Goal: Entertainment & Leisure: Consume media (video, audio)

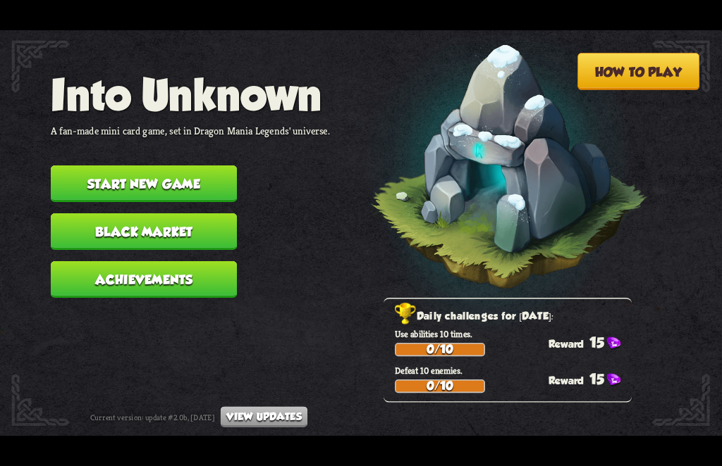
scroll to position [1, 0]
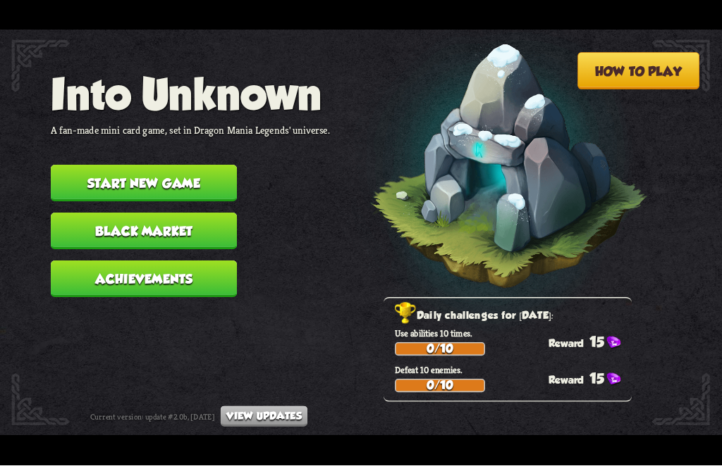
click at [182, 177] on button "Start new game" at bounding box center [144, 184] width 186 height 37
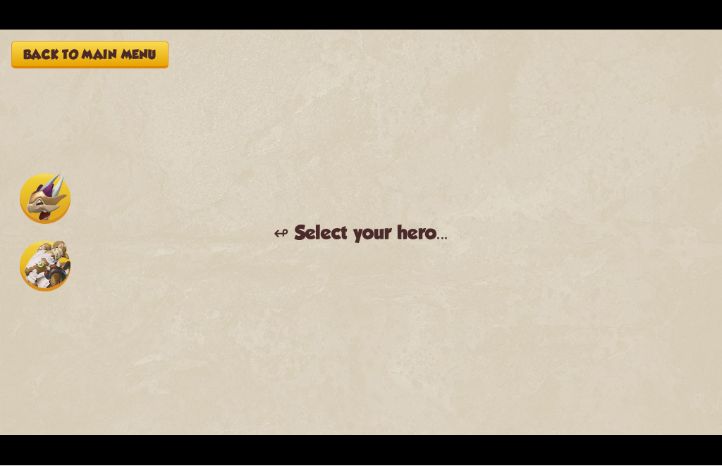
click at [29, 194] on img at bounding box center [45, 199] width 51 height 51
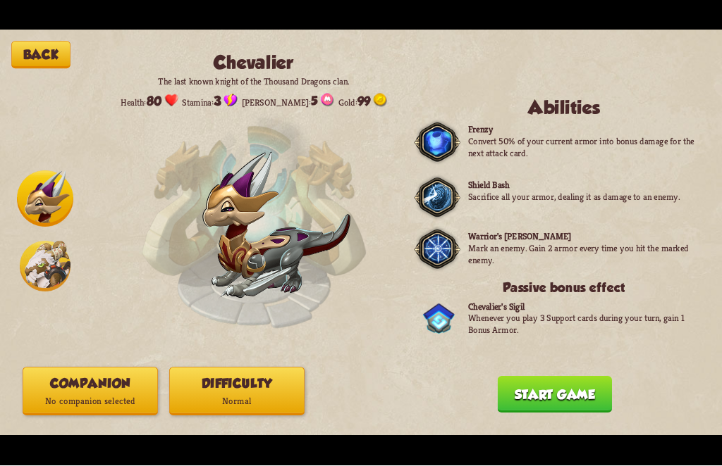
click at [536, 386] on button "Start game" at bounding box center [554, 395] width 114 height 37
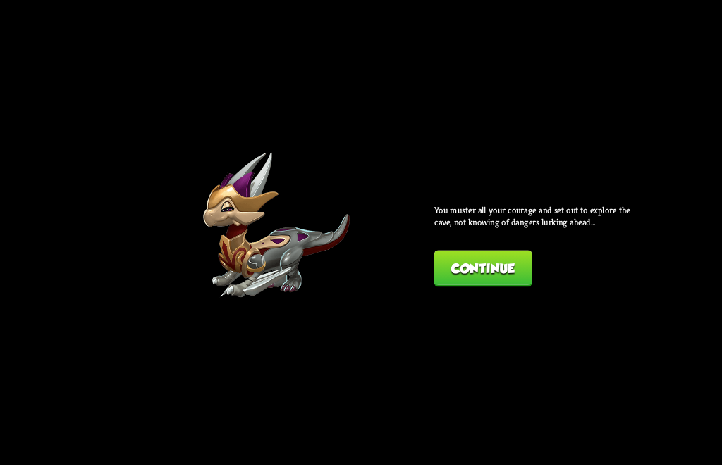
click at [454, 267] on button "Continue" at bounding box center [482, 270] width 97 height 37
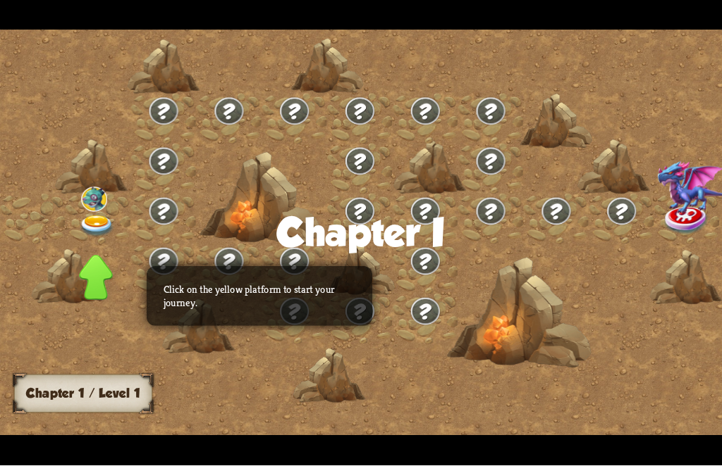
click at [92, 225] on img at bounding box center [97, 227] width 36 height 22
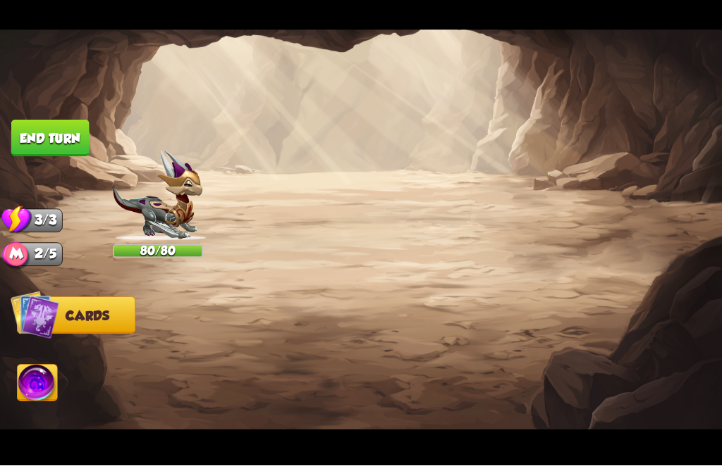
click at [166, 187] on button "2. Protecting yourself" at bounding box center [182, 191] width 180 height 32
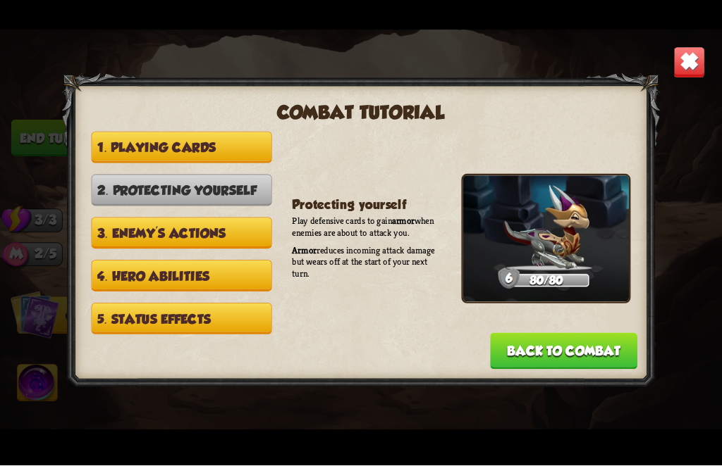
click at [186, 261] on button "4. Hero abilities" at bounding box center [182, 277] width 180 height 32
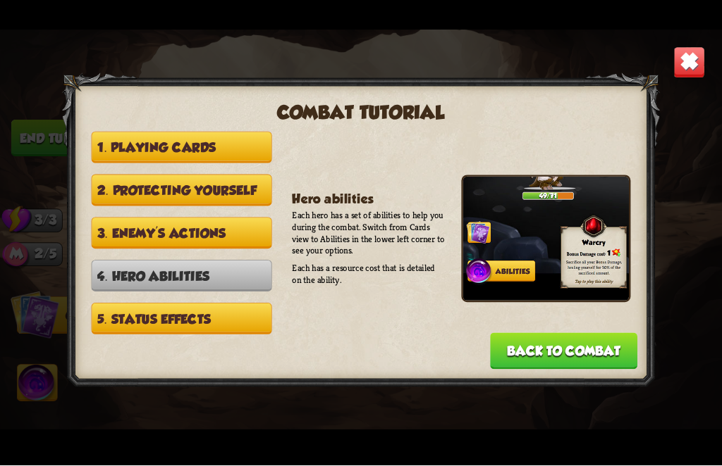
click at [154, 151] on button "1. Playing cards" at bounding box center [182, 148] width 180 height 32
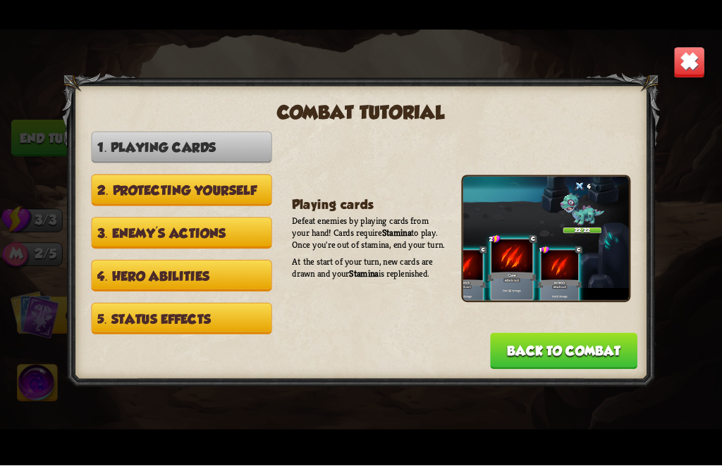
click at [621, 347] on button "Back to combat" at bounding box center [563, 351] width 147 height 37
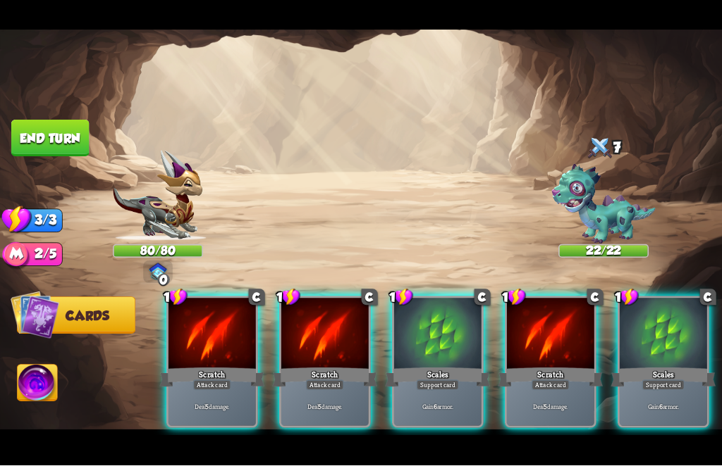
click at [217, 381] on div "Attack card" at bounding box center [212, 386] width 38 height 11
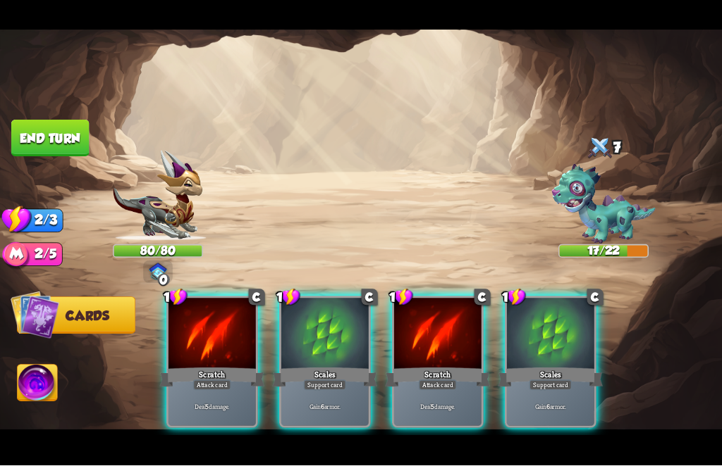
click at [223, 389] on div "Deal 5 damage." at bounding box center [211, 408] width 87 height 38
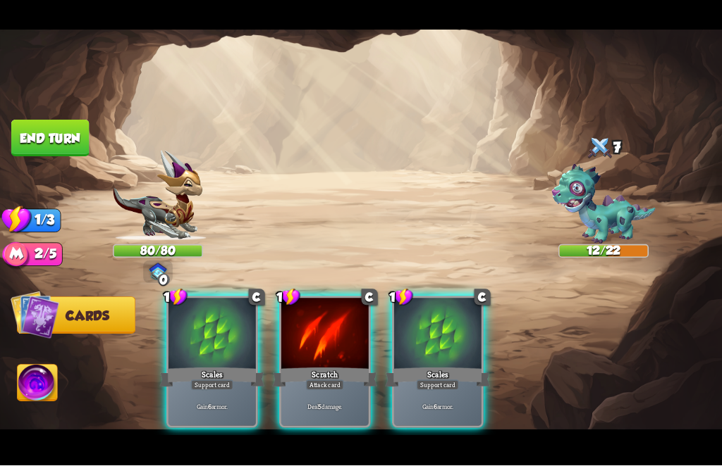
click at [211, 366] on div "Scales" at bounding box center [211, 377] width 105 height 23
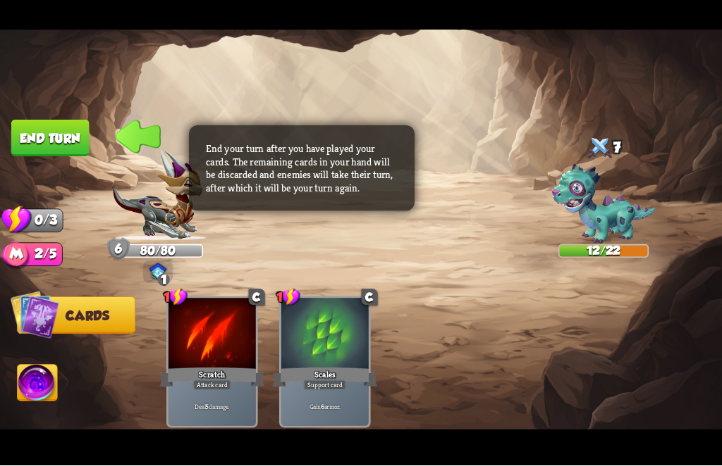
click at [55, 140] on button "End turn" at bounding box center [50, 138] width 78 height 37
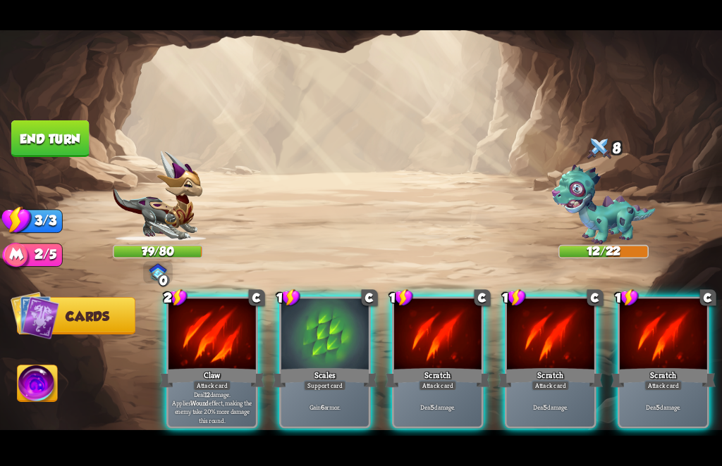
click at [230, 381] on div "Attack card" at bounding box center [212, 386] width 38 height 11
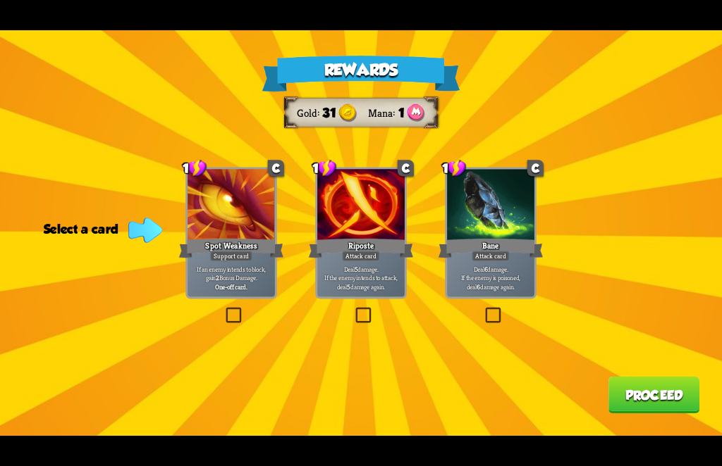
click at [488, 340] on div "Rewards Gold 31 Mana 1 Select a card 1 C Spot Weakness Support card If an enemy…" at bounding box center [361, 233] width 722 height 406
click at [483, 309] on label at bounding box center [483, 309] width 0 height 0
click at [0, 0] on input "checkbox" at bounding box center [0, 0] width 0 height 0
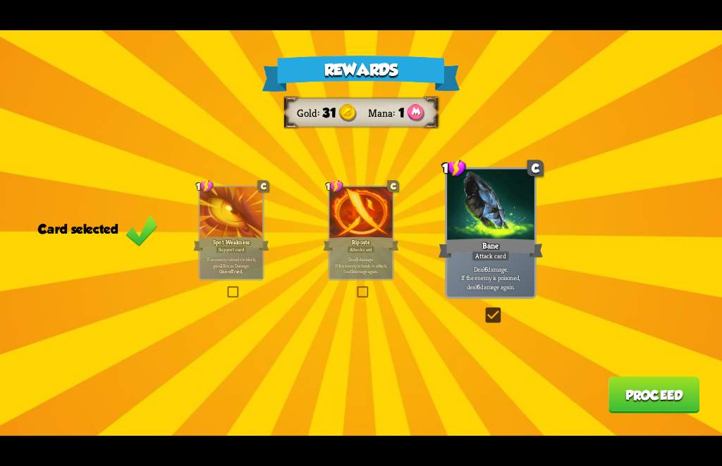
click at [353, 291] on div "Rewards Gold 31 Mana 1 Card selected 1 C Spot Weakness Support card If an enemy…" at bounding box center [361, 233] width 722 height 406
click at [367, 280] on div "1 C Riposte Attack card Deal 5 damage. If the enemy intends to attack, deal 5 d…" at bounding box center [361, 232] width 66 height 95
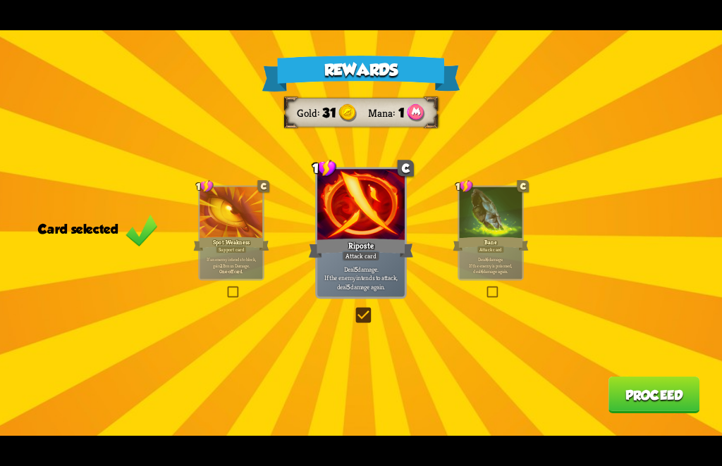
click at [485, 273] on p "Deal 6 damage. If the enemy is poisoned, deal 6 damage again." at bounding box center [491, 265] width 60 height 19
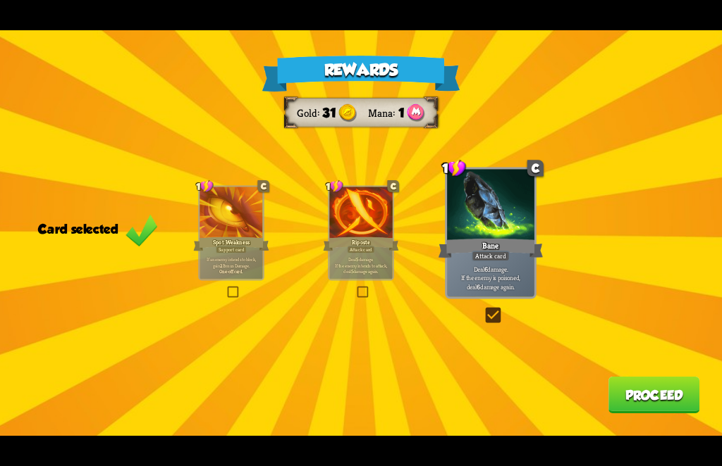
click at [664, 406] on button "Proceed" at bounding box center [653, 395] width 91 height 37
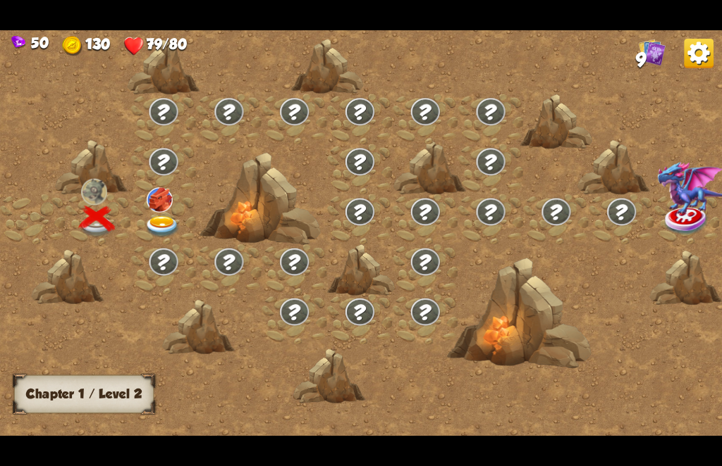
click at [152, 223] on img at bounding box center [162, 227] width 36 height 22
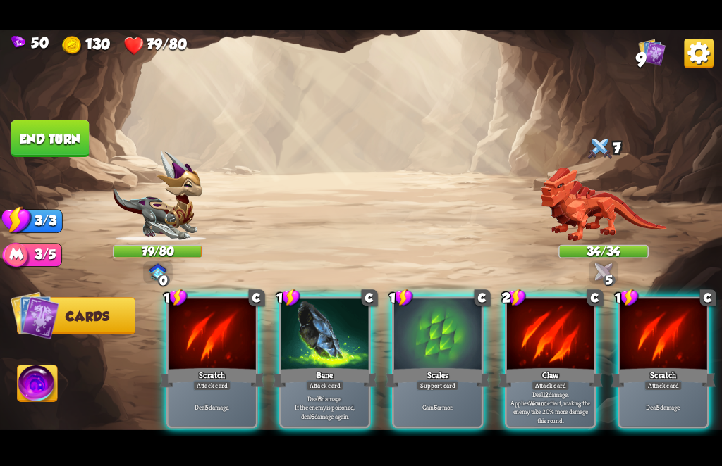
click at [238, 366] on div "Scratch" at bounding box center [211, 377] width 105 height 23
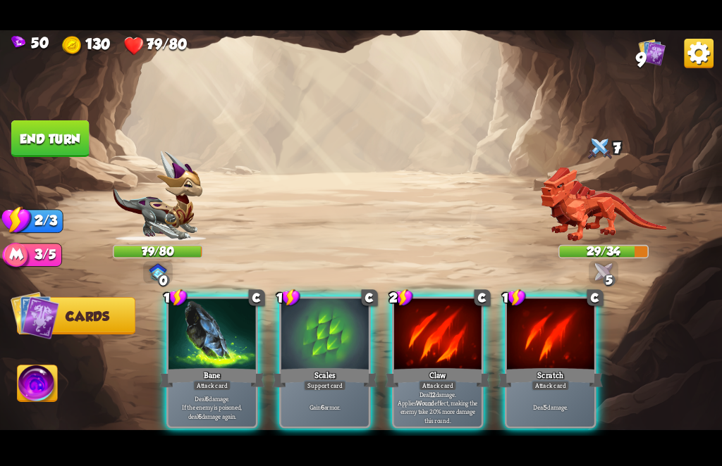
click at [211, 395] on p "Deal 6 damage. If the enemy is poisoned, deal 6 damage again." at bounding box center [212, 408] width 83 height 26
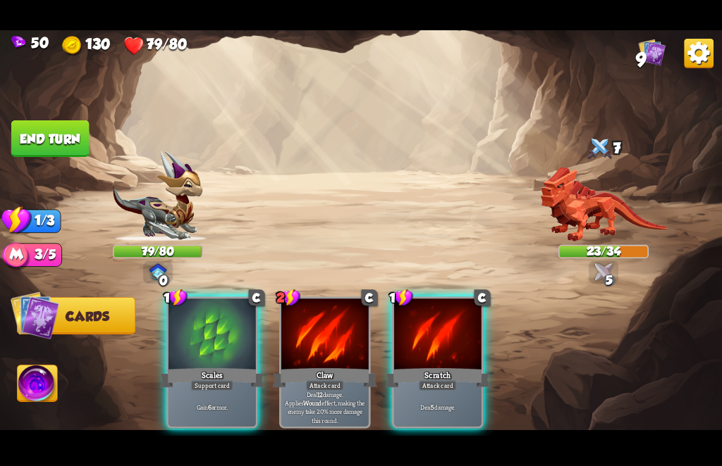
click at [216, 366] on div "Scales" at bounding box center [211, 377] width 105 height 23
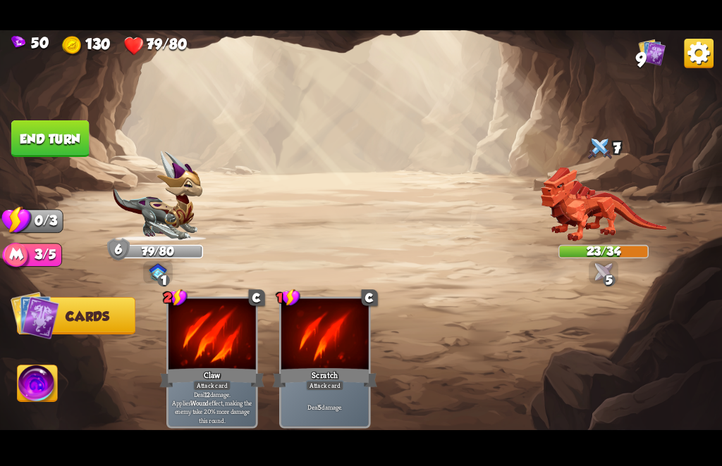
click at [211, 390] on p "Deal 12 damage. Applies Wound effect, making the enemy take 20% more damage thi…" at bounding box center [212, 407] width 83 height 35
click at [212, 381] on div "Attack card" at bounding box center [212, 386] width 38 height 11
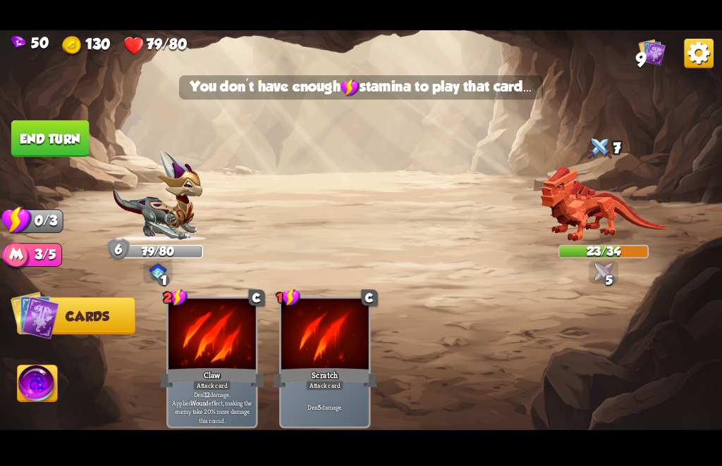
click at [205, 389] on div "Deal 12 damage. Applies Wound effect, making the enemy take 20% more damage thi…" at bounding box center [211, 408] width 87 height 38
click at [209, 389] on div "Deal 12 damage. Applies Wound effect, making the enemy take 20% more damage thi…" at bounding box center [211, 408] width 87 height 38
click at [314, 389] on div "Deal 5 damage." at bounding box center [324, 408] width 87 height 38
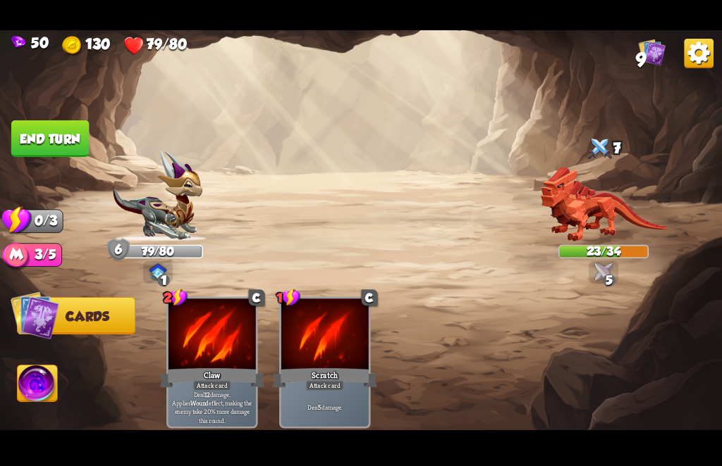
click at [214, 390] on p "Deal 12 damage. Applies Wound effect, making the enemy take 20% more damage thi…" at bounding box center [212, 407] width 83 height 35
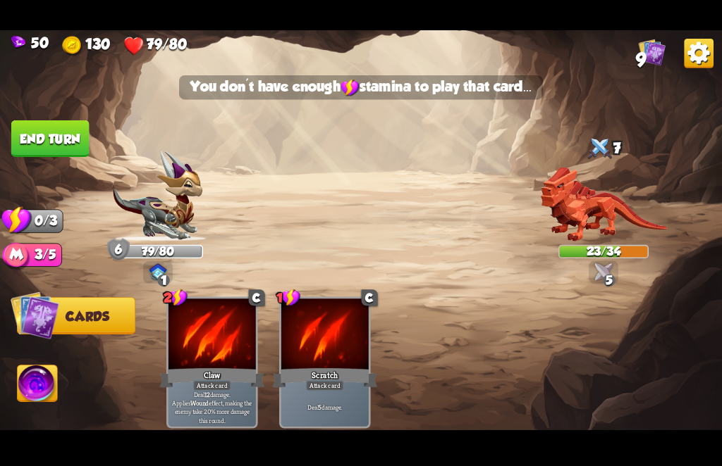
click at [289, 404] on p "Deal 5 damage." at bounding box center [324, 408] width 83 height 8
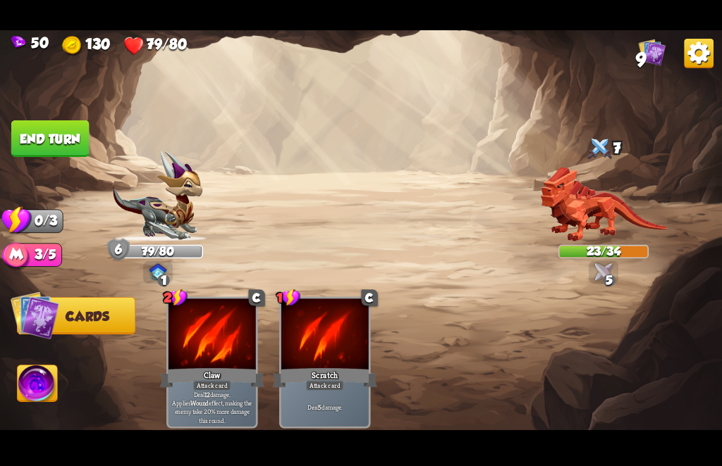
click at [37, 273] on img at bounding box center [361, 233] width 722 height 406
click at [160, 265] on img at bounding box center [158, 273] width 18 height 18
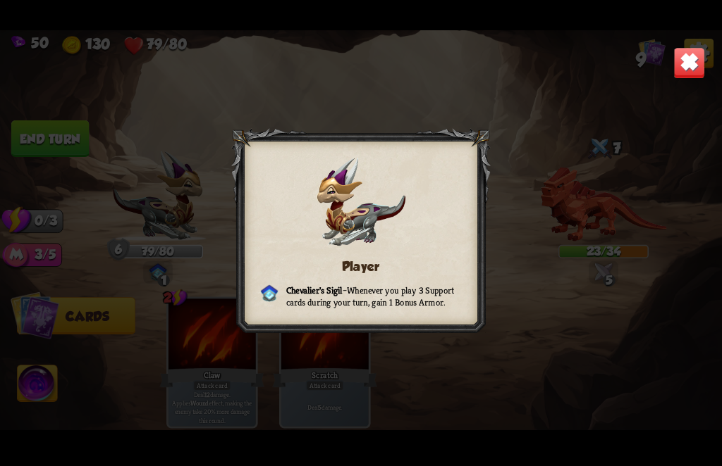
click at [125, 270] on div "Player Chevalier's Sigil – Whenever you play 3 Support cards during your turn, …" at bounding box center [361, 233] width 722 height 406
click at [106, 262] on div "Player Chevalier's Sigil – Whenever you play 3 Support cards during your turn, …" at bounding box center [361, 233] width 722 height 406
click at [235, 322] on div at bounding box center [360, 233] width 259 height 210
click at [276, 307] on p "[PERSON_NAME] Sigil – Whenever you play 3 Support cards during your turn, gain …" at bounding box center [361, 297] width 201 height 24
click at [294, 286] on b "Chevalier's Sigil" at bounding box center [314, 291] width 56 height 12
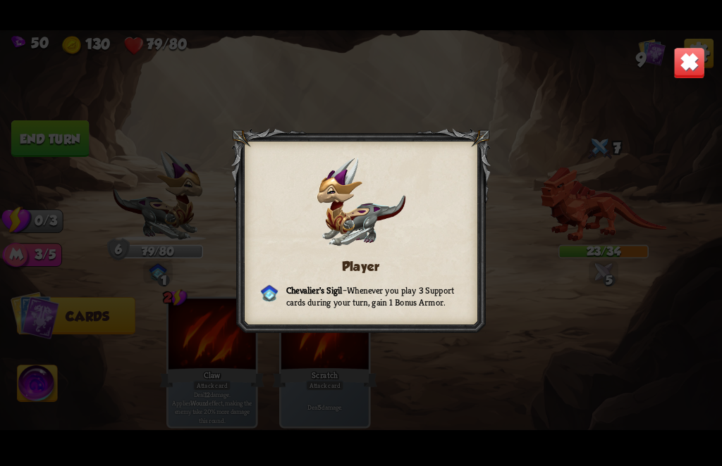
click at [691, 70] on img at bounding box center [689, 63] width 32 height 32
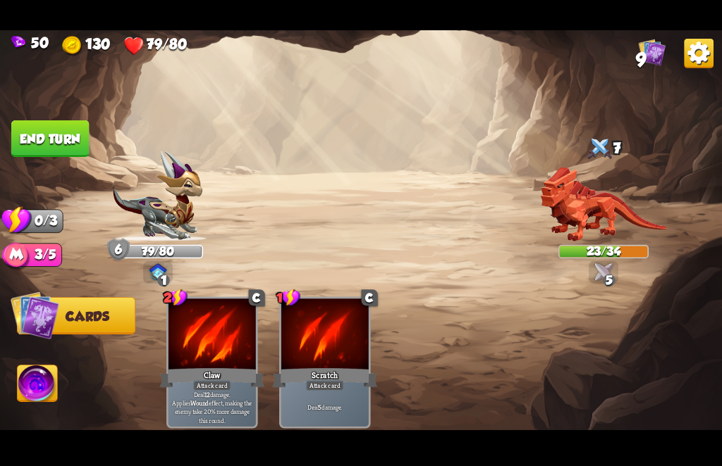
click at [661, 61] on img at bounding box center [651, 52] width 27 height 27
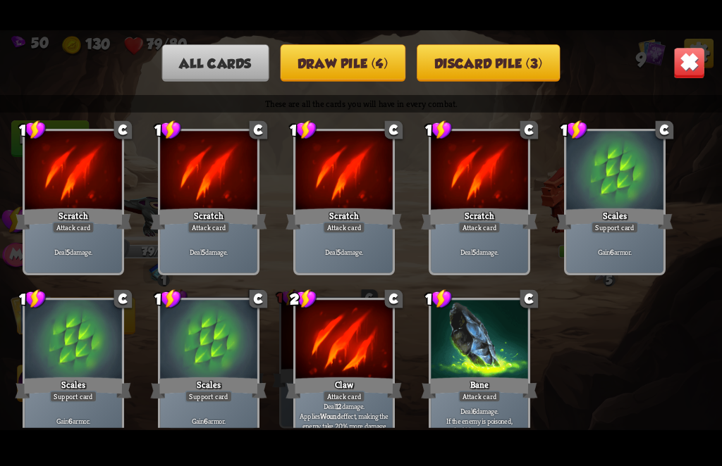
click at [653, 45] on div "All cards Draw pile (4) Discard pile (3)" at bounding box center [361, 62] width 722 height 37
click at [192, 234] on div "Deal 5 damage." at bounding box center [208, 252] width 97 height 42
click at [322, 56] on button "Draw pile (4)" at bounding box center [342, 62] width 125 height 37
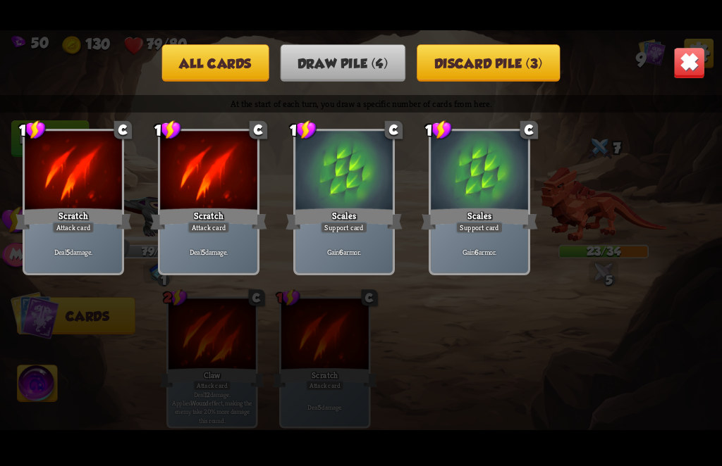
click at [238, 220] on div "Scratch" at bounding box center [208, 219] width 116 height 26
click at [515, 62] on button "Discard pile (3)" at bounding box center [487, 62] width 143 height 37
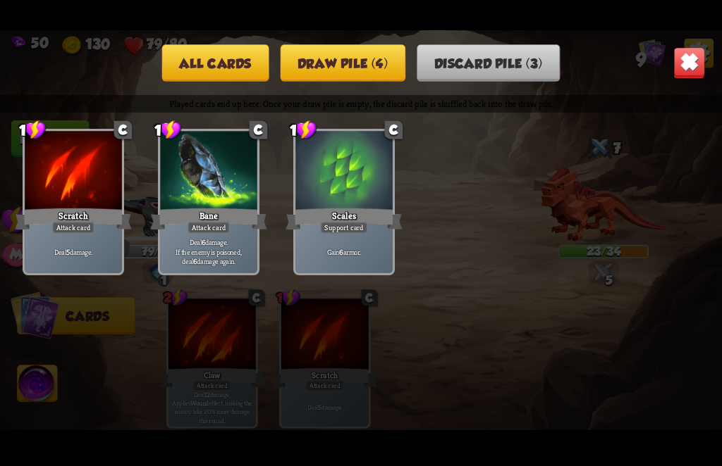
click at [661, 66] on div "All cards Draw pile (4) Discard pile (3)" at bounding box center [361, 62] width 722 height 37
click at [683, 58] on img at bounding box center [689, 63] width 32 height 32
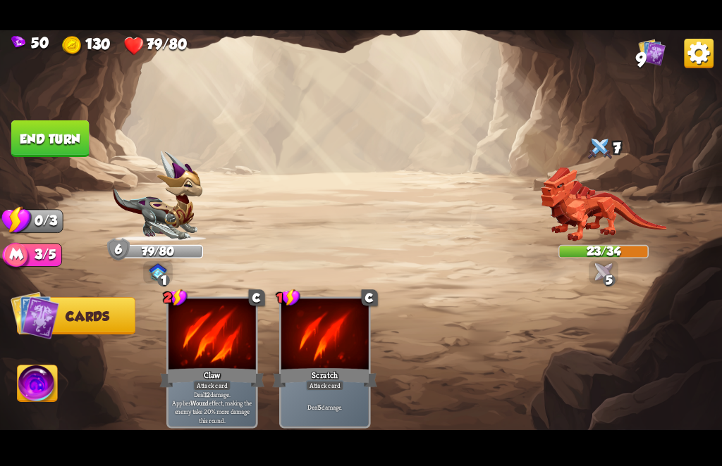
click at [58, 134] on button "End turn" at bounding box center [50, 138] width 78 height 37
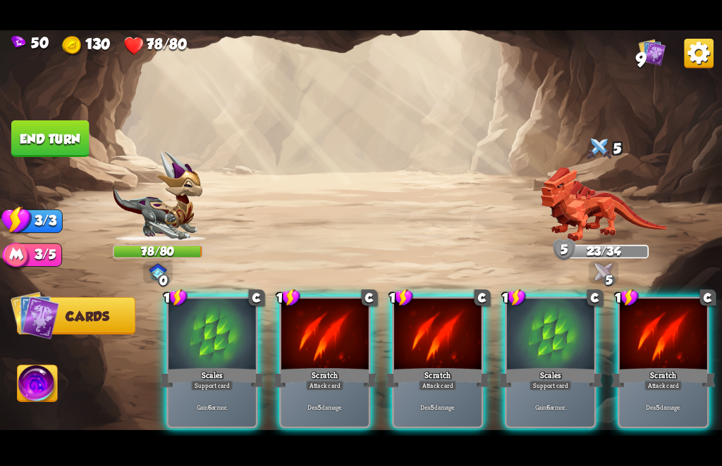
click at [336, 404] on p "Deal 5 damage." at bounding box center [324, 408] width 83 height 8
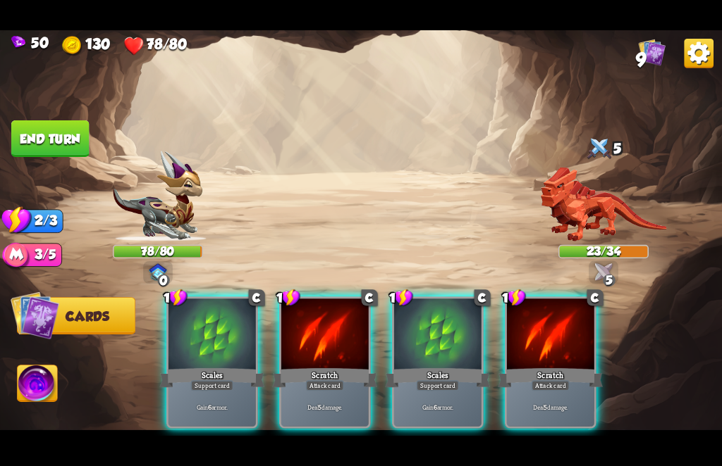
click at [428, 389] on div "Gain 6 armor." at bounding box center [437, 408] width 87 height 38
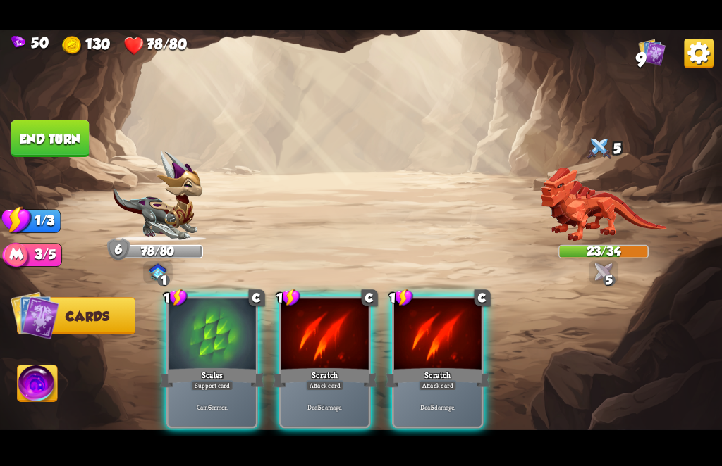
click at [397, 366] on div "Scratch" at bounding box center [437, 377] width 105 height 23
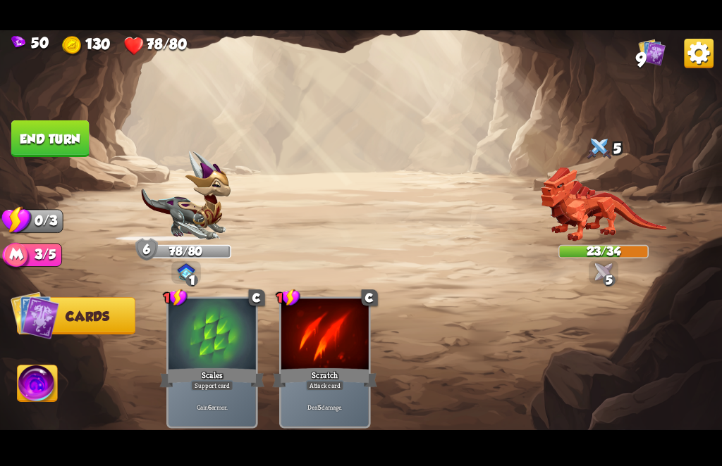
click at [371, 366] on div "Scratch" at bounding box center [324, 377] width 105 height 23
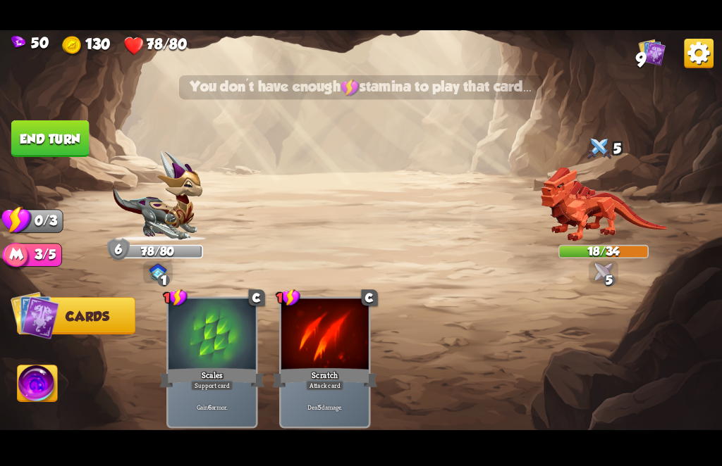
click at [39, 135] on button "End turn" at bounding box center [50, 138] width 78 height 37
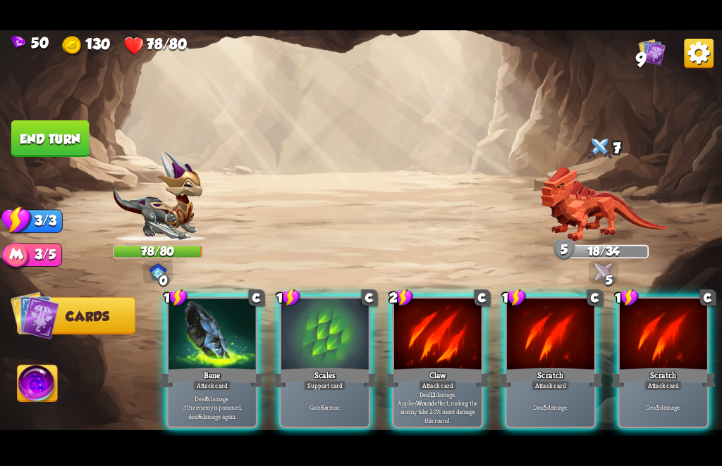
click at [225, 395] on p "Deal 6 damage. If the enemy is poisoned, deal 6 damage again." at bounding box center [212, 408] width 83 height 26
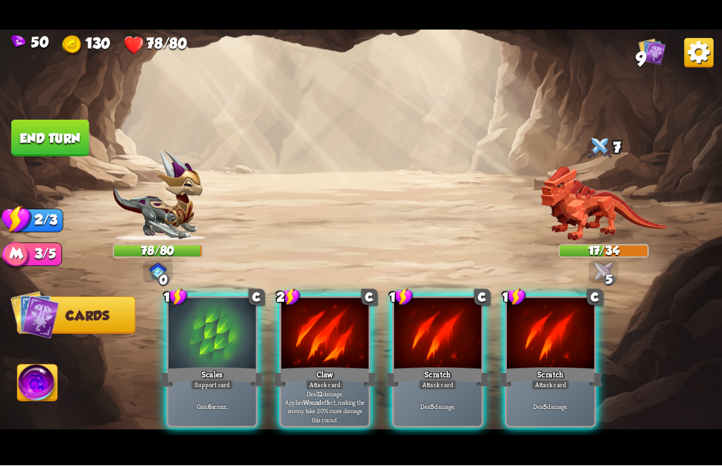
click at [353, 391] on p "Deal 12 damage. Applies Wound effect, making the enemy take 20% more damage thi…" at bounding box center [324, 407] width 83 height 35
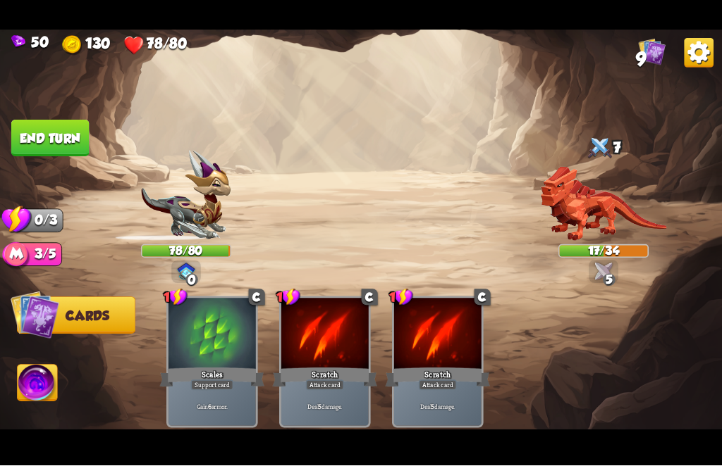
click at [350, 389] on div "Deal 5 damage." at bounding box center [324, 408] width 87 height 38
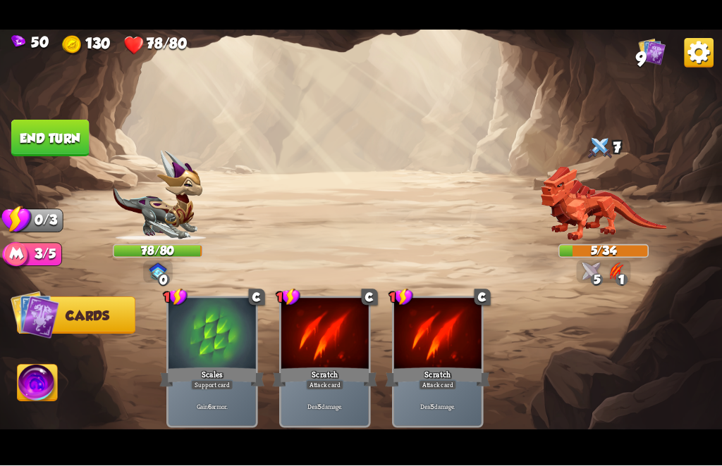
click at [54, 137] on button "End turn" at bounding box center [50, 138] width 78 height 37
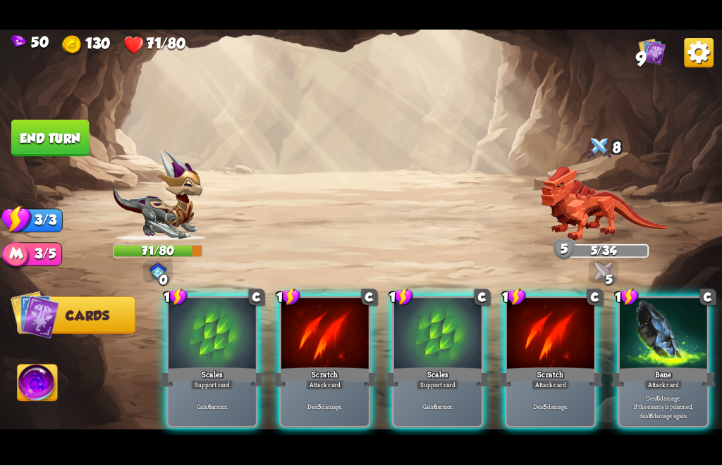
click at [649, 389] on div "Deal 6 damage. If the enemy is poisoned, deal 6 damage again." at bounding box center [662, 408] width 87 height 38
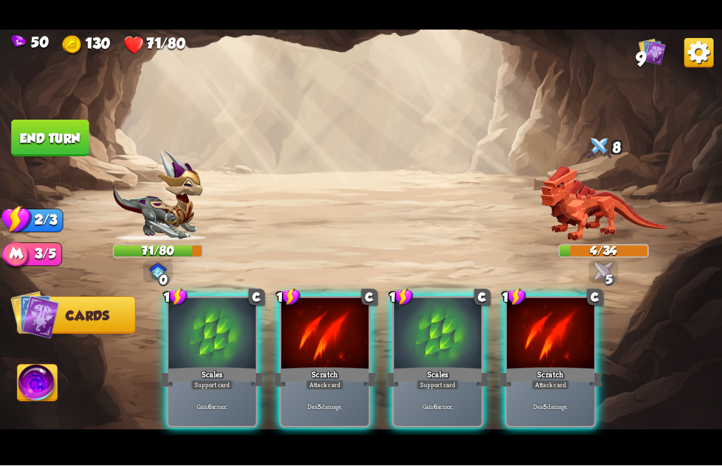
click at [322, 404] on p "Deal 5 damage." at bounding box center [324, 408] width 83 height 8
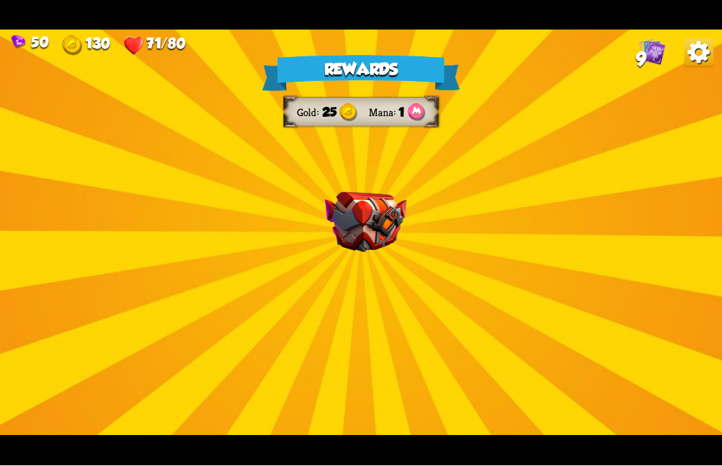
click at [354, 278] on div "Rewards Gold 25 Mana 1 Select a card 1 C Shell Support card If you have no armo…" at bounding box center [361, 233] width 722 height 406
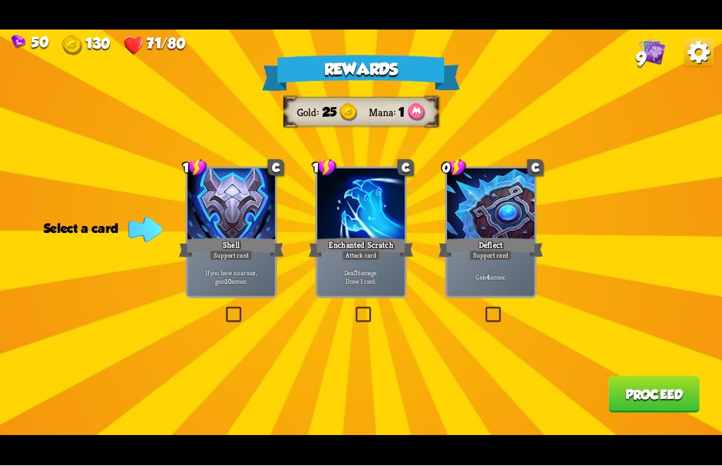
click at [353, 309] on label at bounding box center [353, 309] width 0 height 0
click at [0, 0] on input "checkbox" at bounding box center [0, 0] width 0 height 0
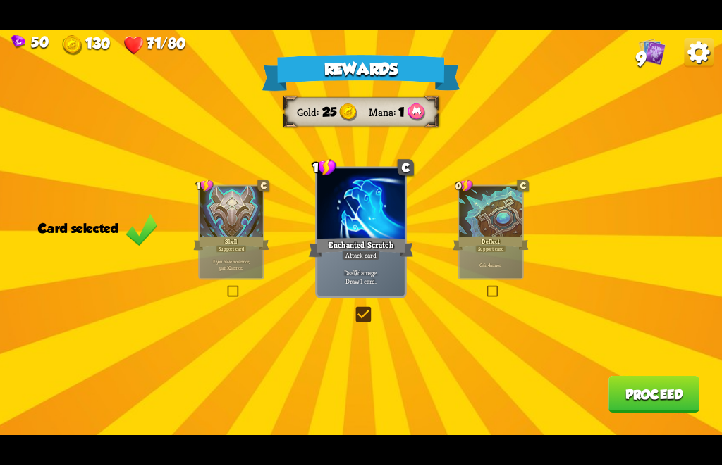
click at [485, 288] on label at bounding box center [485, 288] width 0 height 0
click at [0, 0] on input "checkbox" at bounding box center [0, 0] width 0 height 0
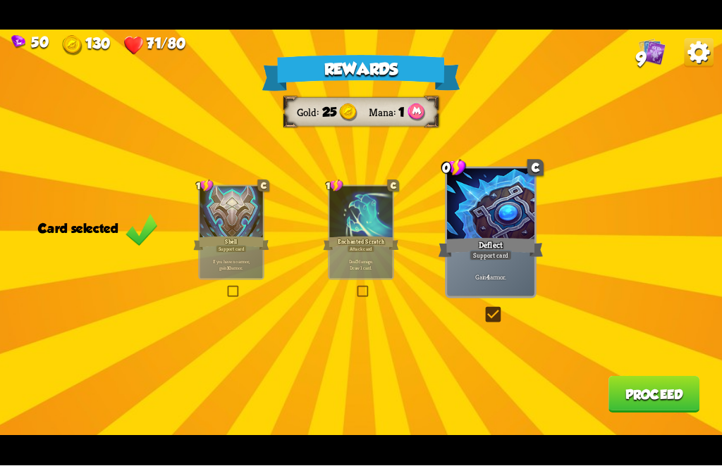
click at [657, 409] on button "Proceed" at bounding box center [653, 395] width 91 height 37
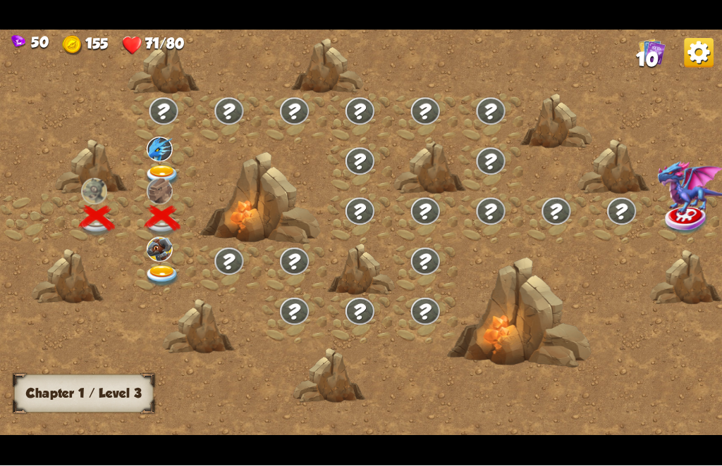
click at [162, 273] on img at bounding box center [162, 277] width 36 height 22
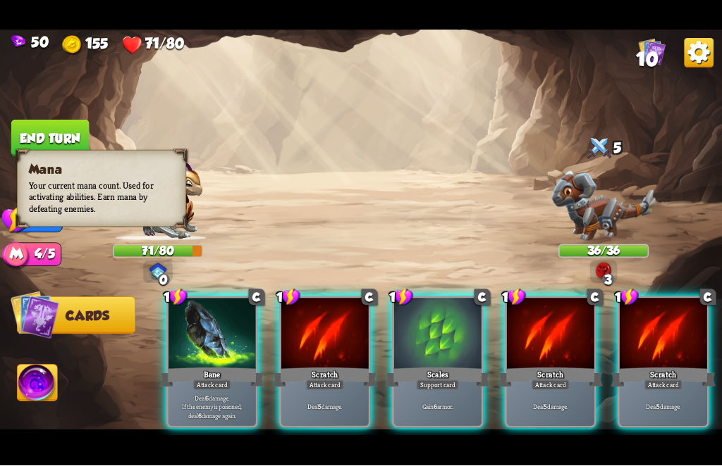
click at [59, 309] on img at bounding box center [35, 315] width 49 height 49
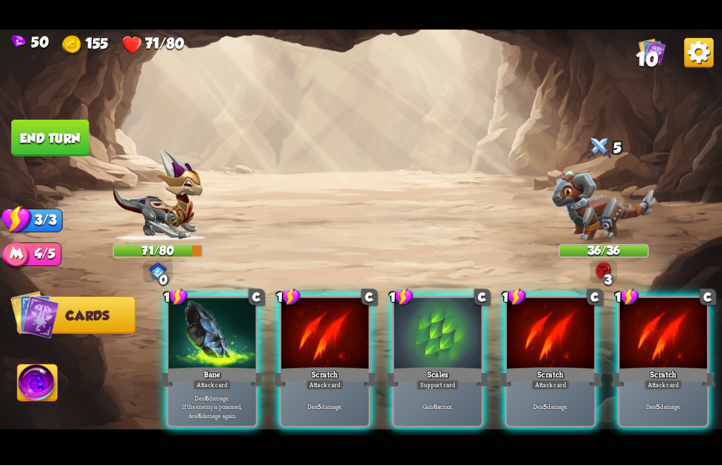
click at [77, 323] on button "Cards" at bounding box center [76, 315] width 118 height 37
click at [698, 51] on img at bounding box center [698, 54] width 30 height 30
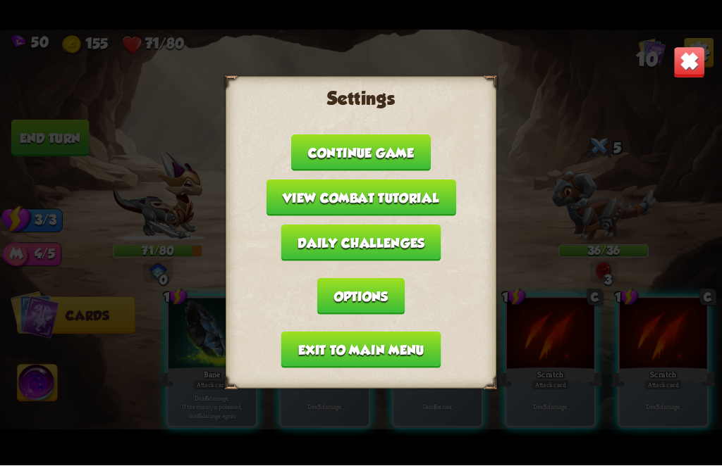
click at [654, 69] on div "Settings Continue game View combat tutorial Daily challenges Options Exit to ma…" at bounding box center [361, 233] width 722 height 406
click at [621, 78] on div "Settings Continue game View combat tutorial Daily challenges Options Exit to ma…" at bounding box center [361, 233] width 722 height 406
click at [418, 140] on button "Continue game" at bounding box center [361, 153] width 140 height 37
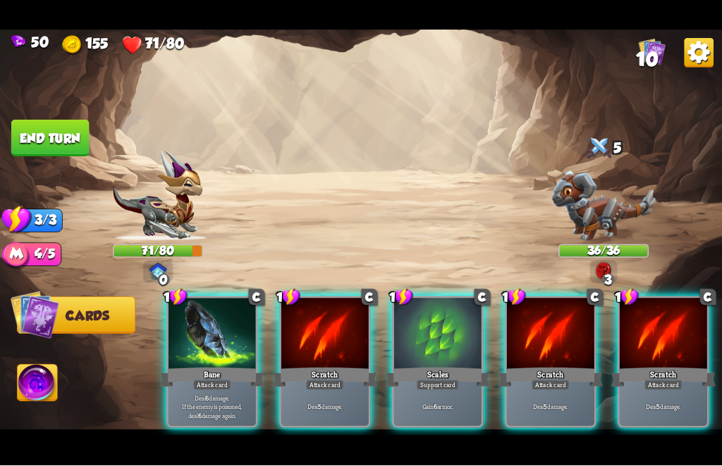
click at [653, 51] on img at bounding box center [651, 52] width 27 height 27
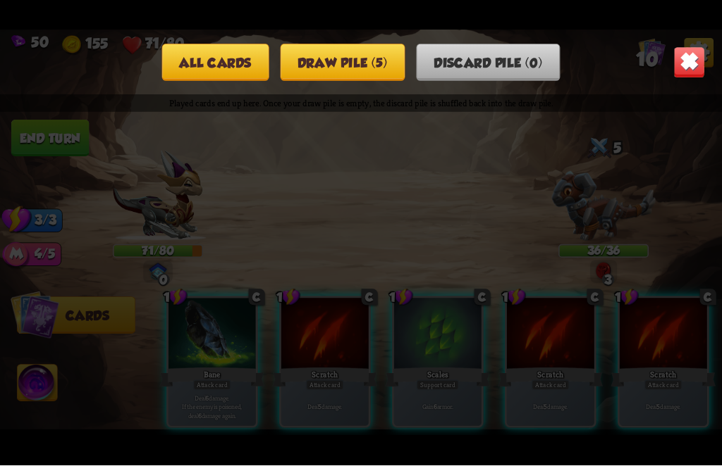
click at [381, 49] on button "Draw pile (5)" at bounding box center [342, 62] width 125 height 37
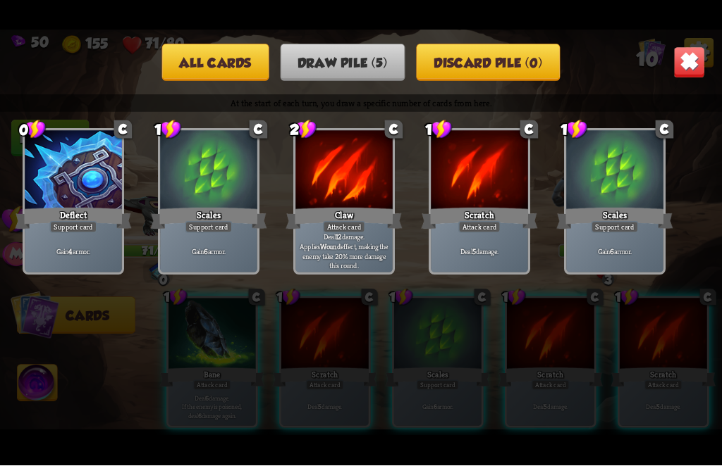
click at [219, 69] on button "All cards" at bounding box center [215, 62] width 107 height 37
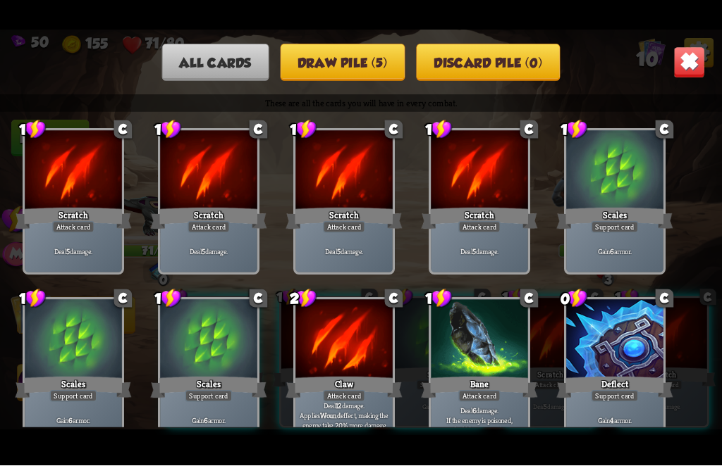
click at [261, 213] on div "Scratch" at bounding box center [208, 219] width 116 height 26
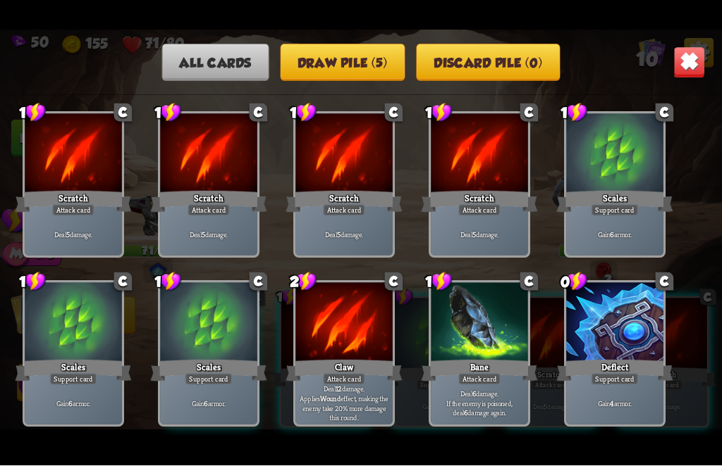
scroll to position [21, 0]
click at [688, 49] on img at bounding box center [689, 63] width 32 height 32
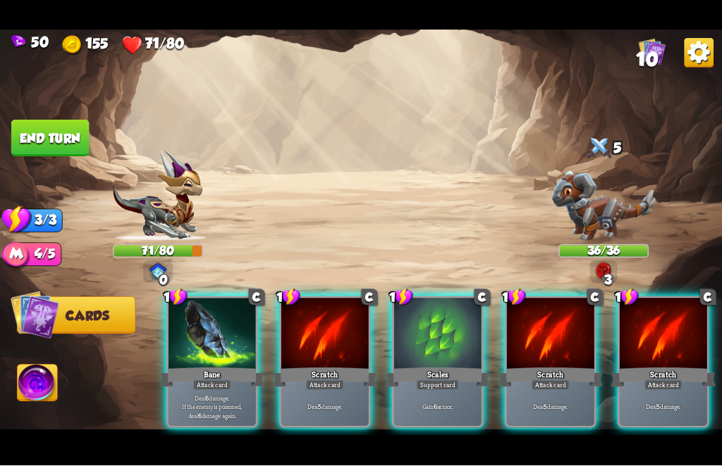
click at [193, 366] on div "Bane" at bounding box center [211, 377] width 105 height 23
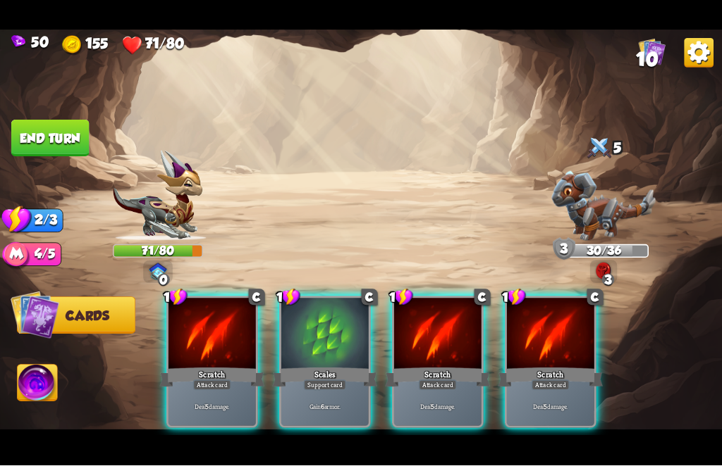
click at [323, 389] on div "Gain 6 armor." at bounding box center [324, 408] width 87 height 38
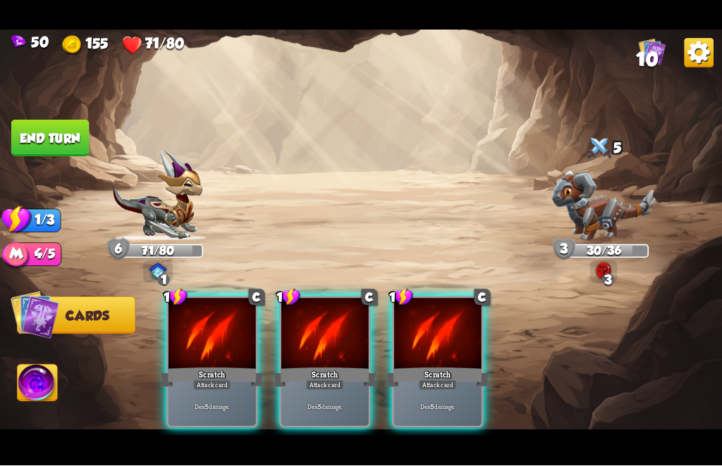
click at [338, 389] on div "Deal 5 damage." at bounding box center [324, 408] width 87 height 38
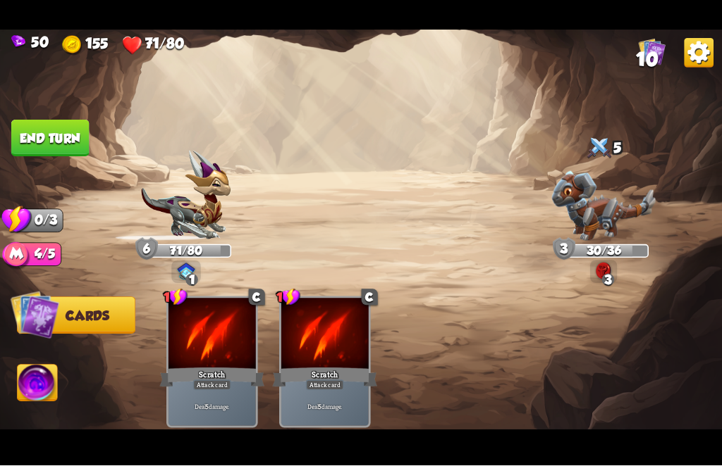
click at [342, 404] on p "Deal 5 damage." at bounding box center [324, 408] width 83 height 8
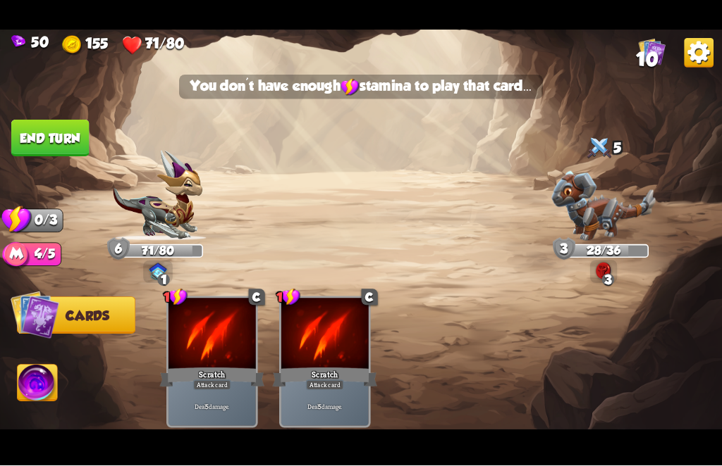
click at [51, 137] on button "End turn" at bounding box center [50, 138] width 78 height 37
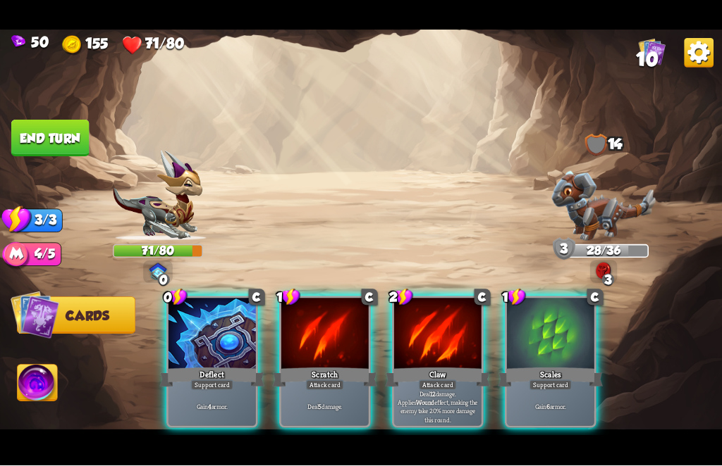
click at [214, 366] on div "Deflect" at bounding box center [211, 377] width 105 height 23
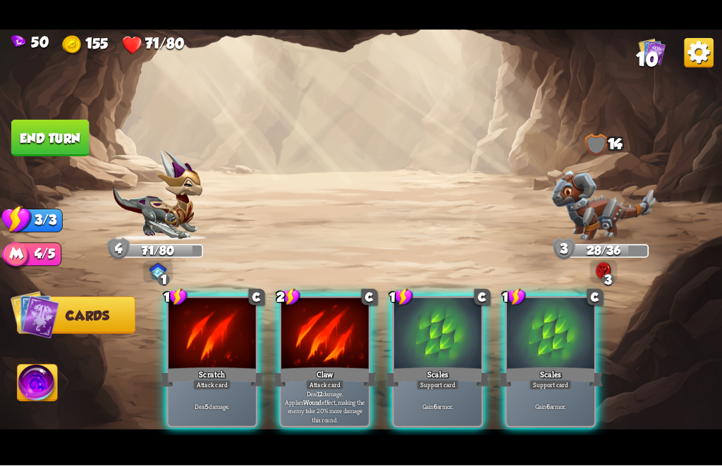
click at [323, 392] on p "Deal 12 damage. Applies Wound effect, making the enemy take 20% more damage thi…" at bounding box center [324, 407] width 83 height 35
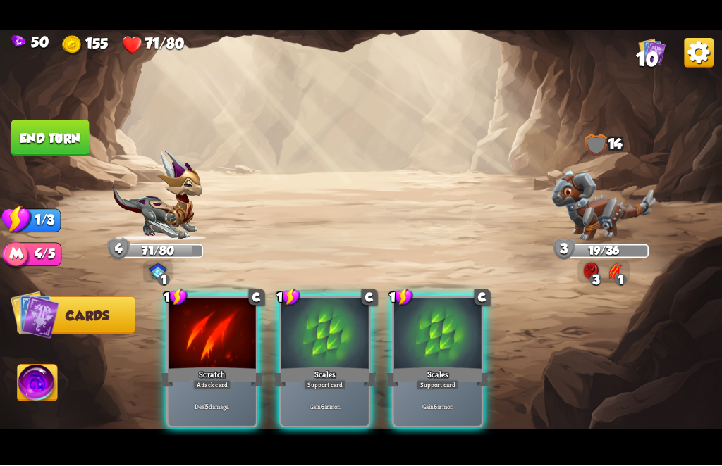
click at [218, 381] on div "Attack card" at bounding box center [212, 386] width 38 height 11
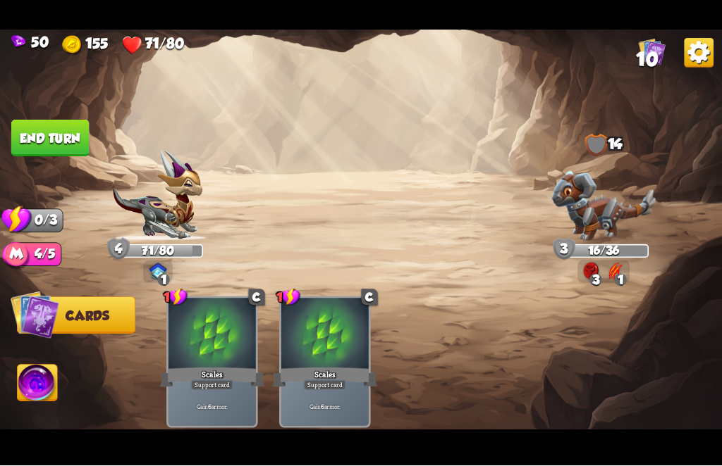
click at [38, 140] on button "End turn" at bounding box center [50, 138] width 78 height 37
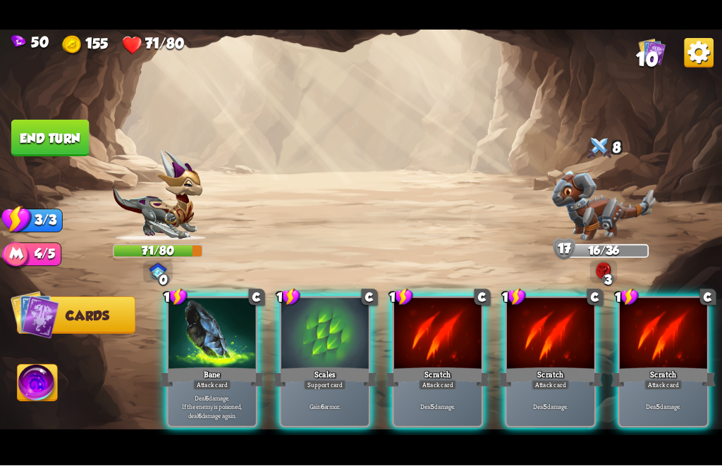
click at [311, 389] on div "Gain 6 armor." at bounding box center [324, 408] width 87 height 38
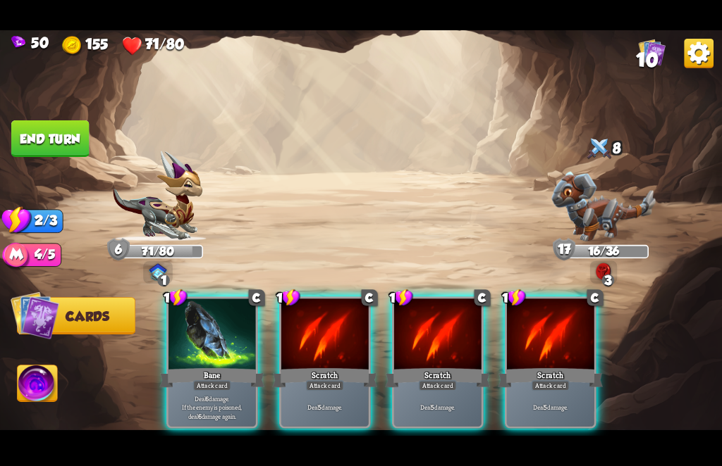
click at [202, 400] on p "Deal 6 damage. If the enemy is poisoned, deal 6 damage again." at bounding box center [212, 408] width 83 height 26
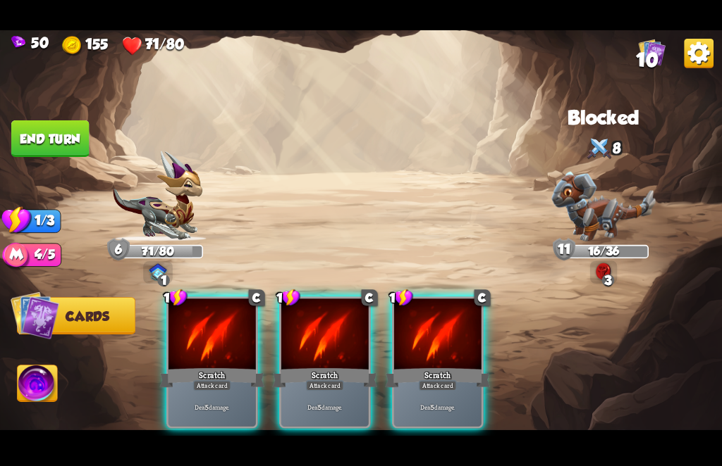
click at [206, 404] on b "5" at bounding box center [207, 408] width 4 height 8
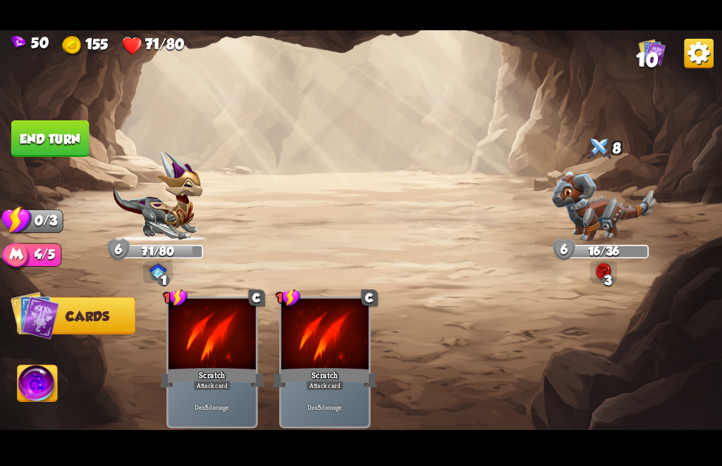
click at [56, 144] on button "End turn" at bounding box center [50, 138] width 78 height 37
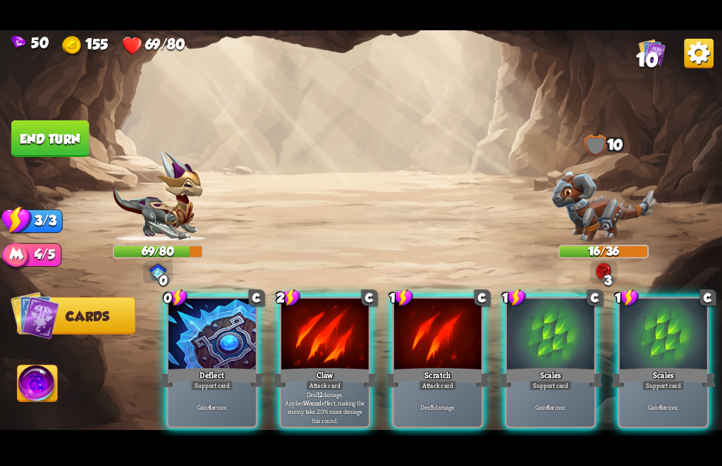
click at [188, 404] on p "Gain 4 armor." at bounding box center [212, 408] width 83 height 8
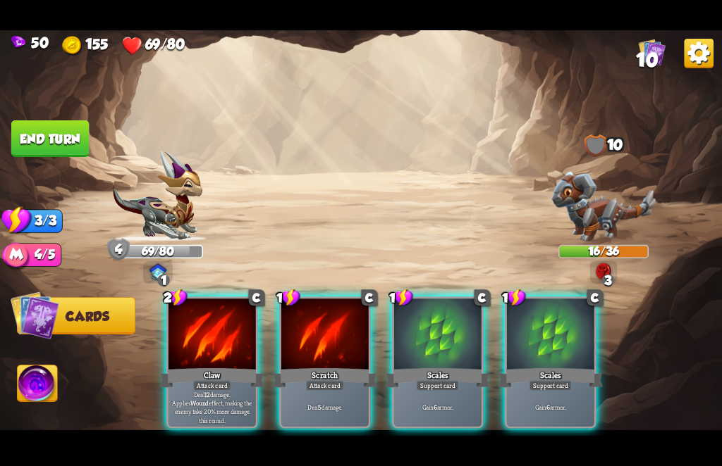
click at [193, 381] on div "Attack card" at bounding box center [212, 386] width 38 height 11
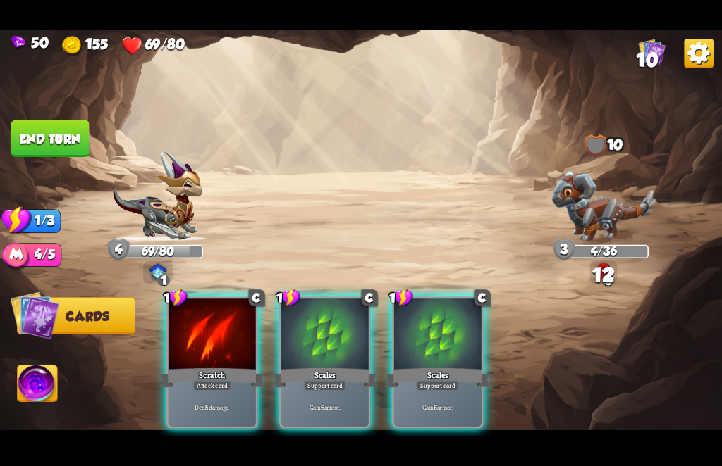
click at [197, 381] on div "Attack card" at bounding box center [212, 386] width 38 height 11
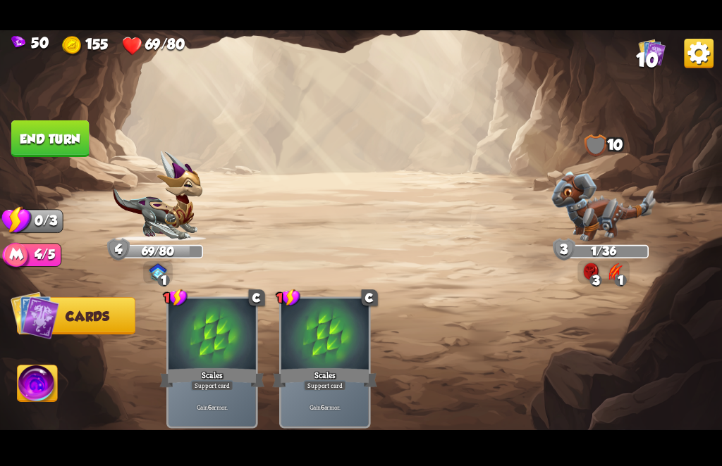
click at [70, 142] on button "End turn" at bounding box center [51, 138] width 80 height 37
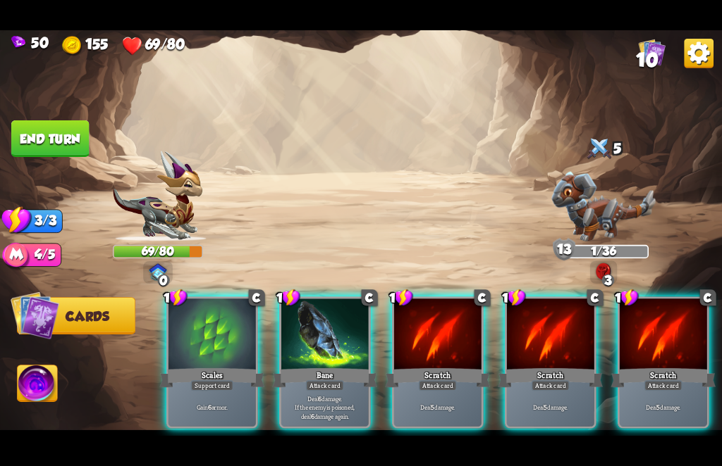
click at [416, 389] on div "Deal 5 damage." at bounding box center [437, 408] width 87 height 38
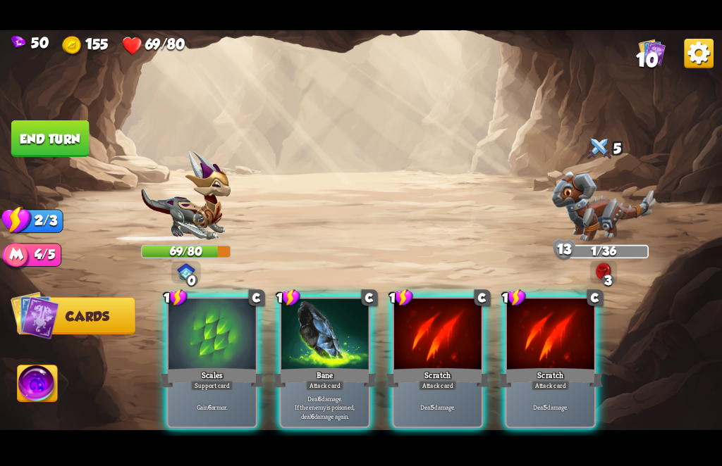
click at [413, 389] on div "Deal 5 damage." at bounding box center [437, 408] width 87 height 38
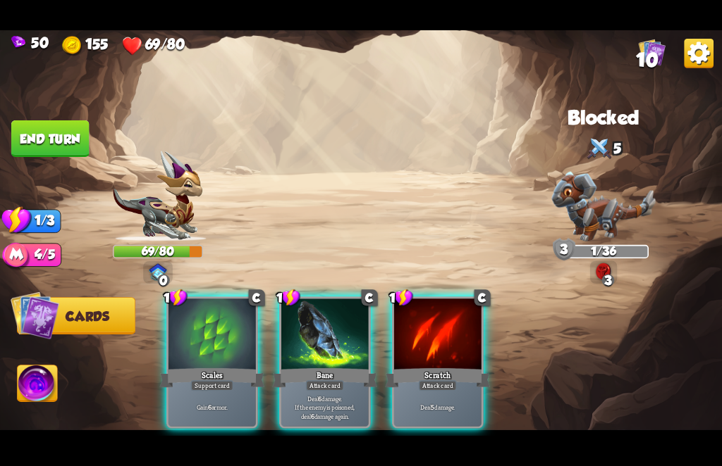
click at [436, 389] on div "Deal 5 damage." at bounding box center [437, 408] width 87 height 38
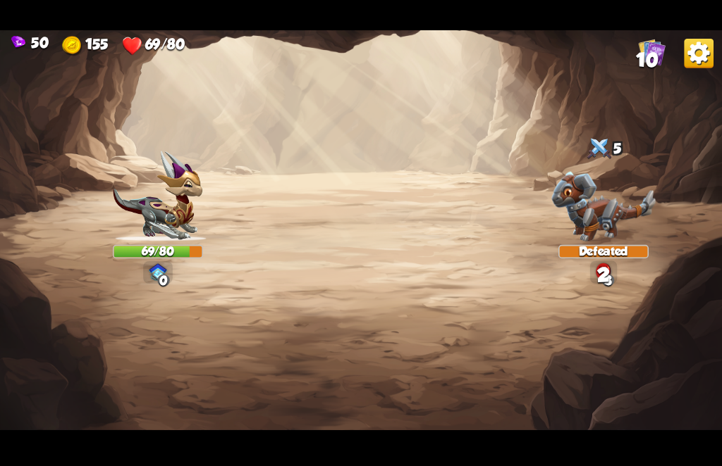
click at [316, 410] on img at bounding box center [361, 233] width 722 height 406
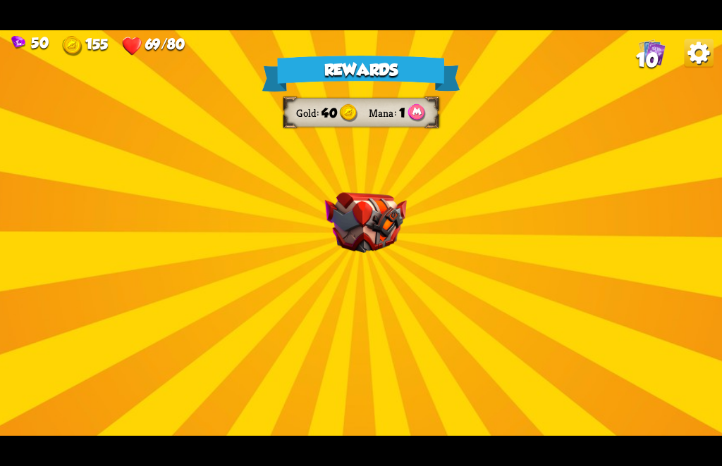
click at [554, 407] on div "Rewards Gold 40 Mana 1 Select a card 0 C Growl Attack card Deal 4 damage. 1 C I…" at bounding box center [361, 233] width 722 height 406
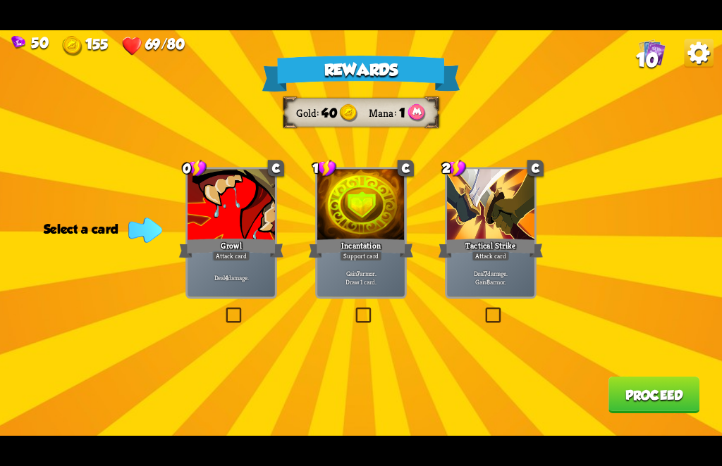
click at [483, 309] on label at bounding box center [483, 309] width 0 height 0
click at [0, 0] on input "checkbox" at bounding box center [0, 0] width 0 height 0
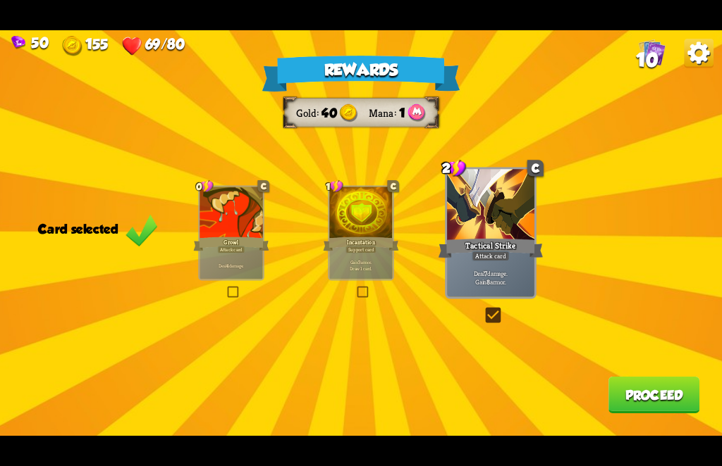
click at [641, 412] on button "Proceed" at bounding box center [653, 395] width 91 height 37
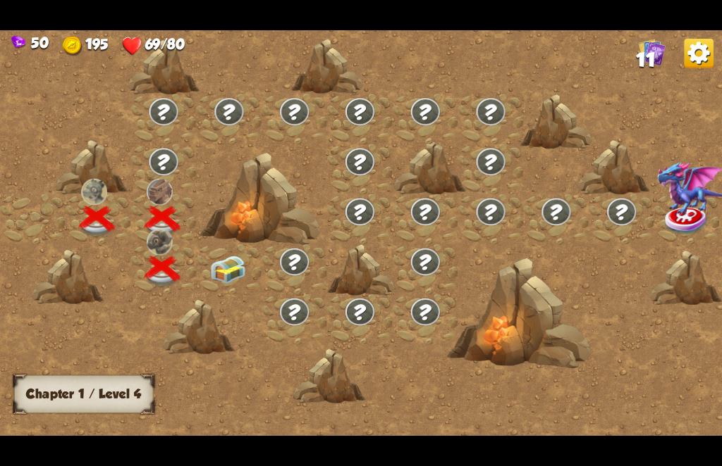
click at [158, 165] on img at bounding box center [164, 162] width 32 height 30
click at [230, 265] on img at bounding box center [228, 269] width 36 height 27
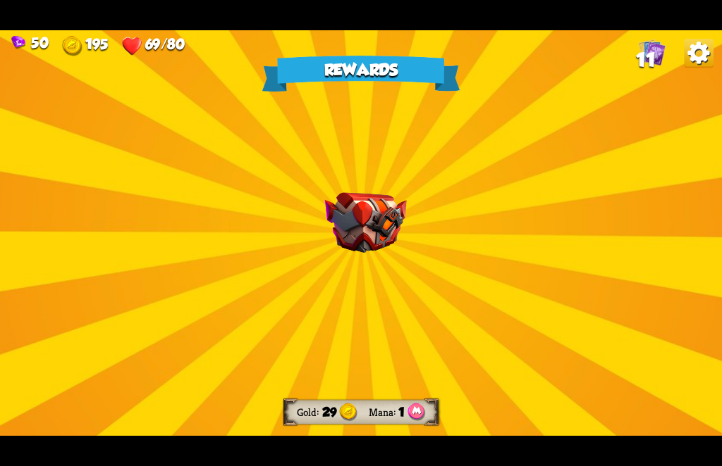
click at [219, 297] on div "Rewards Gold 29 Mana 1 Select a card 0 R Water Potion Potion card Heal for 4 he…" at bounding box center [361, 233] width 722 height 406
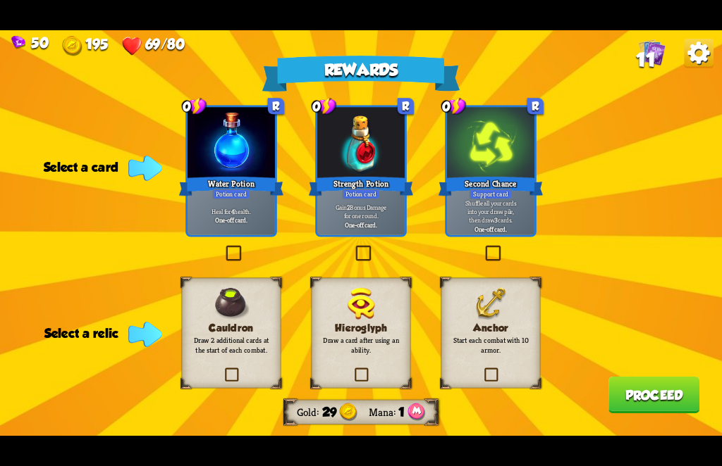
click at [223, 247] on label at bounding box center [223, 247] width 0 height 0
click at [0, 0] on input "checkbox" at bounding box center [0, 0] width 0 height 0
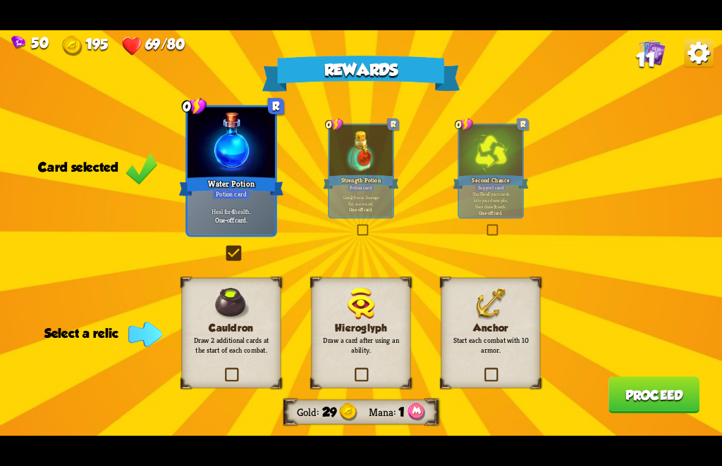
click at [482, 370] on label at bounding box center [482, 370] width 0 height 0
click at [0, 0] on input "checkbox" at bounding box center [0, 0] width 0 height 0
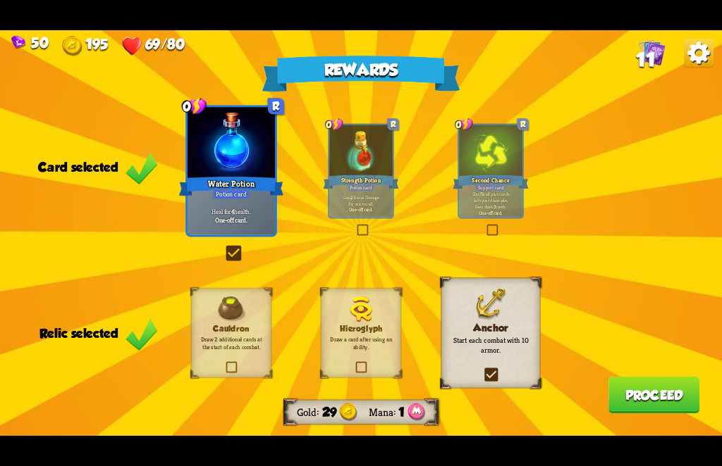
click at [646, 388] on button "Proceed" at bounding box center [653, 395] width 91 height 37
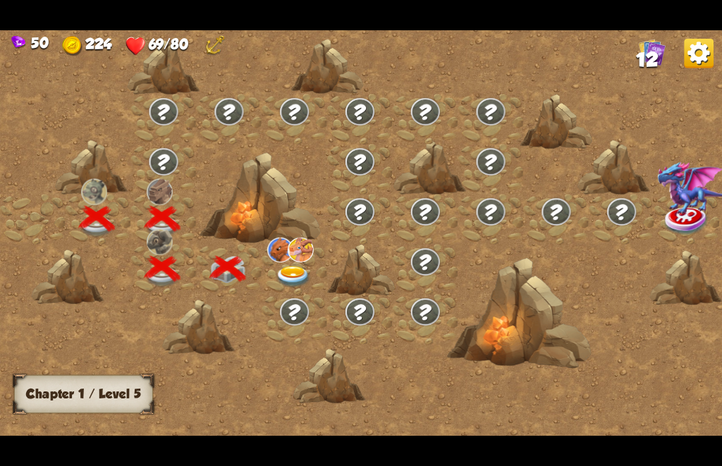
click at [298, 268] on img at bounding box center [293, 277] width 36 height 22
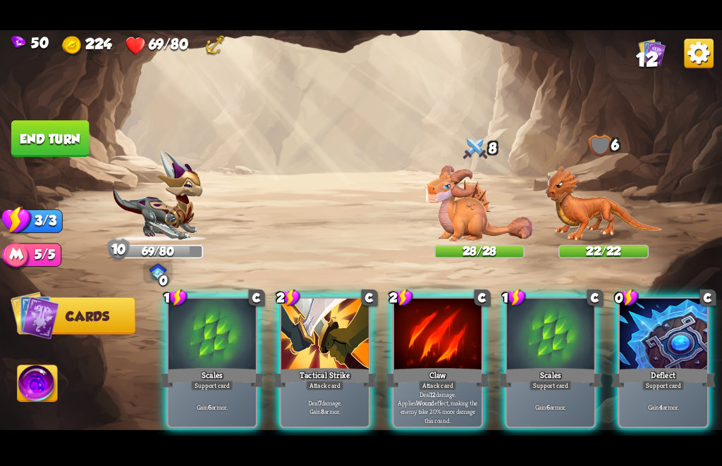
click at [623, 389] on div "Gain 4 armor." at bounding box center [662, 408] width 87 height 38
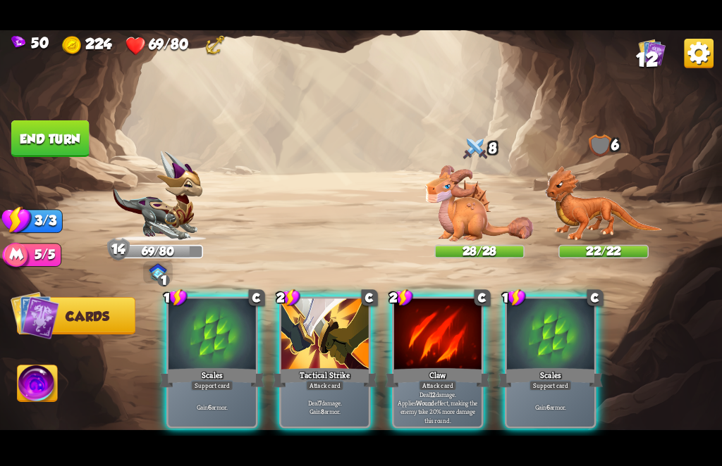
click at [316, 399] on p "Deal 7 damage. Gain 8 armor." at bounding box center [324, 407] width 83 height 17
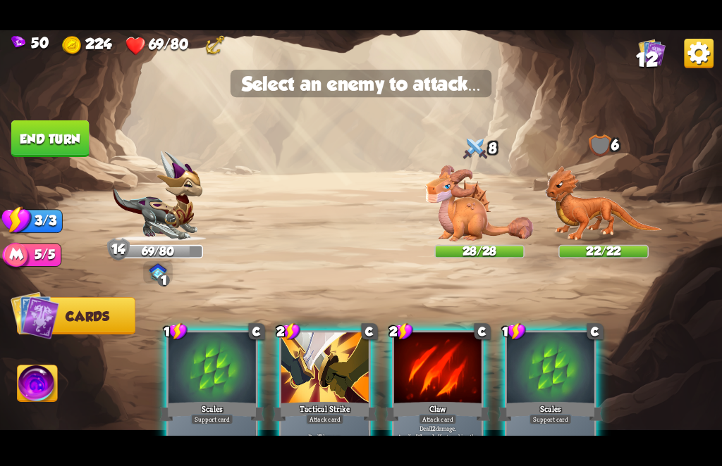
click at [590, 209] on img at bounding box center [603, 204] width 117 height 76
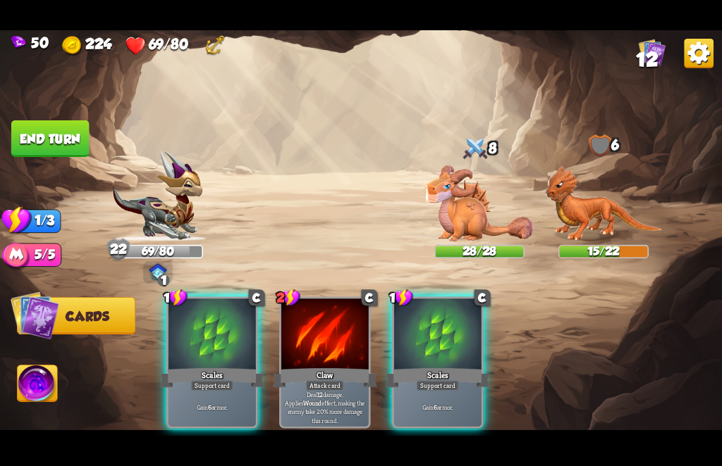
click at [326, 389] on div "Deal 12 damage. Applies Wound effect, making the enemy take 20% more damage thi…" at bounding box center [324, 408] width 87 height 38
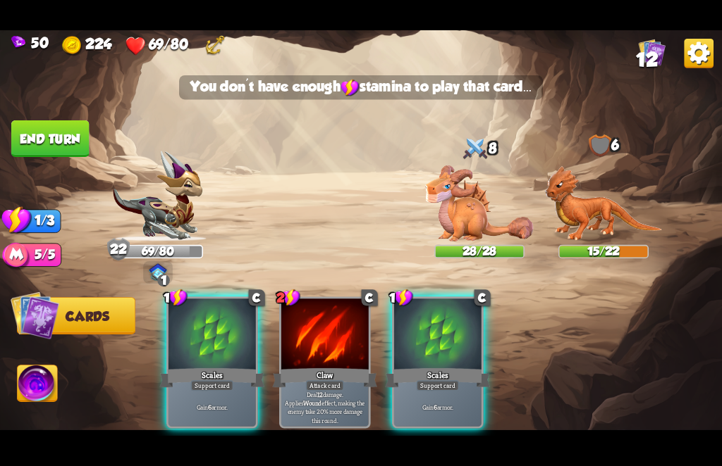
click at [611, 202] on img at bounding box center [603, 204] width 117 height 76
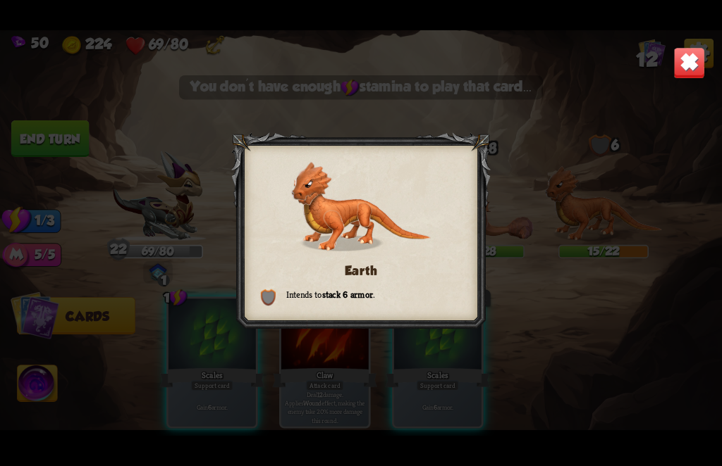
click at [613, 266] on div "Earth Intends to stack 6 armor ." at bounding box center [361, 233] width 722 height 406
click at [622, 361] on div "Earth Intends to stack 6 armor ." at bounding box center [361, 233] width 722 height 406
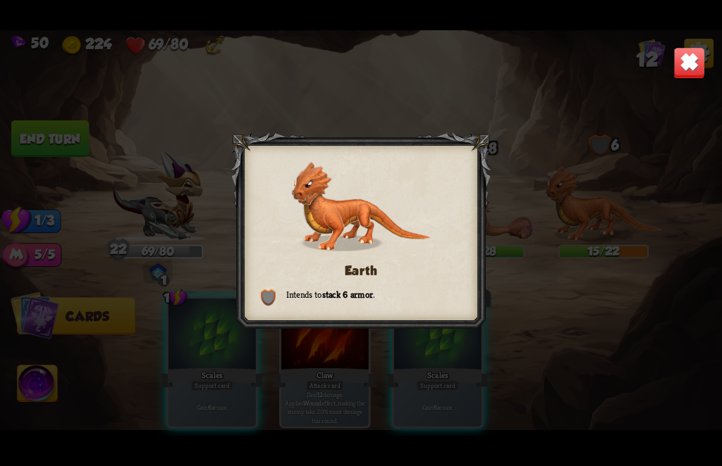
click at [270, 294] on img at bounding box center [269, 298] width 16 height 17
click at [326, 382] on div "Earth Intends to stack 6 armor ." at bounding box center [361, 233] width 722 height 406
click at [670, 70] on div "Earth Intends to stack 6 armor ." at bounding box center [361, 233] width 722 height 406
click at [676, 84] on div "Earth Intends to stack 6 armor ." at bounding box center [361, 233] width 722 height 406
click at [688, 58] on img at bounding box center [689, 63] width 32 height 32
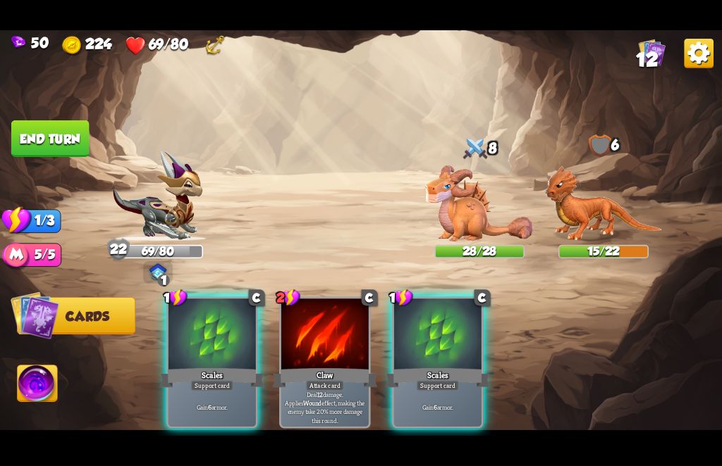
click at [695, 60] on img at bounding box center [698, 54] width 30 height 30
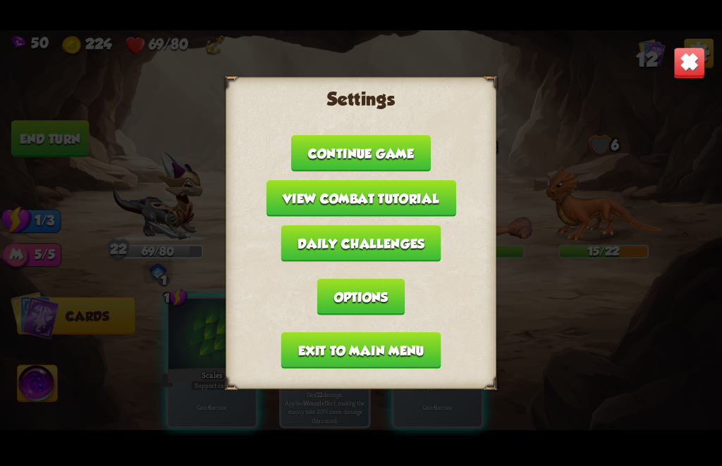
click at [703, 45] on div "Settings Continue game View combat tutorial Daily challenges Options Exit to ma…" at bounding box center [361, 233] width 722 height 406
click at [686, 78] on img at bounding box center [689, 63] width 32 height 32
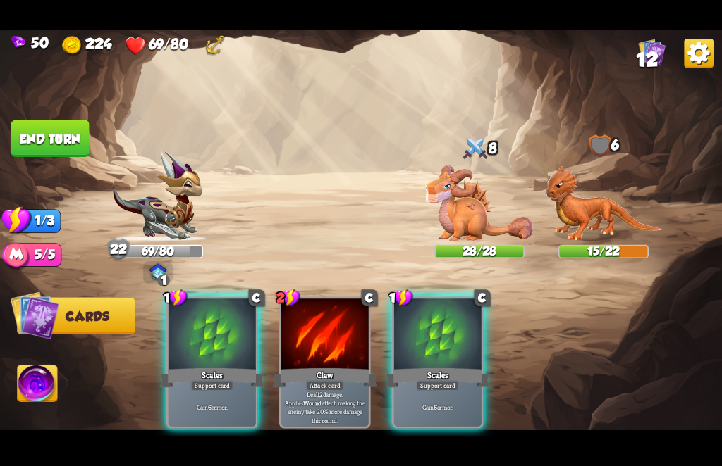
click at [215, 404] on p "Gain 6 armor." at bounding box center [212, 408] width 83 height 8
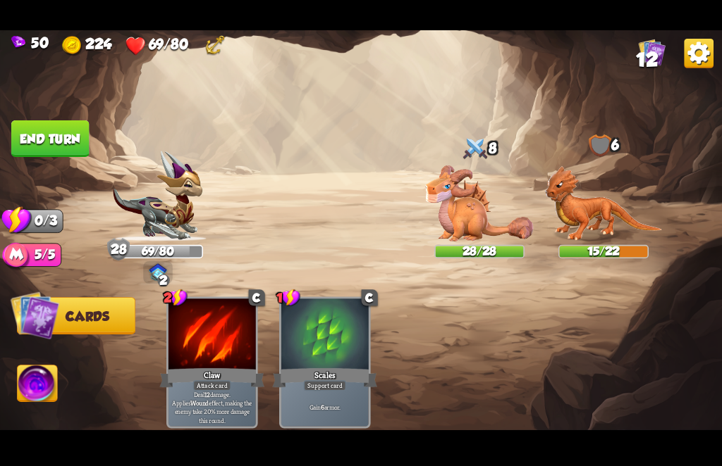
click at [51, 149] on button "End turn" at bounding box center [50, 138] width 78 height 37
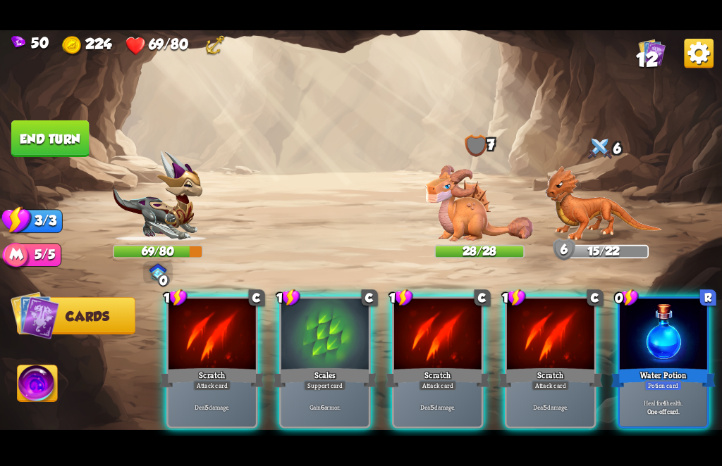
click at [655, 381] on div "Potion card" at bounding box center [662, 386] width 37 height 11
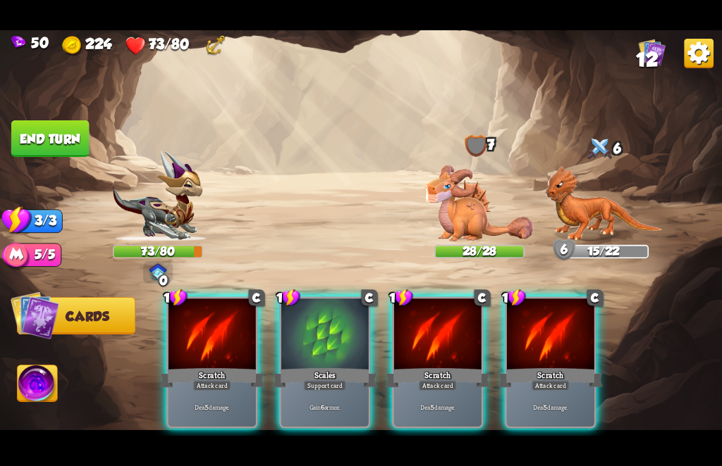
click at [307, 408] on div "Gain 6 armor." at bounding box center [324, 408] width 87 height 38
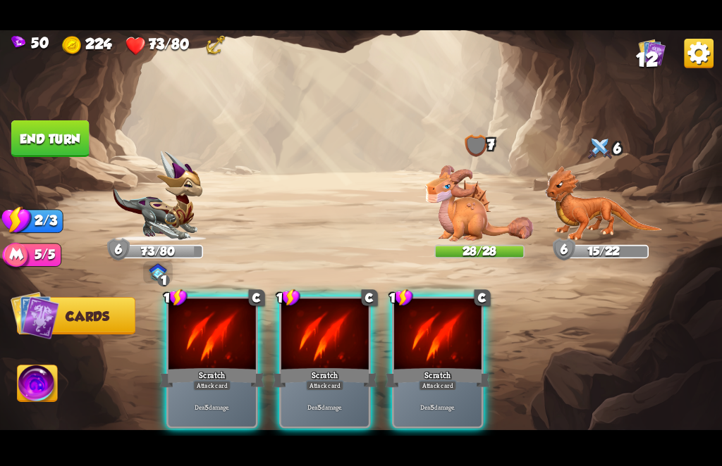
click at [302, 400] on div "Deal 5 damage." at bounding box center [324, 408] width 87 height 38
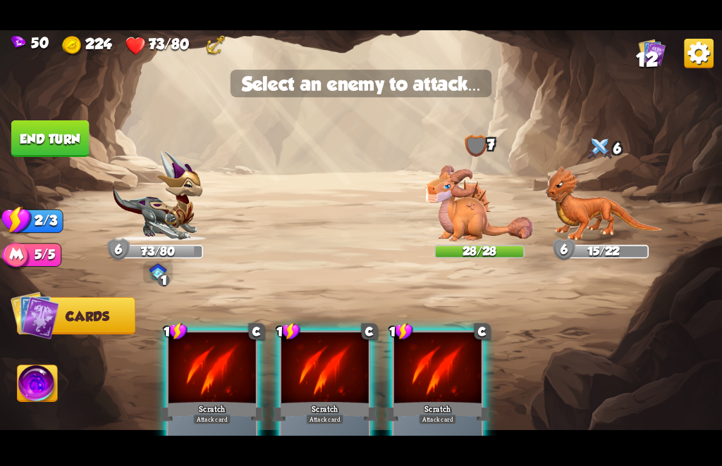
click at [589, 197] on img at bounding box center [603, 204] width 117 height 76
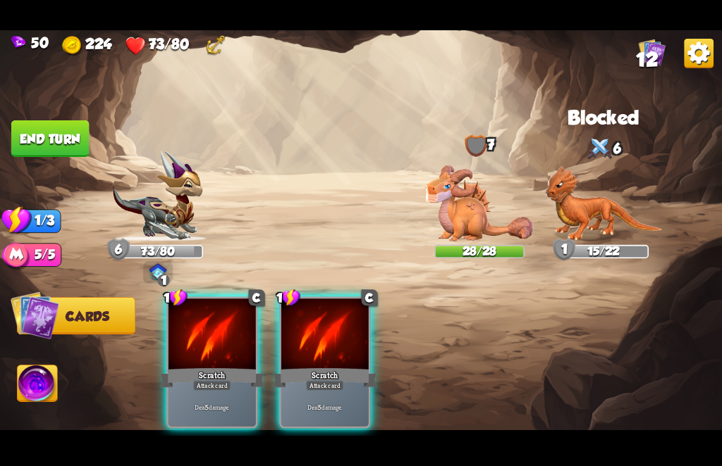
click at [320, 402] on div "Deal 5 damage." at bounding box center [324, 408] width 87 height 38
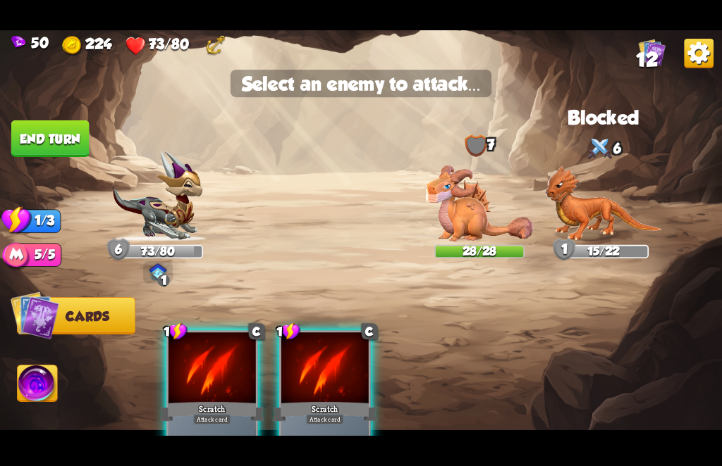
click at [583, 192] on img at bounding box center [603, 204] width 117 height 76
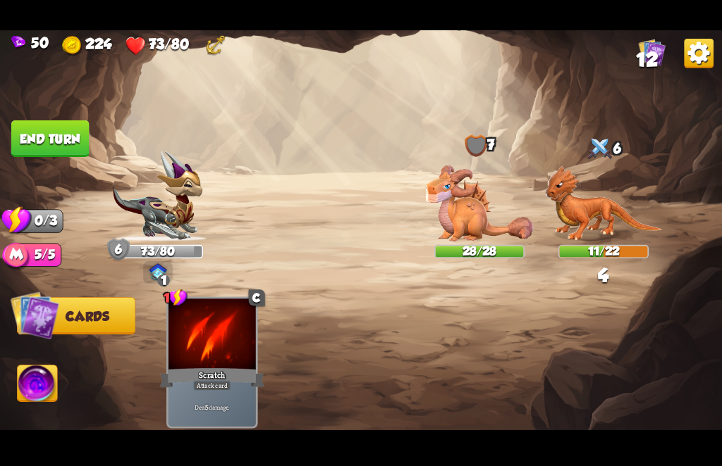
click at [587, 209] on img at bounding box center [603, 204] width 117 height 76
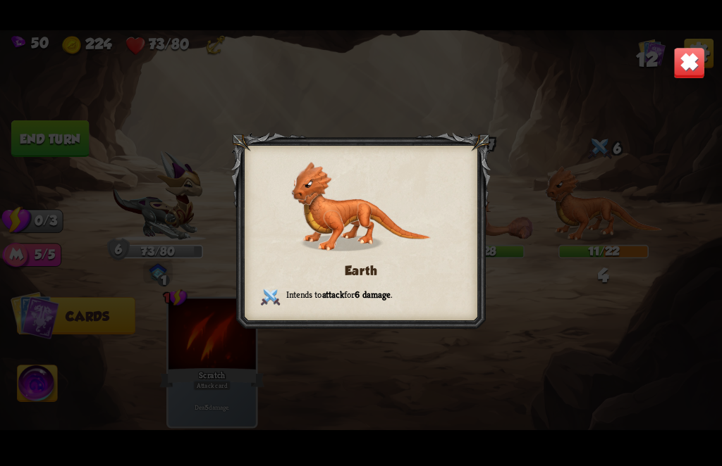
click at [359, 396] on div "Earth Intends to attack for 6 damage ." at bounding box center [361, 233] width 722 height 406
click at [688, 66] on img at bounding box center [689, 63] width 32 height 32
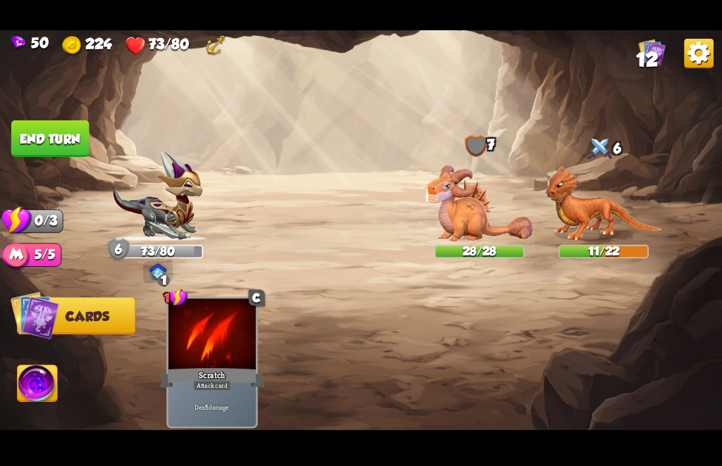
click at [202, 366] on div "Scratch" at bounding box center [211, 377] width 105 height 23
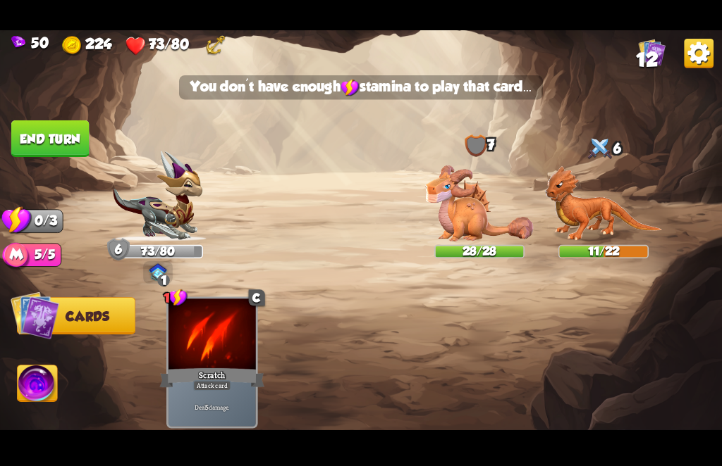
click at [54, 155] on img at bounding box center [361, 233] width 722 height 406
click at [44, 146] on button "End turn" at bounding box center [50, 138] width 78 height 37
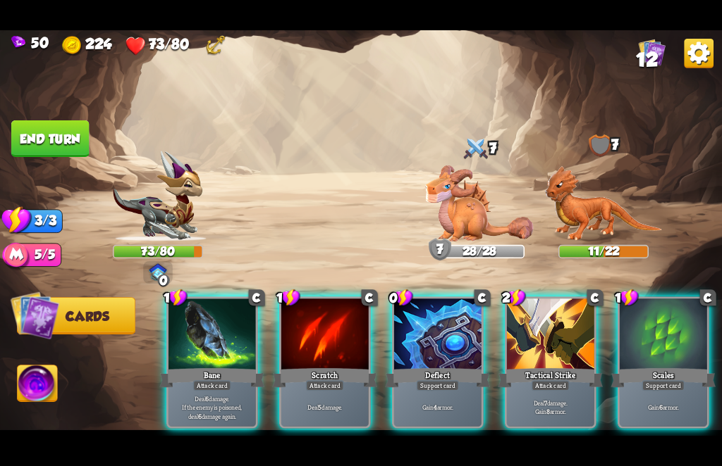
click at [433, 366] on div "Deflect" at bounding box center [437, 377] width 105 height 23
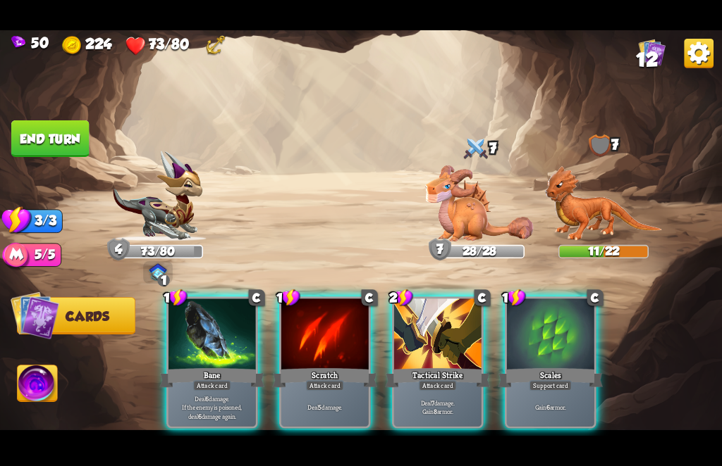
click at [206, 397] on p "Deal 6 damage. If the enemy is poisoned, deal 6 damage again." at bounding box center [212, 408] width 83 height 26
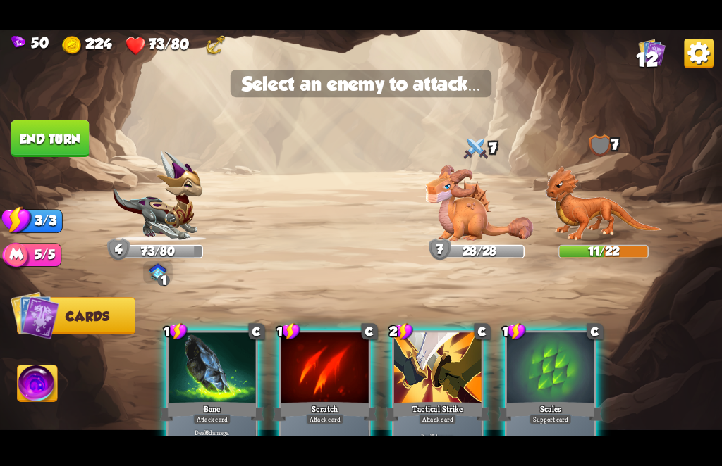
click at [619, 209] on img at bounding box center [603, 204] width 117 height 76
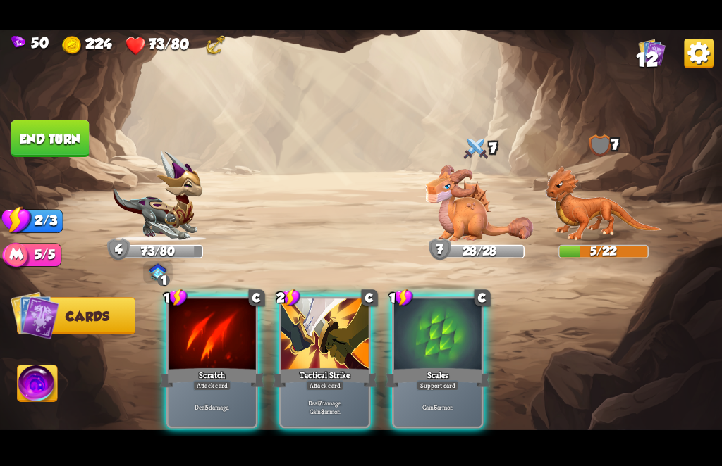
click at [309, 399] on p "Deal 7 damage. Gain 8 armor." at bounding box center [324, 407] width 83 height 17
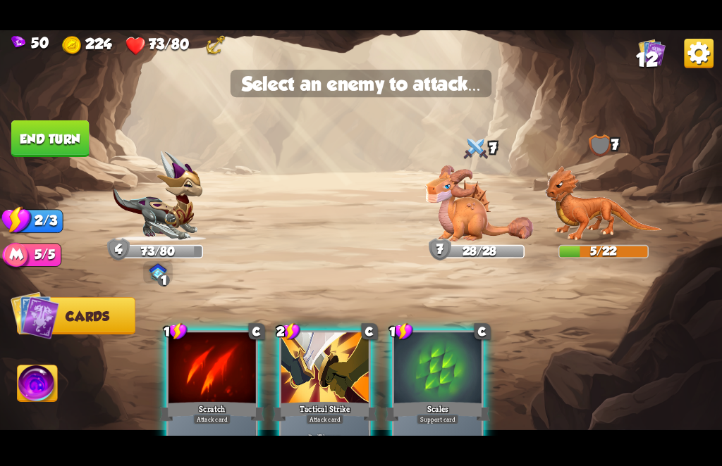
click at [626, 218] on img at bounding box center [603, 204] width 117 height 76
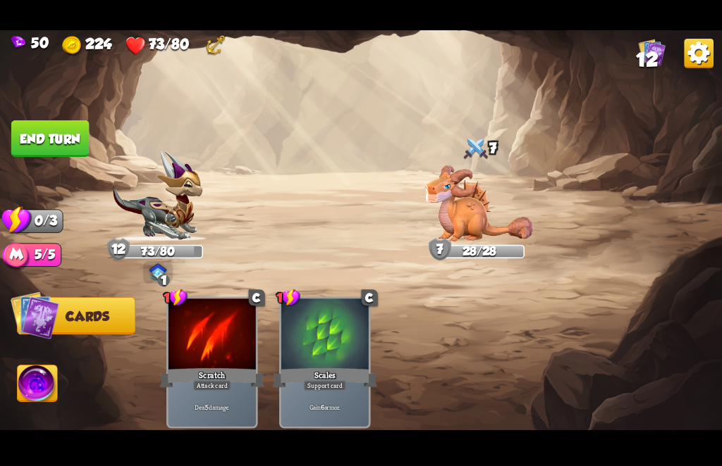
click at [42, 136] on button "End turn" at bounding box center [50, 138] width 78 height 37
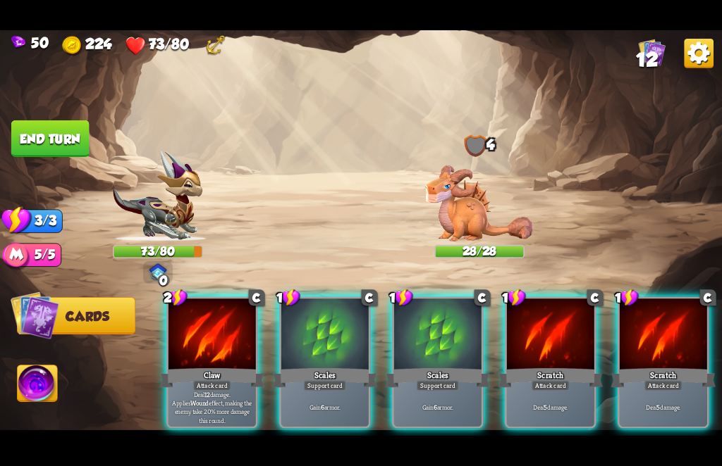
click at [217, 366] on div "Claw" at bounding box center [211, 377] width 105 height 23
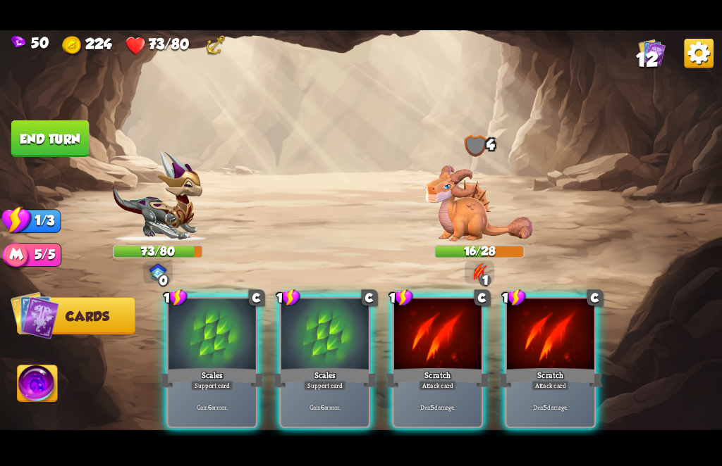
click at [404, 389] on div "Deal 5 damage." at bounding box center [437, 408] width 87 height 38
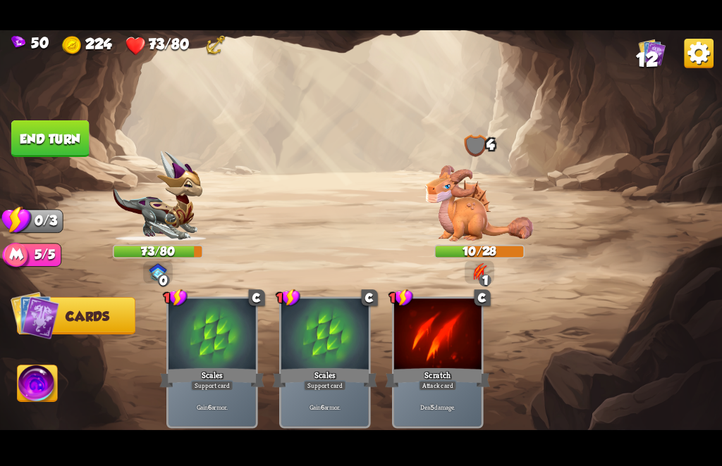
click at [47, 137] on button "End turn" at bounding box center [50, 138] width 78 height 37
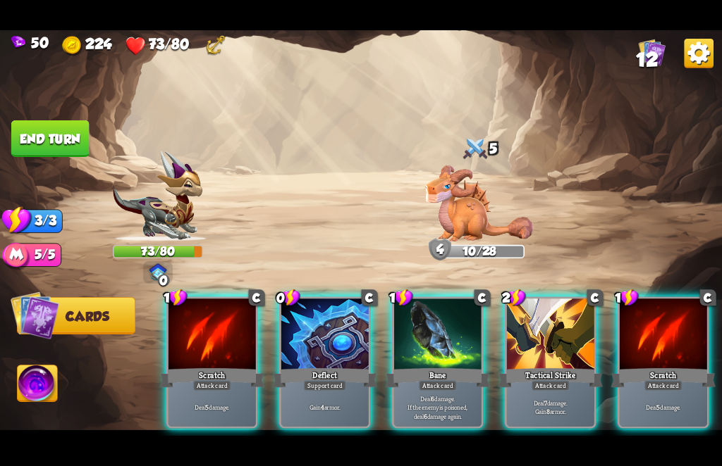
click at [303, 407] on div "Gain 4 armor." at bounding box center [324, 408] width 87 height 38
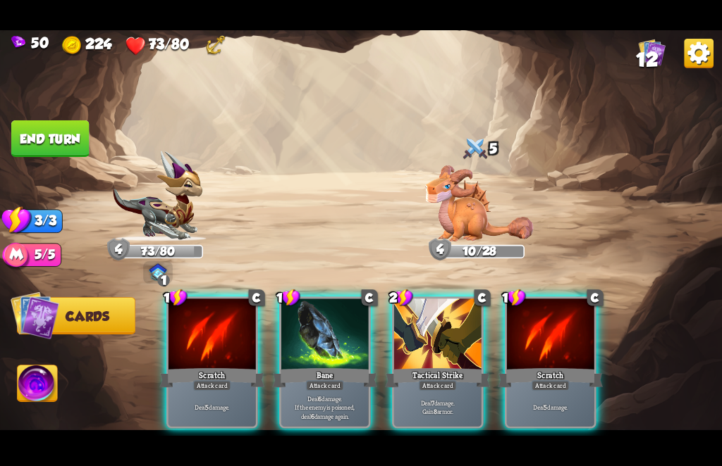
click at [424, 413] on div "Deal 7 damage. Gain 8 armor." at bounding box center [437, 408] width 87 height 38
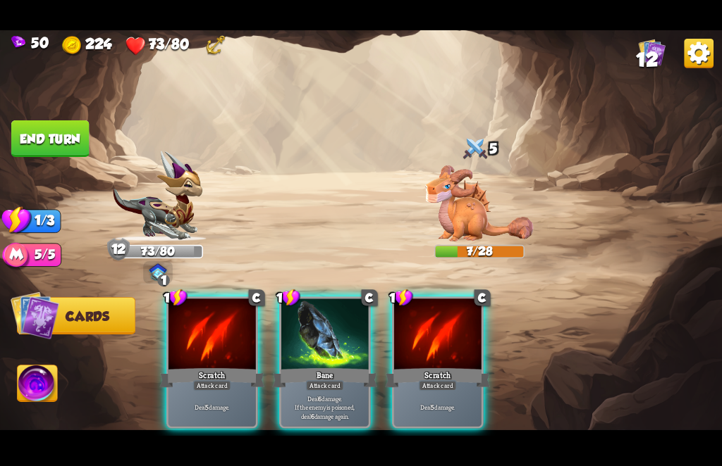
click at [326, 381] on div "Attack card" at bounding box center [325, 386] width 38 height 11
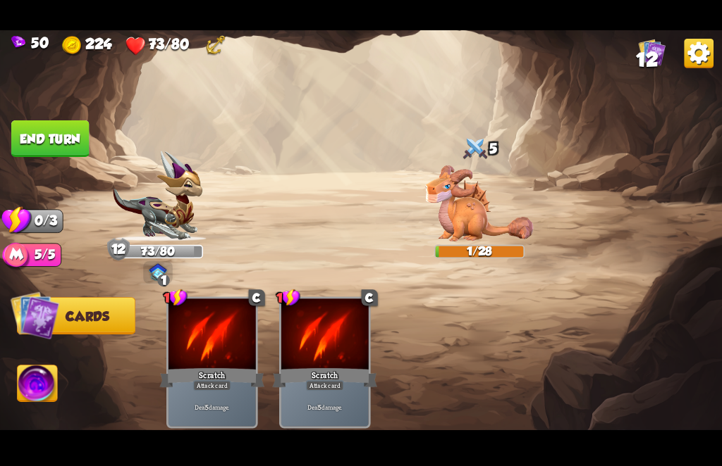
click at [73, 136] on button "End turn" at bounding box center [50, 138] width 78 height 37
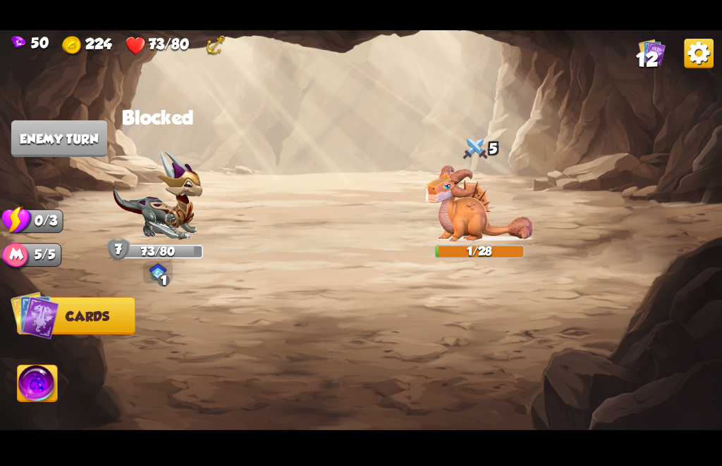
click at [248, 339] on div at bounding box center [432, 346] width 577 height 180
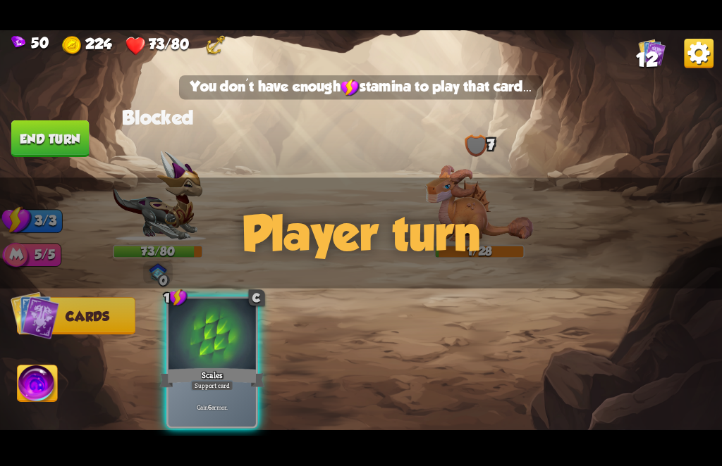
click at [216, 366] on div "Scales" at bounding box center [211, 377] width 105 height 23
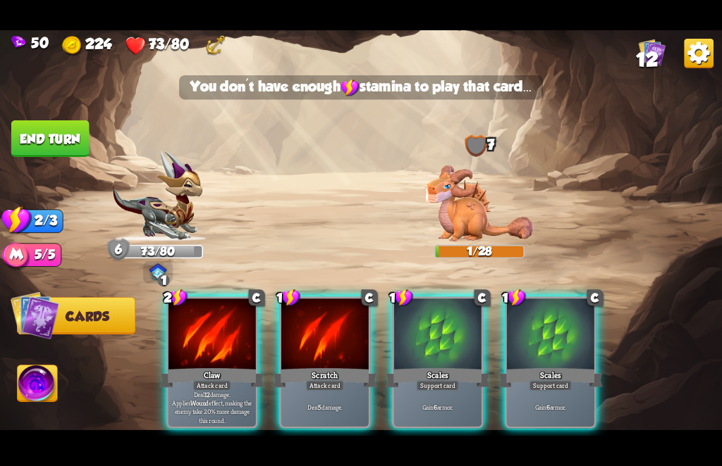
click at [218, 395] on p "Deal 12 damage. Applies Wound effect, making the enemy take 20% more damage thi…" at bounding box center [212, 407] width 83 height 35
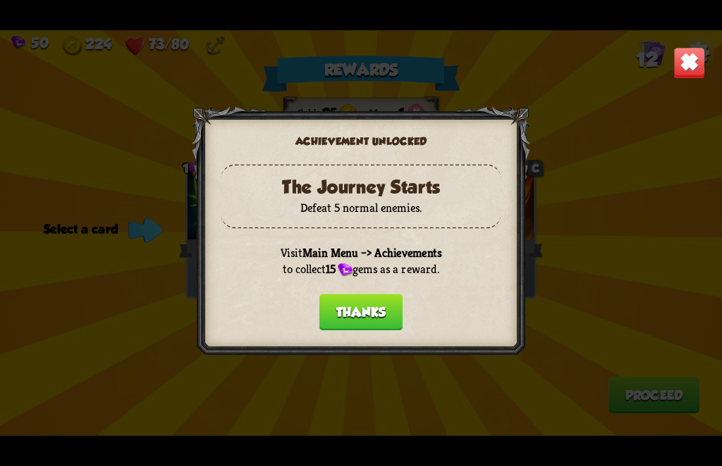
click at [345, 315] on button "Thanks" at bounding box center [360, 312] width 83 height 37
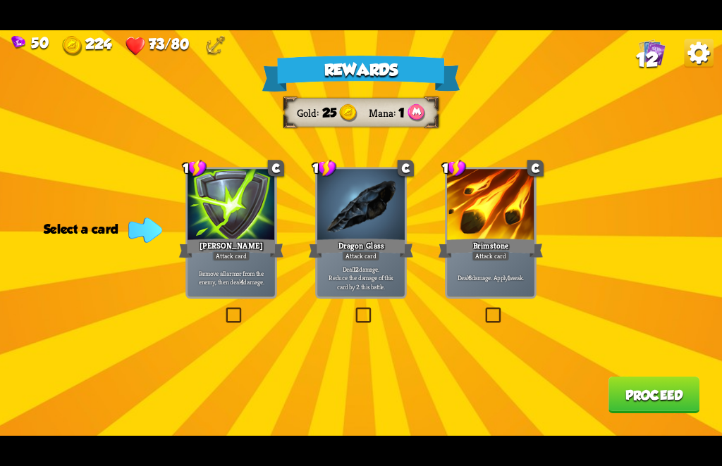
click at [409, 118] on img at bounding box center [416, 113] width 18 height 18
click at [223, 309] on label at bounding box center [223, 309] width 0 height 0
click at [0, 0] on input "checkbox" at bounding box center [0, 0] width 0 height 0
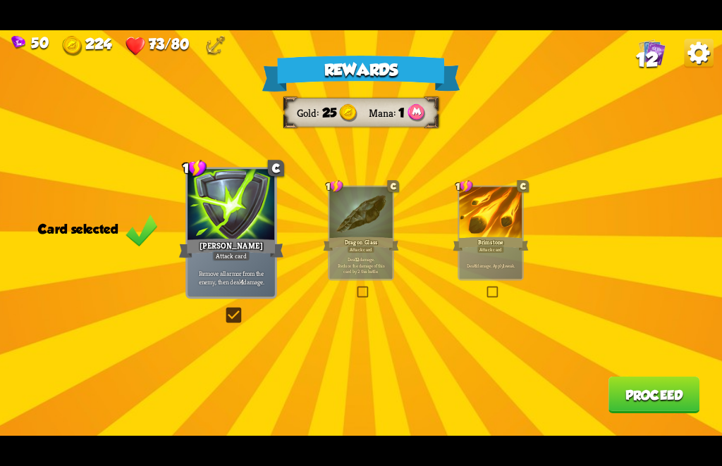
click at [223, 309] on label at bounding box center [223, 309] width 0 height 0
click at [0, 0] on input "checkbox" at bounding box center [0, 0] width 0 height 0
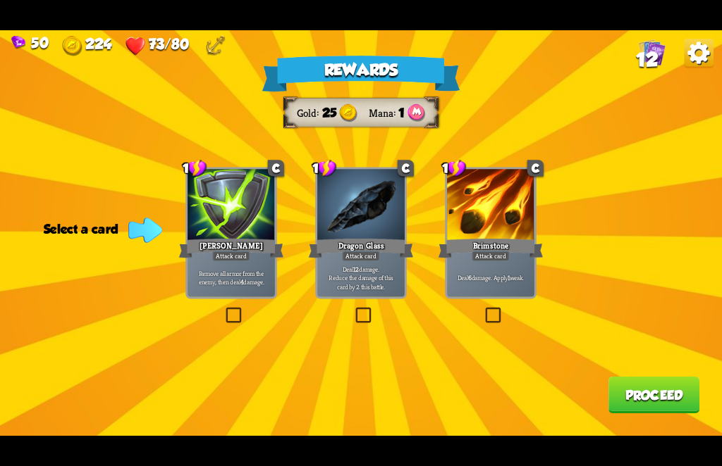
click at [223, 309] on label at bounding box center [223, 309] width 0 height 0
click at [0, 0] on input "checkbox" at bounding box center [0, 0] width 0 height 0
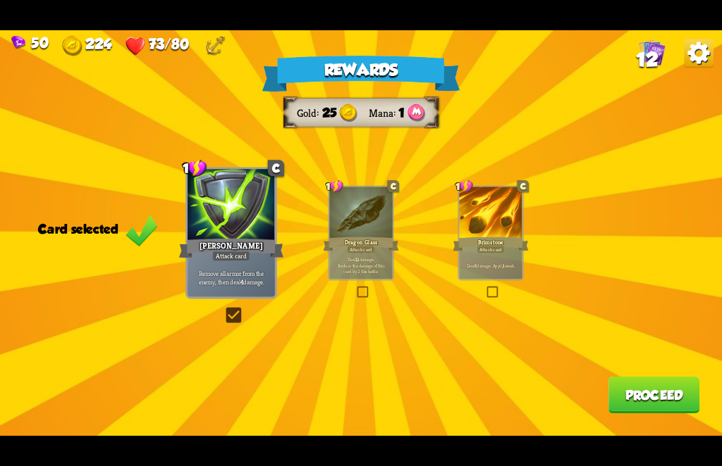
click at [657, 406] on button "Proceed" at bounding box center [653, 395] width 91 height 37
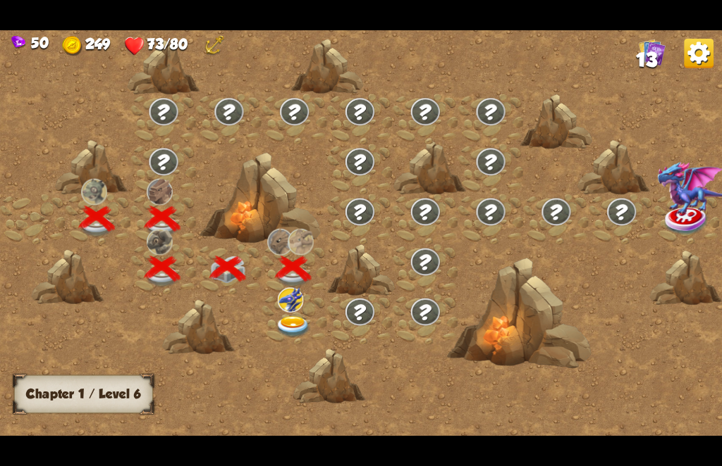
click at [284, 338] on img at bounding box center [293, 327] width 36 height 22
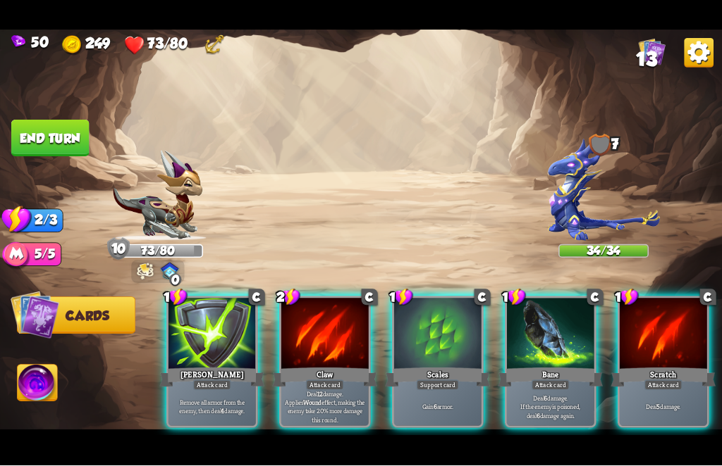
click at [321, 405] on p "Deal 12 damage. Applies Wound effect, making the enemy take 20% more damage thi…" at bounding box center [324, 407] width 83 height 35
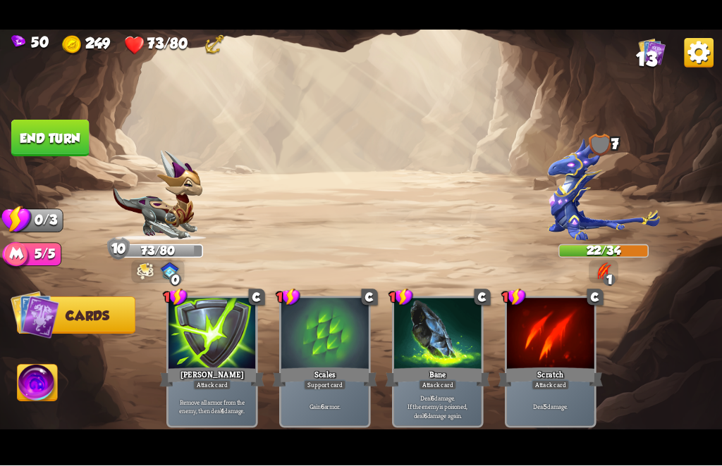
click at [47, 120] on button "End turn" at bounding box center [50, 138] width 78 height 37
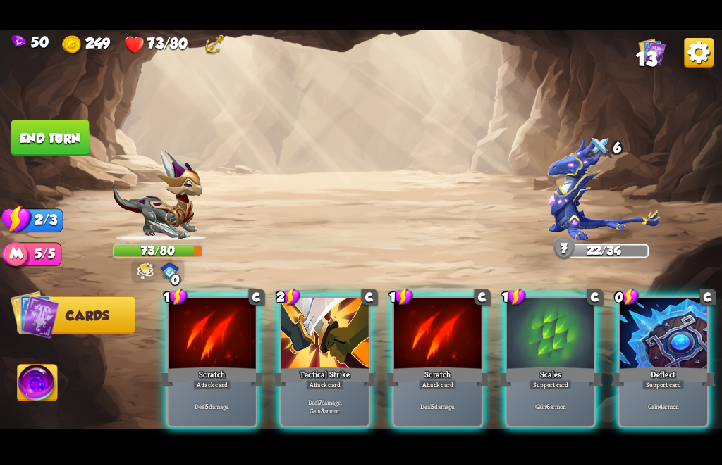
click at [668, 381] on div "Support card" at bounding box center [663, 386] width 42 height 11
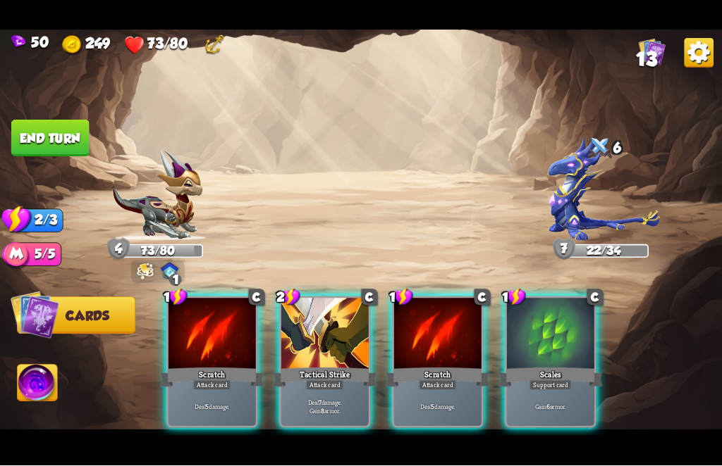
click at [323, 338] on div at bounding box center [324, 335] width 87 height 73
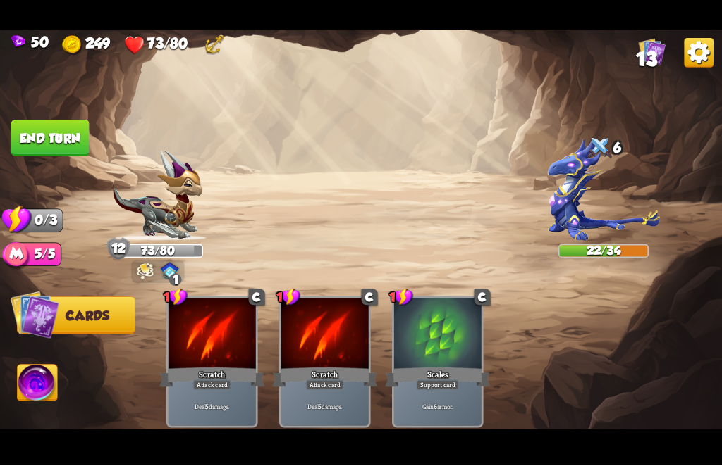
click at [144, 279] on img at bounding box center [145, 272] width 17 height 18
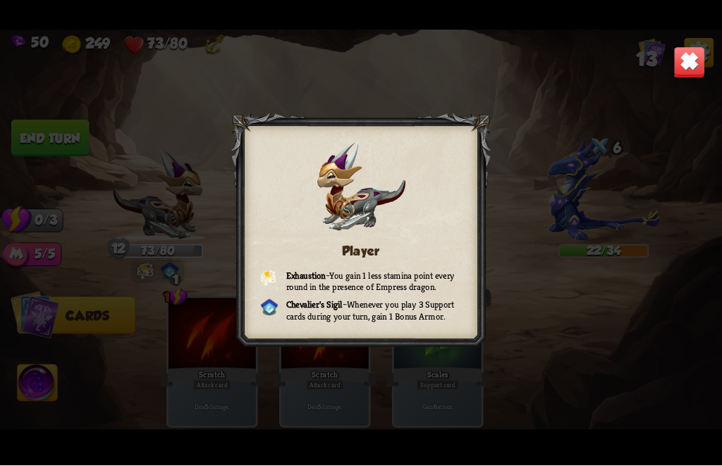
click at [145, 290] on div "Player Exhaustion – You gain 1 less stamina point every round in the presence o…" at bounding box center [361, 233] width 722 height 406
click at [691, 54] on img at bounding box center [689, 63] width 32 height 32
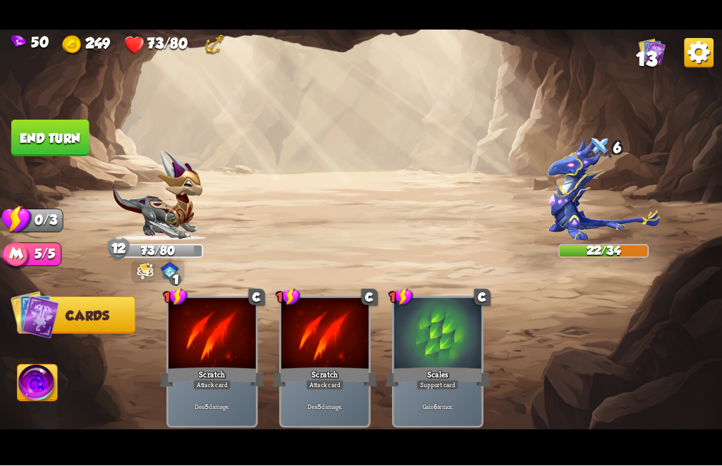
click at [41, 147] on button "End turn" at bounding box center [50, 138] width 78 height 37
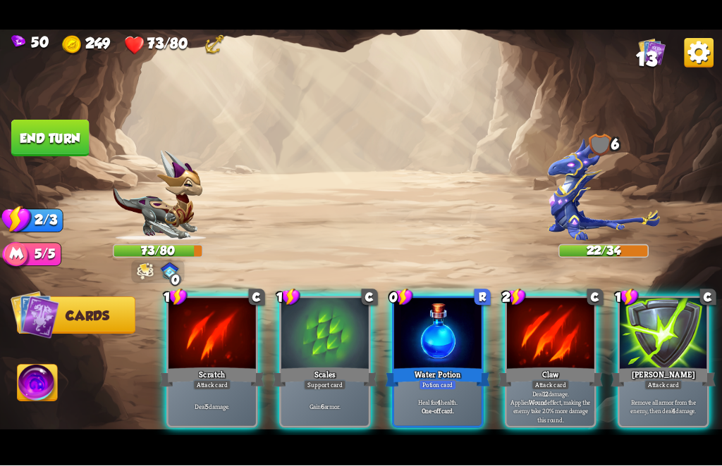
click at [421, 381] on div "Potion card" at bounding box center [437, 386] width 37 height 11
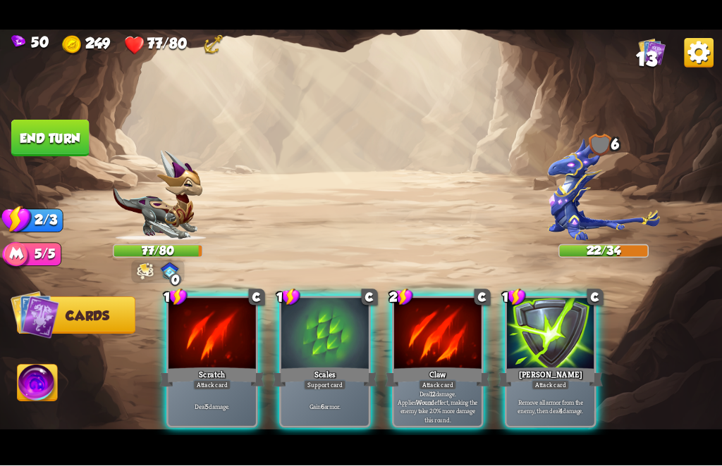
click at [314, 404] on p "Gain 6 armor." at bounding box center [324, 408] width 83 height 8
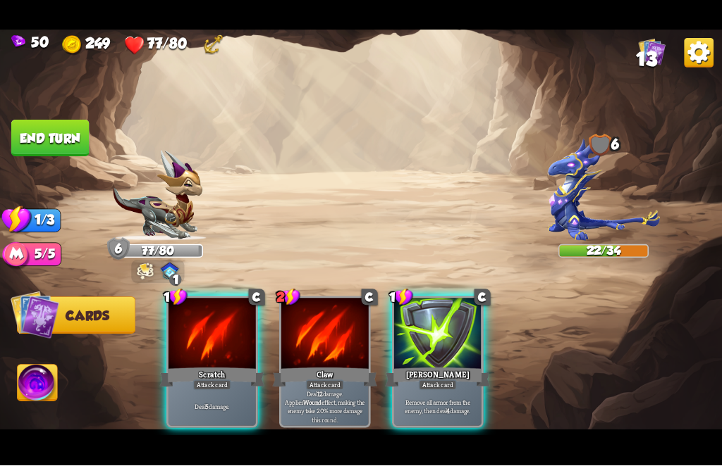
click at [199, 389] on div "Deal 5 damage." at bounding box center [211, 408] width 87 height 38
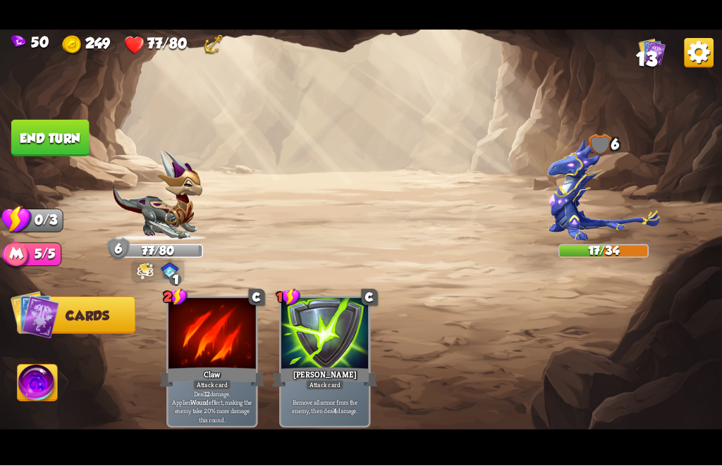
click at [32, 139] on button "End turn" at bounding box center [50, 138] width 78 height 37
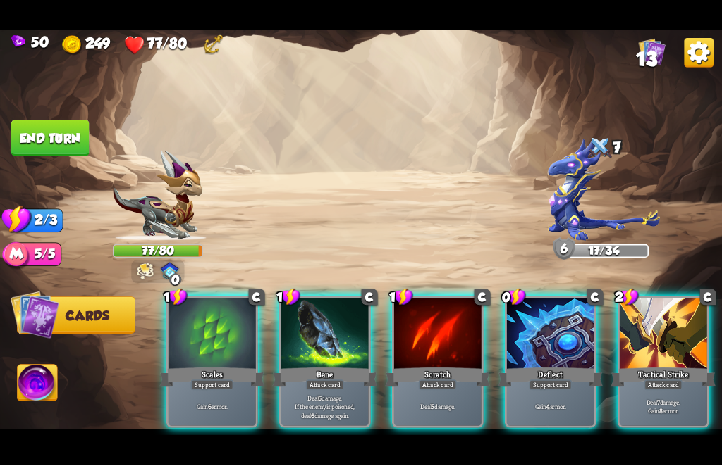
click at [572, 332] on div at bounding box center [550, 335] width 87 height 73
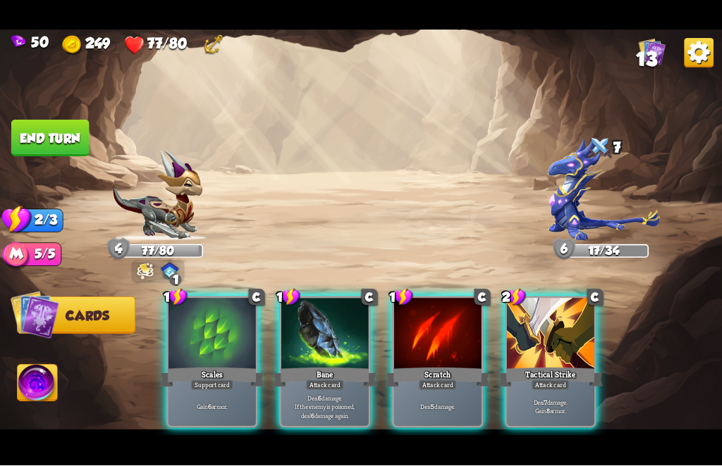
click at [554, 339] on div at bounding box center [550, 335] width 87 height 73
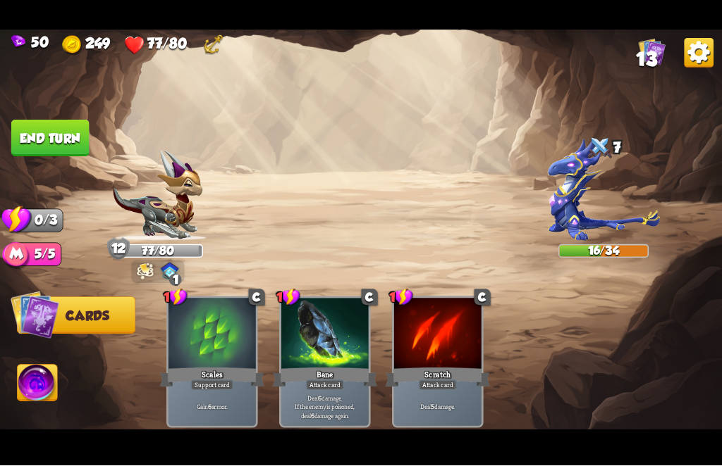
click at [32, 142] on button "End turn" at bounding box center [50, 138] width 78 height 37
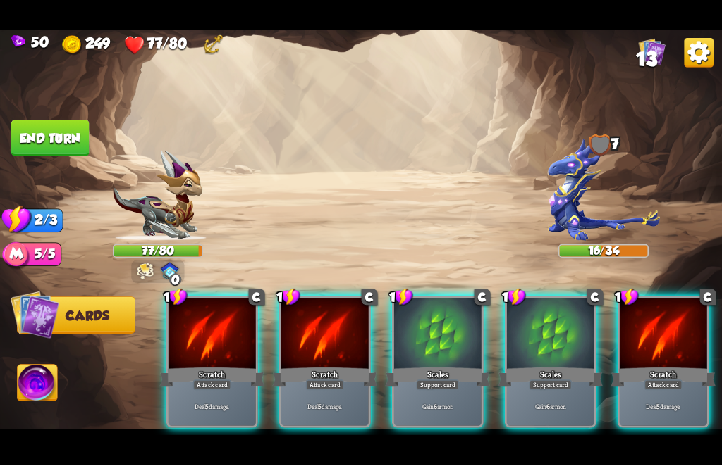
click at [412, 389] on div "Gain 6 armor." at bounding box center [437, 408] width 87 height 38
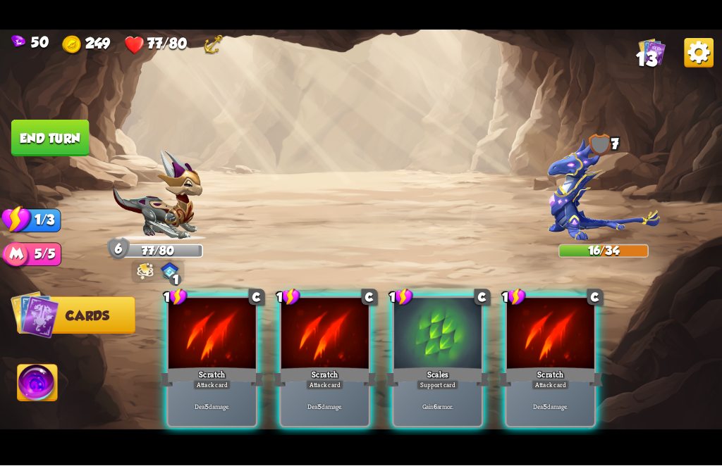
click at [316, 347] on div at bounding box center [324, 335] width 87 height 73
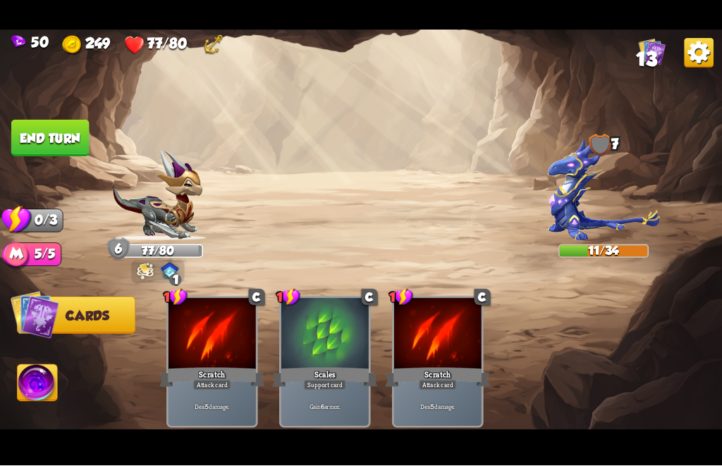
click at [71, 113] on img at bounding box center [361, 233] width 722 height 406
click at [82, 130] on button "End turn" at bounding box center [50, 138] width 78 height 37
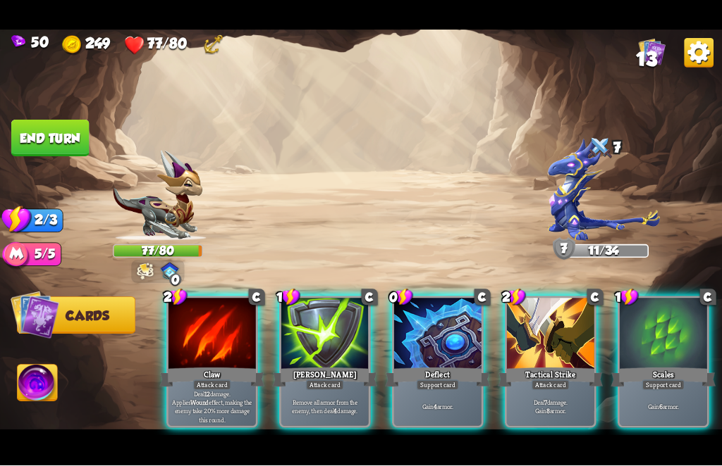
click at [326, 381] on div "Attack card" at bounding box center [325, 386] width 38 height 11
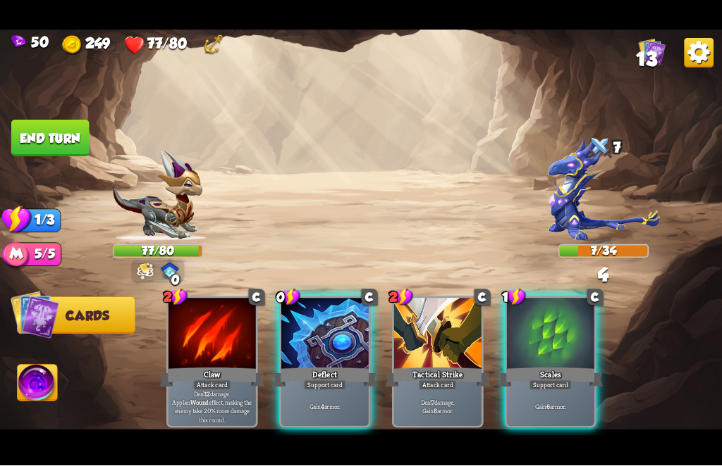
click at [317, 381] on div "Support card" at bounding box center [325, 386] width 42 height 11
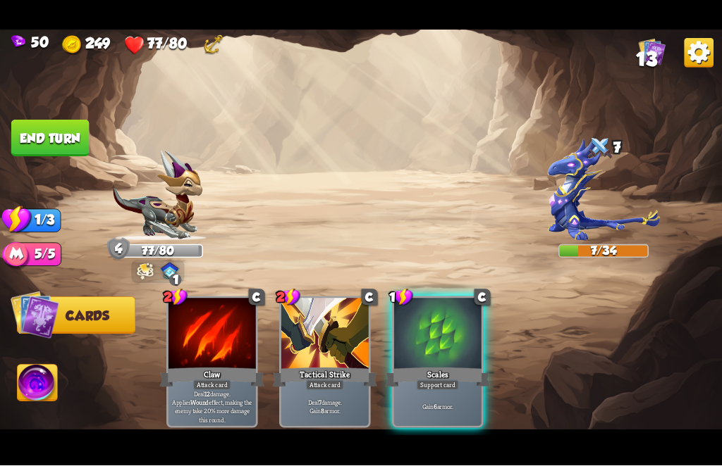
click at [416, 381] on div "Support card" at bounding box center [437, 386] width 42 height 11
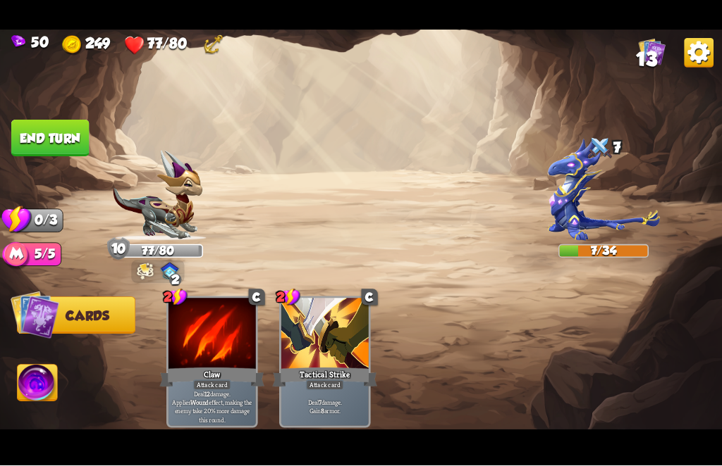
click at [35, 140] on button "End turn" at bounding box center [50, 138] width 78 height 37
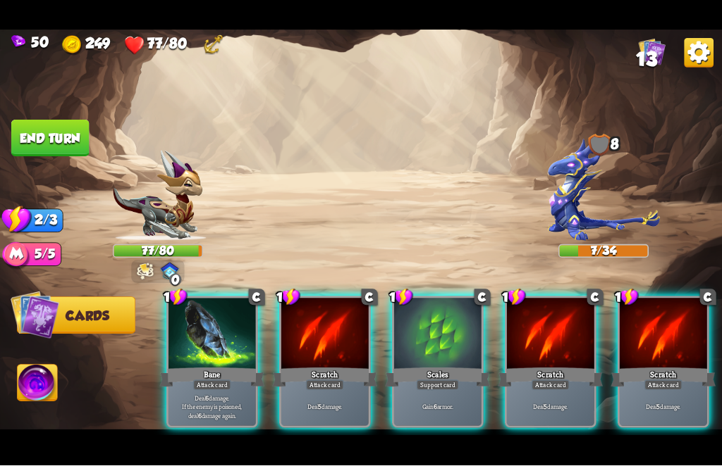
click at [561, 366] on div "Scratch" at bounding box center [549, 377] width 105 height 23
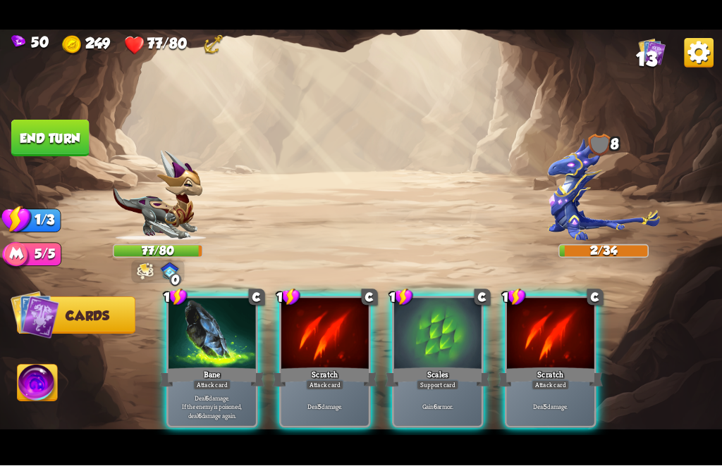
click at [574, 341] on div at bounding box center [550, 335] width 87 height 73
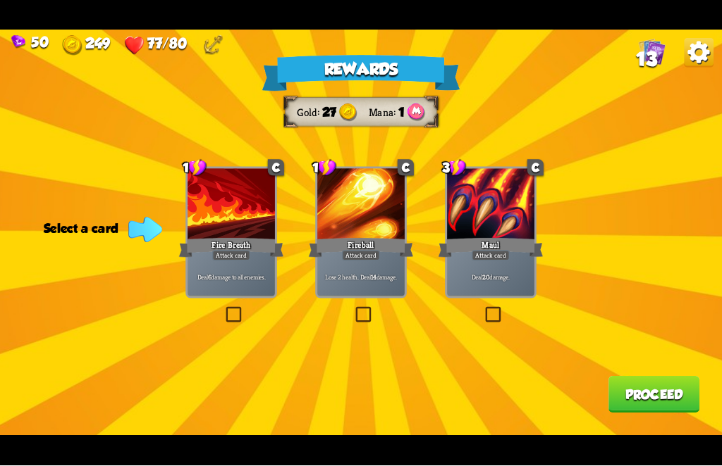
click at [483, 309] on label at bounding box center [483, 309] width 0 height 0
click at [0, 0] on input "checkbox" at bounding box center [0, 0] width 0 height 0
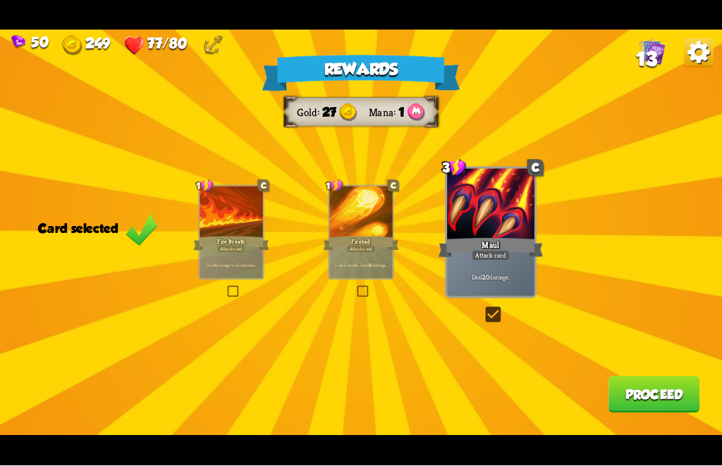
click at [357, 278] on div "Lose 2 health. Deal 14 damage." at bounding box center [360, 265] width 63 height 27
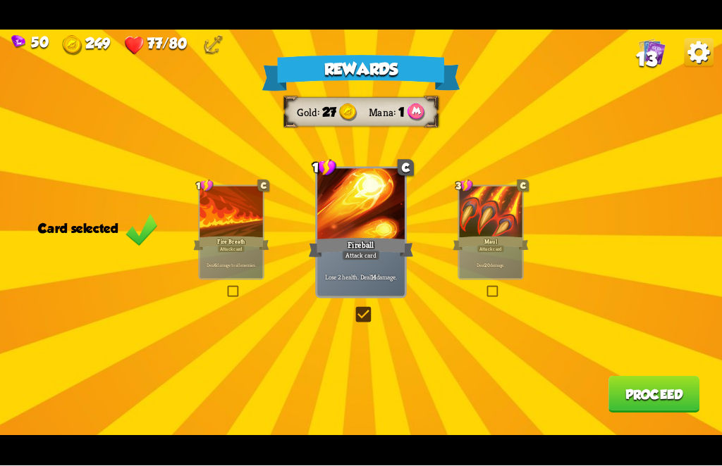
click at [657, 387] on button "Proceed" at bounding box center [653, 395] width 91 height 37
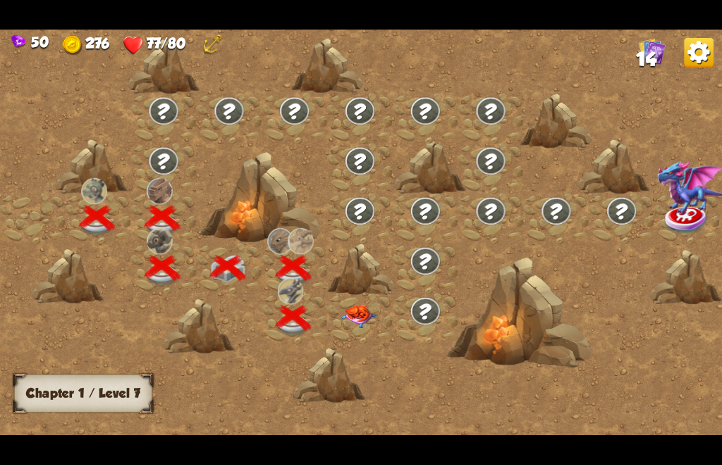
click at [353, 316] on img at bounding box center [358, 317] width 36 height 23
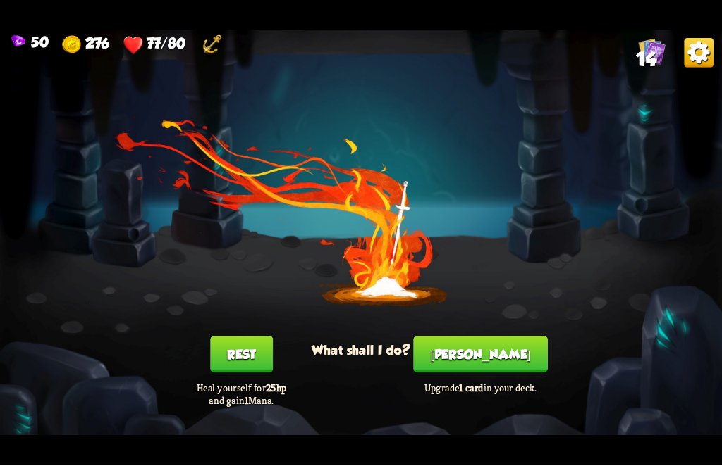
click at [492, 371] on button "[PERSON_NAME]" at bounding box center [480, 355] width 134 height 37
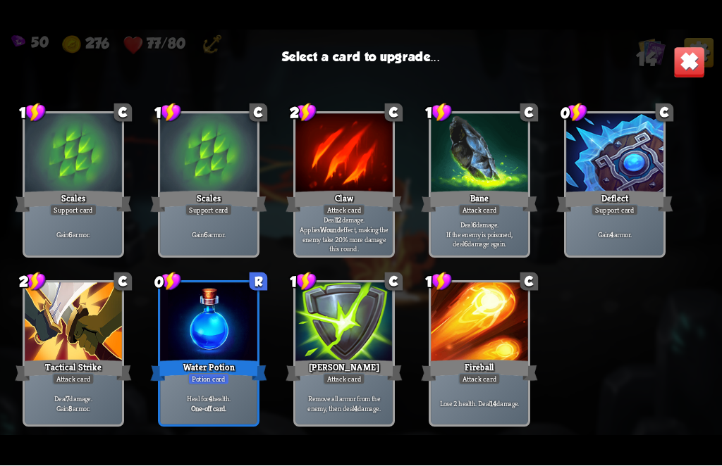
scroll to position [233, 0]
click at [445, 336] on div at bounding box center [479, 324] width 97 height 82
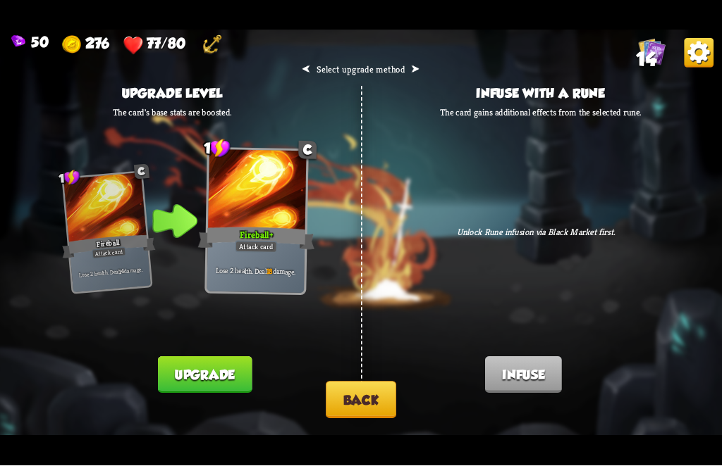
click at [197, 386] on button "Upgrade" at bounding box center [205, 375] width 94 height 37
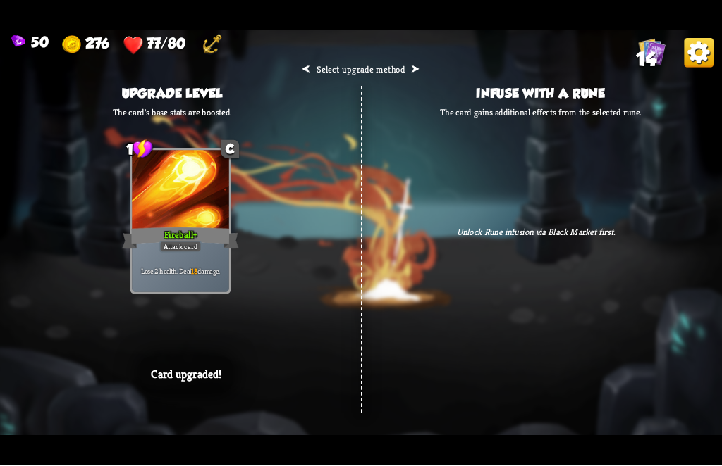
click at [241, 394] on div "⮜ Select upgrade method ⮞ Upgrade level The card's base stats are boosted. 1 C …" at bounding box center [361, 233] width 722 height 406
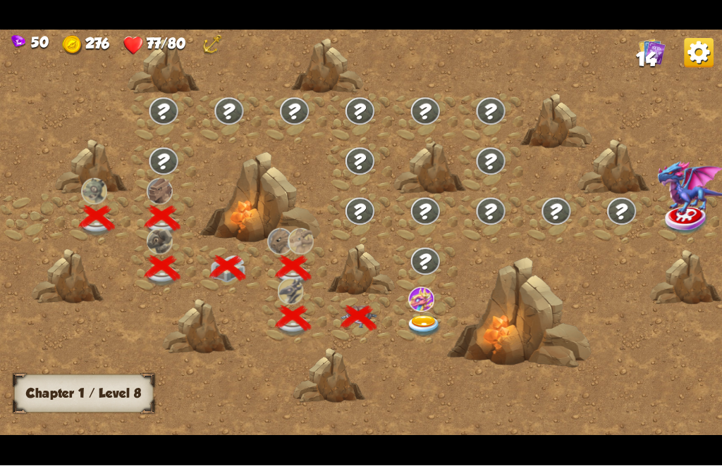
click at [240, 391] on div at bounding box center [446, 240] width 893 height 421
click at [433, 328] on img at bounding box center [424, 327] width 36 height 22
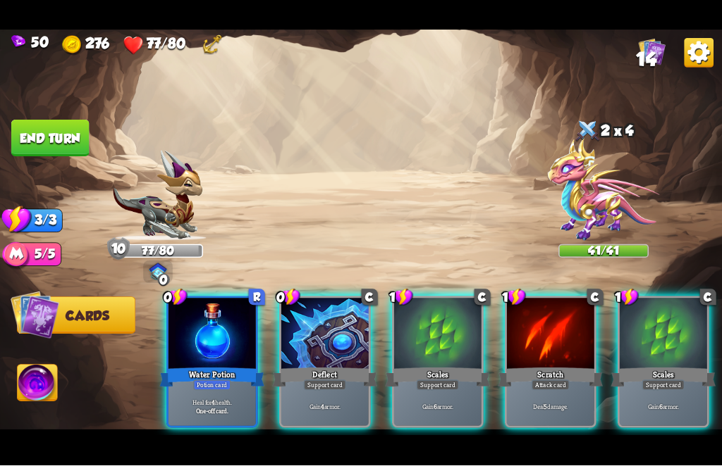
click at [593, 178] on div at bounding box center [603, 202] width 90 height 79
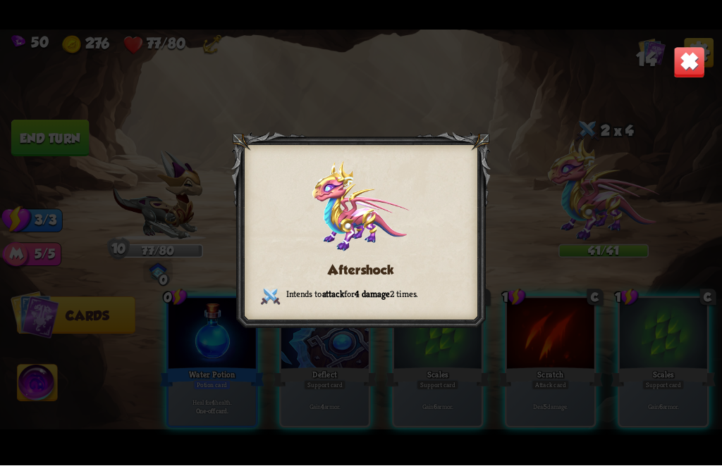
click at [684, 63] on img at bounding box center [689, 63] width 32 height 32
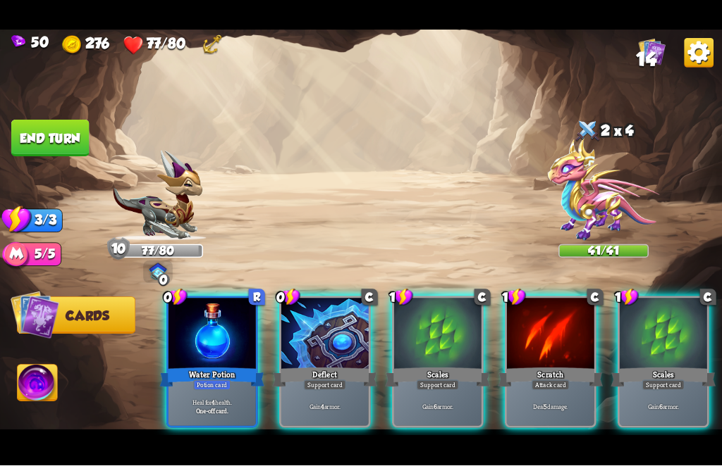
click at [314, 389] on div "Gain 4 armor." at bounding box center [324, 408] width 87 height 38
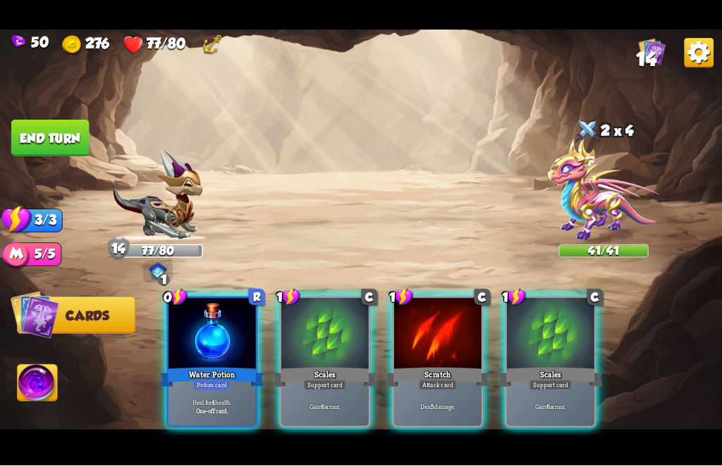
click at [573, 339] on div at bounding box center [550, 335] width 87 height 73
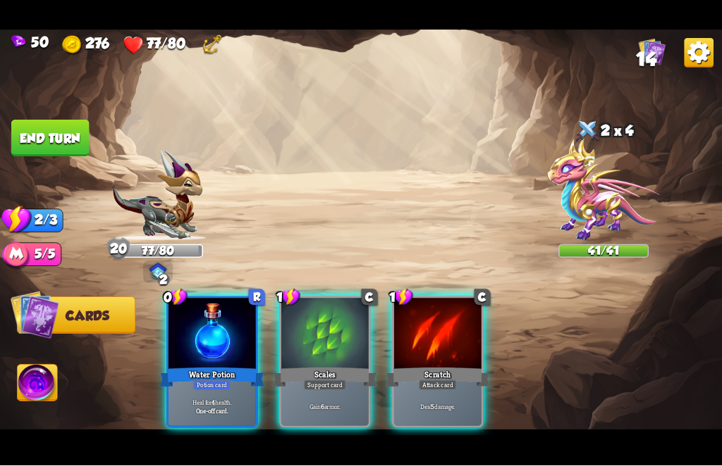
click at [420, 389] on div "Deal 5 damage." at bounding box center [437, 408] width 87 height 38
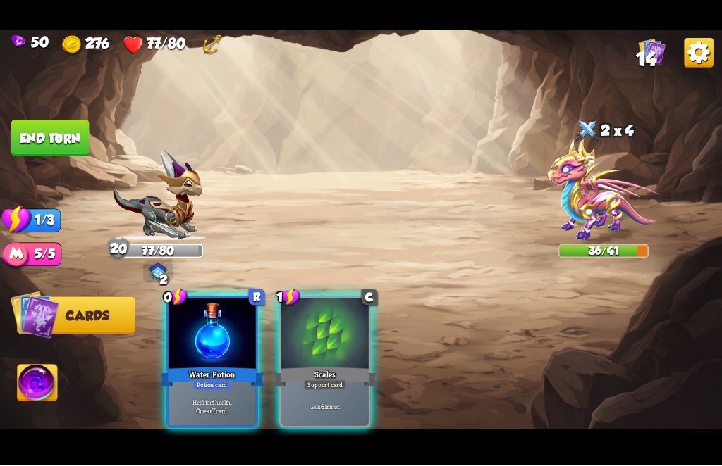
click at [314, 381] on div "Support card" at bounding box center [325, 386] width 42 height 11
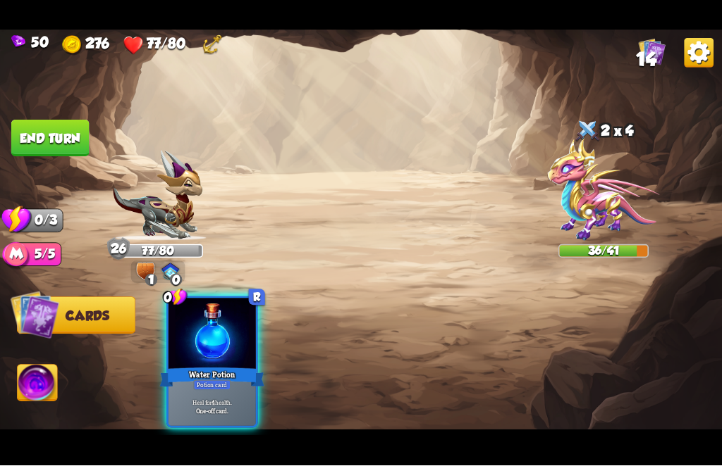
click at [39, 146] on button "End turn" at bounding box center [50, 138] width 78 height 37
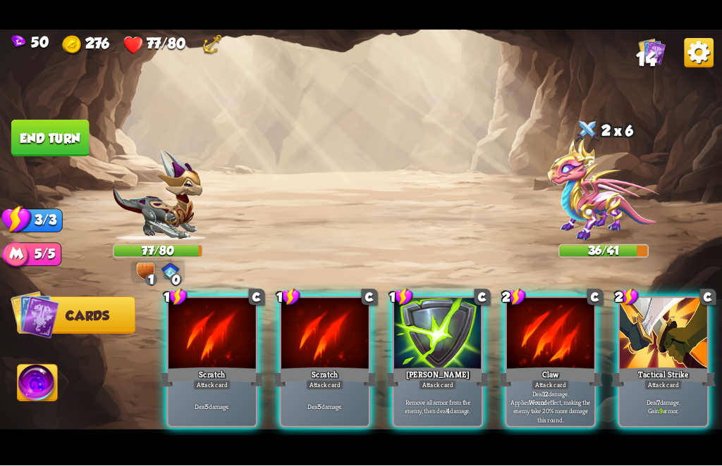
click at [537, 366] on div "Claw" at bounding box center [549, 377] width 105 height 23
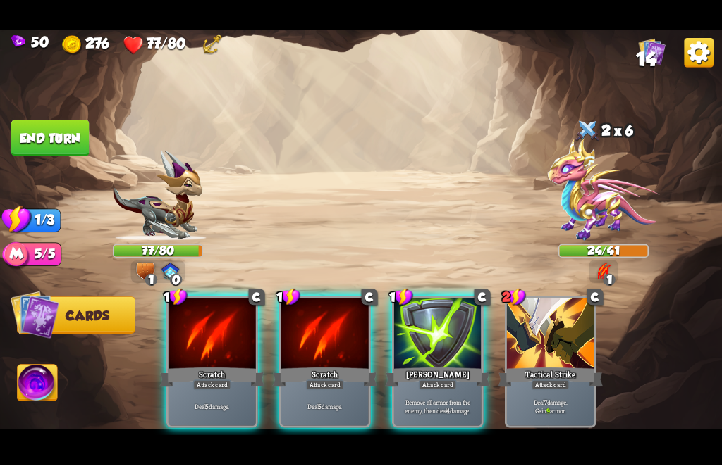
click at [326, 389] on div "Deal 5 damage." at bounding box center [324, 408] width 87 height 38
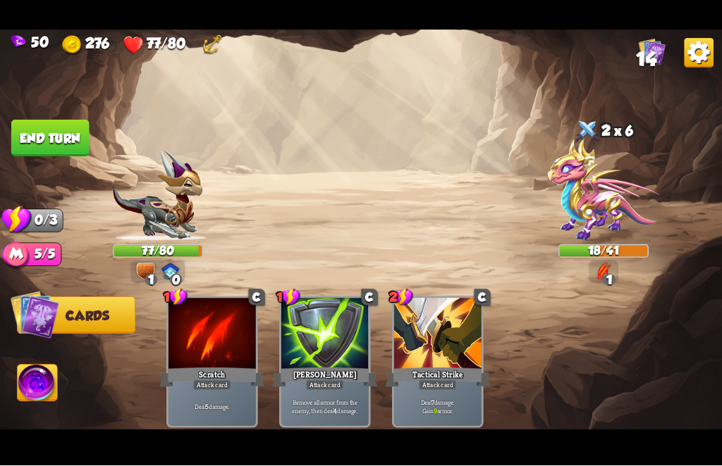
click at [26, 137] on button "End turn" at bounding box center [50, 138] width 78 height 37
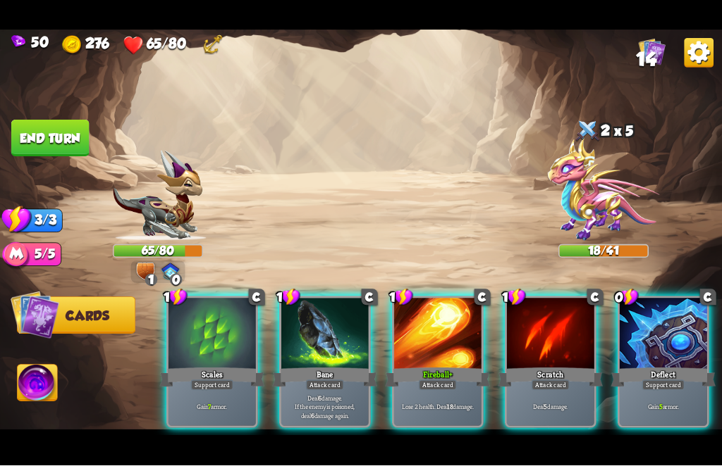
click at [433, 389] on div "Lose 2 health. Deal 18 damage." at bounding box center [437, 408] width 87 height 38
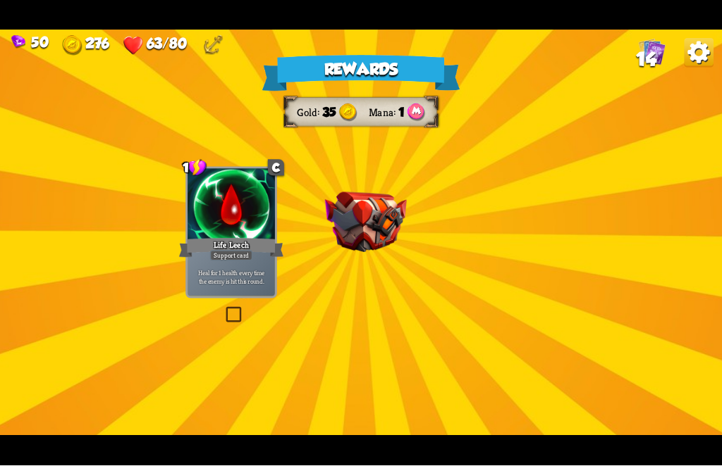
click at [308, 326] on div "Rewards Gold 35 Mana 1 Select a card 1 C Life Leech Support card Heal for 1 hea…" at bounding box center [361, 233] width 722 height 406
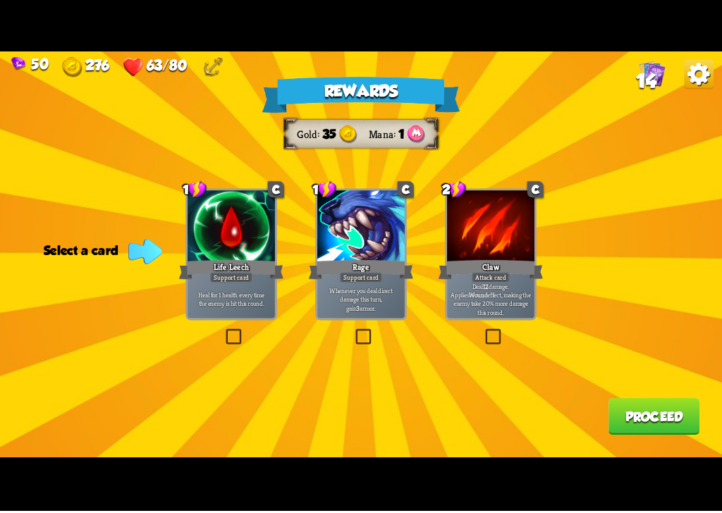
scroll to position [0, 0]
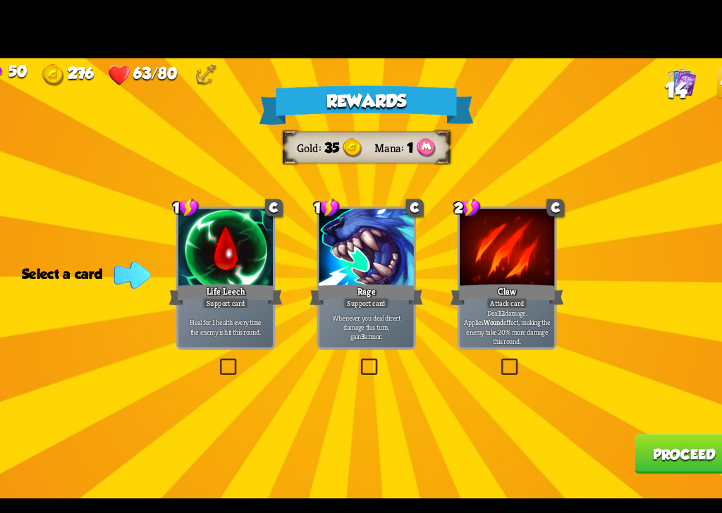
click at [223, 333] on label at bounding box center [223, 333] width 0 height 0
click at [0, 0] on input "checkbox" at bounding box center [0, 0] width 0 height 0
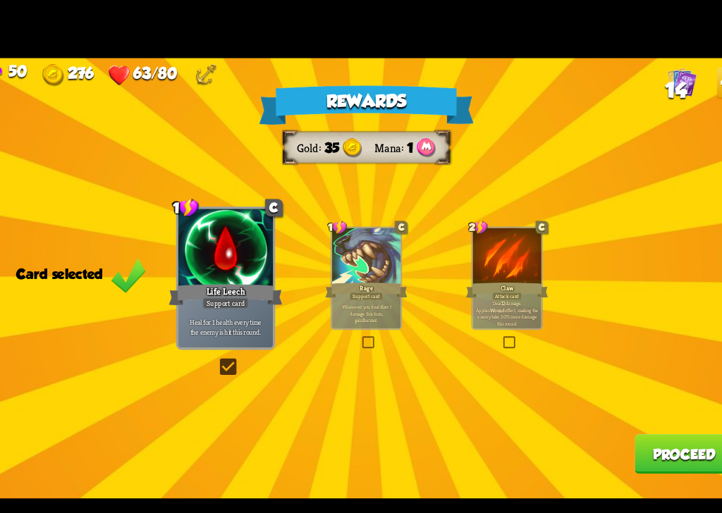
click at [631, 420] on button "Proceed" at bounding box center [653, 418] width 91 height 37
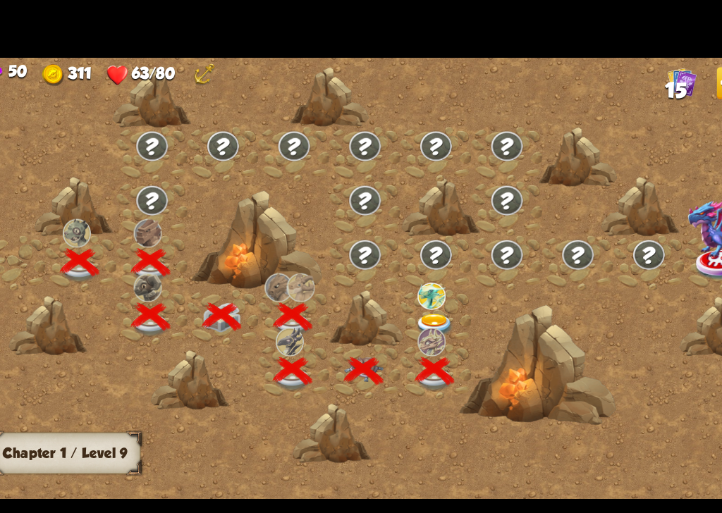
click at [408, 307] on img at bounding box center [421, 315] width 26 height 26
click at [408, 276] on img at bounding box center [421, 273] width 26 height 25
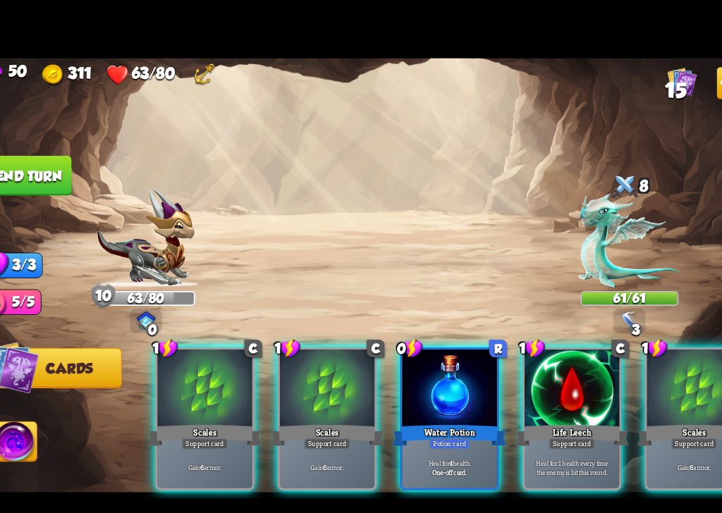
click at [412, 422] on p "Heal for 4 health." at bounding box center [437, 426] width 83 height 8
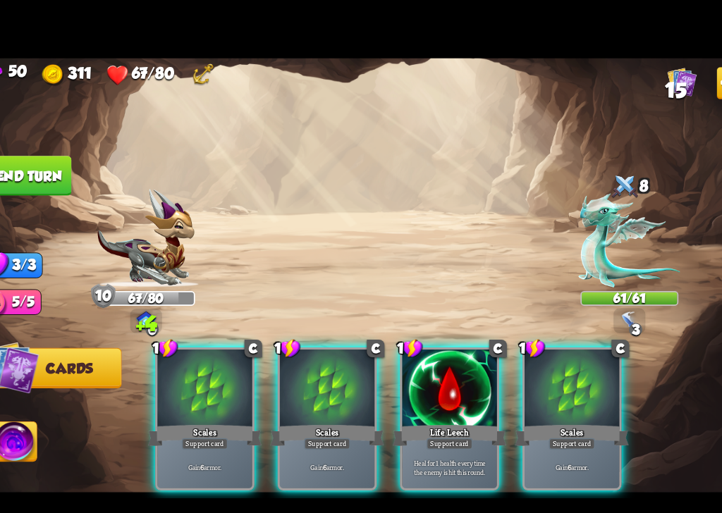
click at [398, 423] on p "Heal for 1 health every time the enemy is hit this round." at bounding box center [437, 430] width 83 height 17
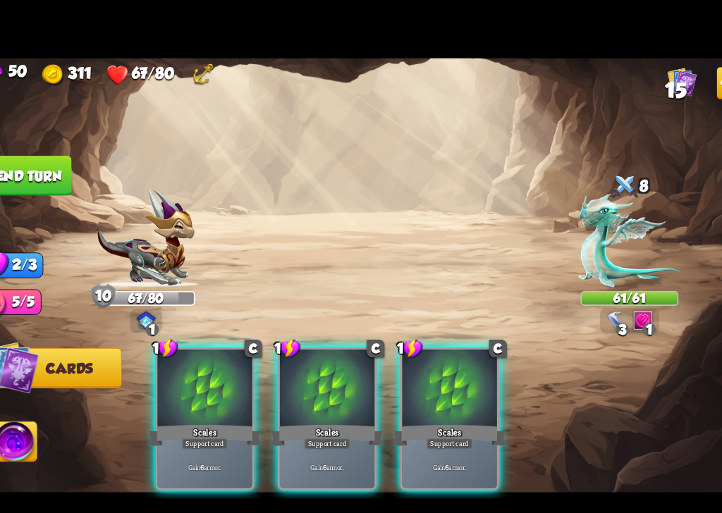
click at [283, 427] on p "Gain 6 armor." at bounding box center [324, 431] width 83 height 8
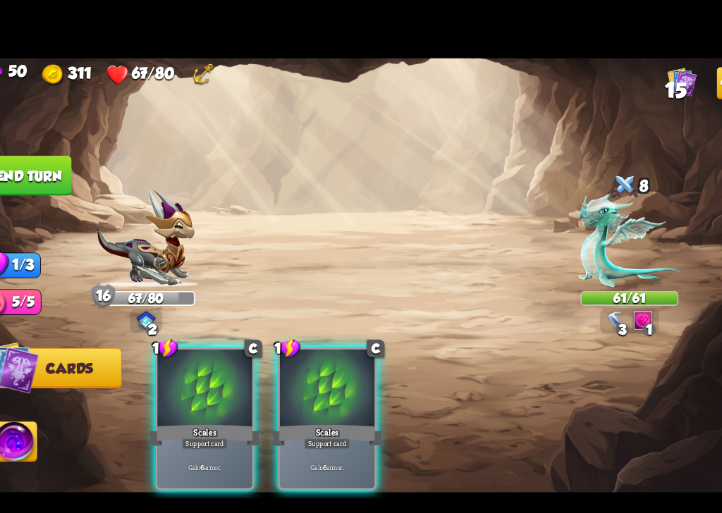
click at [304, 404] on div "Support card" at bounding box center [325, 409] width 42 height 11
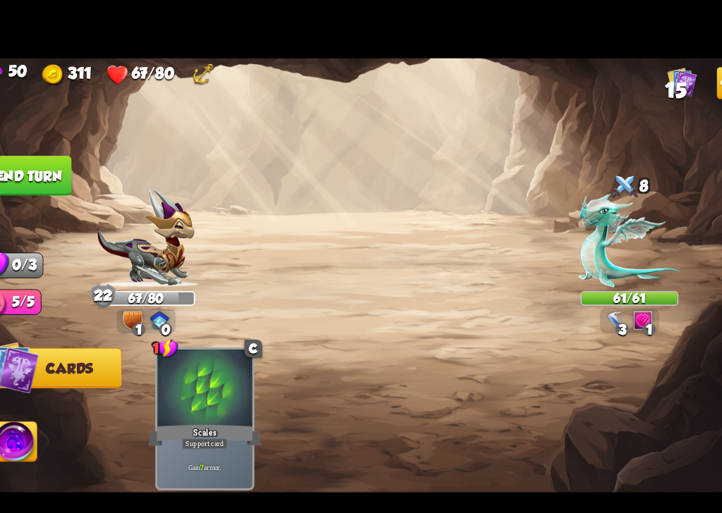
click at [30, 157] on button "End turn" at bounding box center [50, 162] width 78 height 37
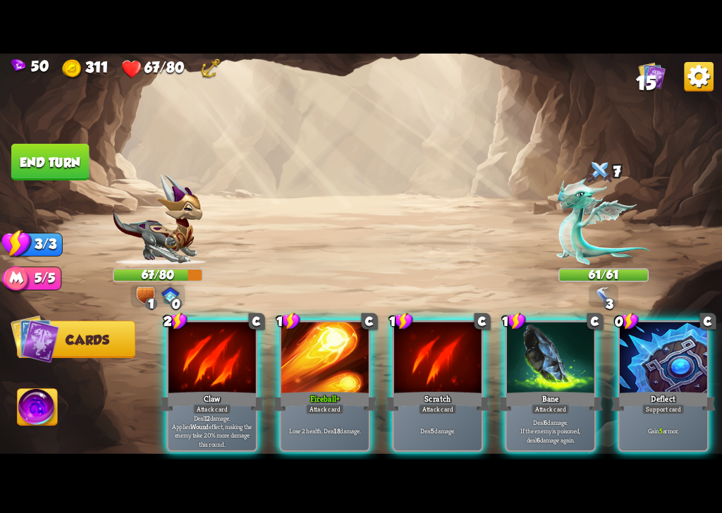
click at [639, 426] on div "Gain 5 armor." at bounding box center [662, 431] width 87 height 38
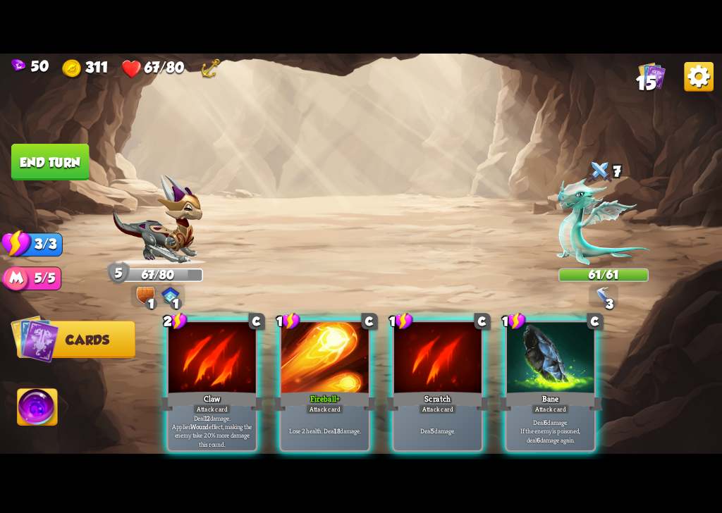
click at [219, 390] on div "Claw" at bounding box center [211, 401] width 105 height 23
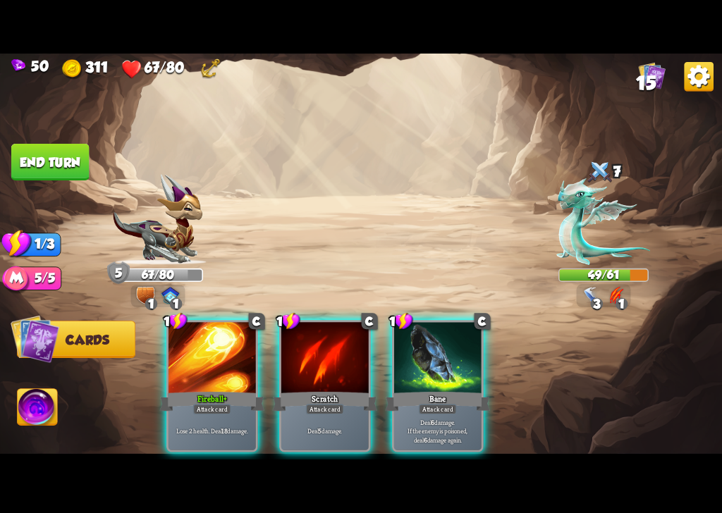
click at [233, 412] on div "Lose 2 health. Deal 18 damage." at bounding box center [211, 431] width 87 height 38
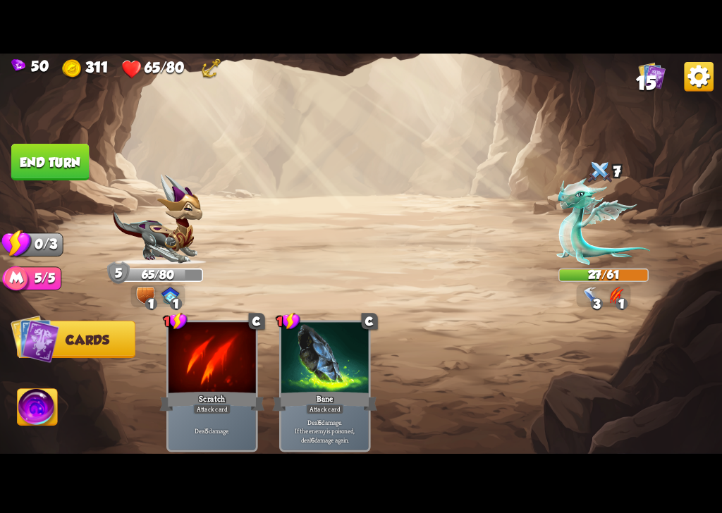
click at [39, 141] on img at bounding box center [361, 257] width 722 height 406
click at [44, 161] on button "End turn" at bounding box center [50, 162] width 78 height 37
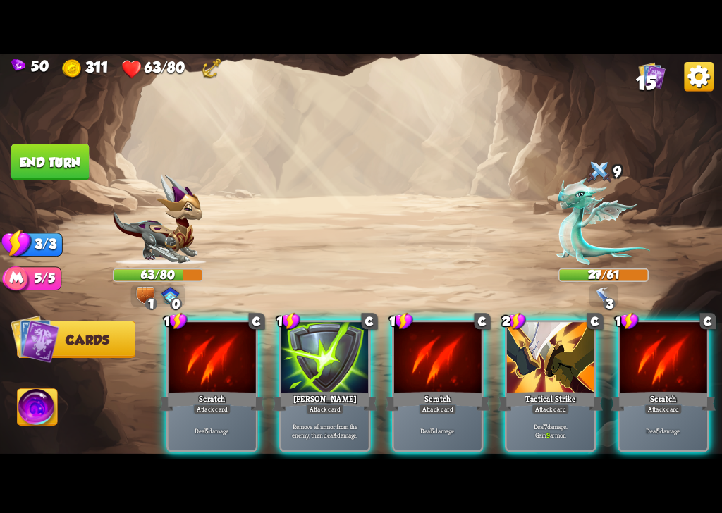
click at [526, 422] on p "Deal 7 damage. Gain 9 armor." at bounding box center [550, 430] width 83 height 17
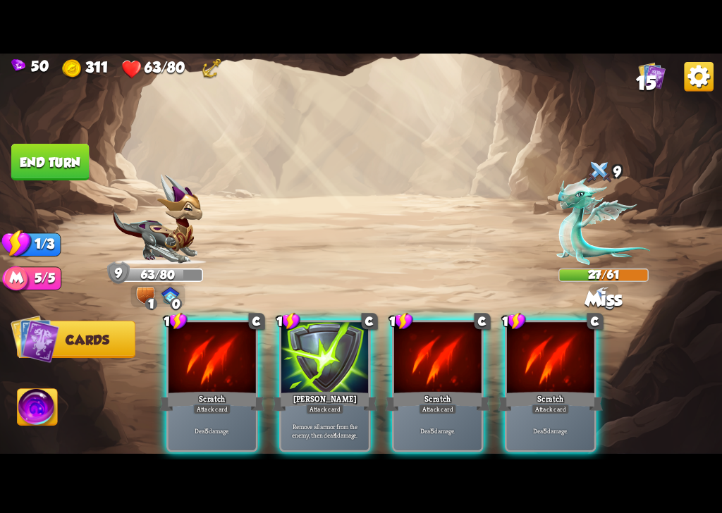
click at [525, 412] on div "Deal 5 damage." at bounding box center [550, 431] width 87 height 38
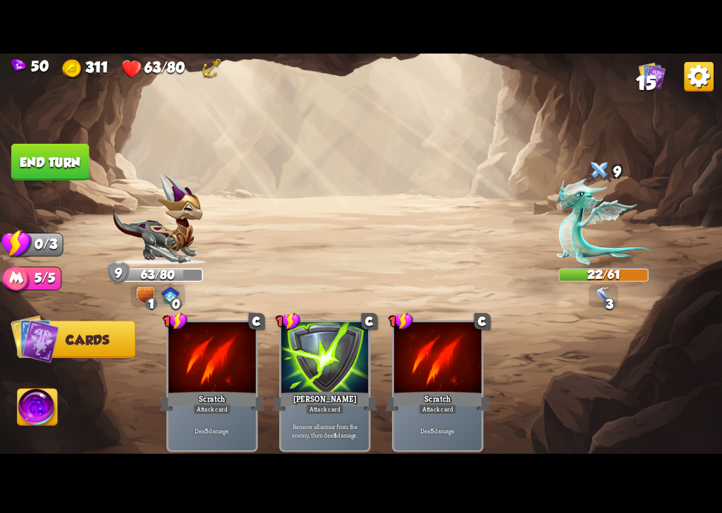
click at [43, 179] on img at bounding box center [361, 257] width 722 height 406
click at [39, 160] on button "End turn" at bounding box center [50, 162] width 78 height 37
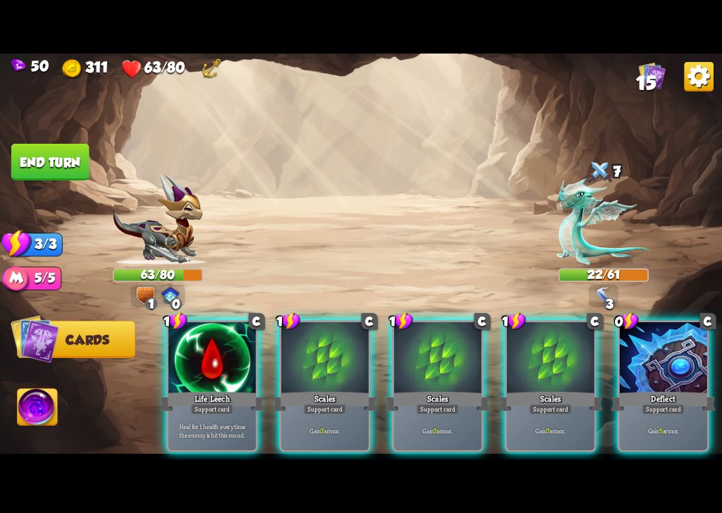
click at [659, 426] on div "Gain 5 armor." at bounding box center [662, 431] width 87 height 38
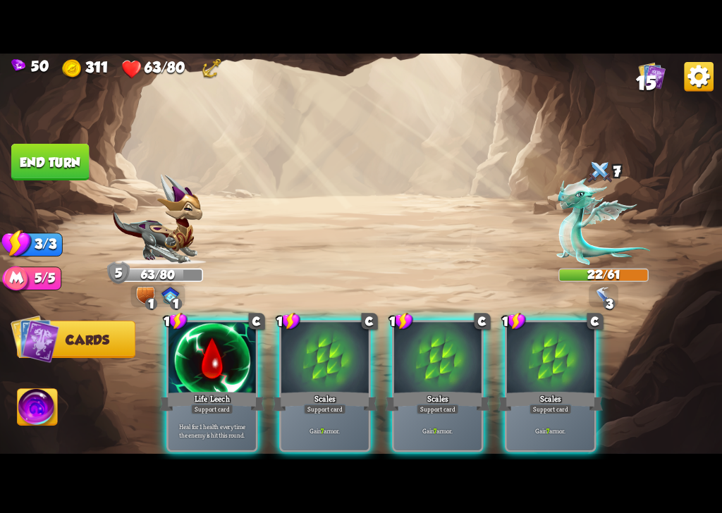
click at [297, 427] on div "Gain 7 armor." at bounding box center [324, 431] width 87 height 38
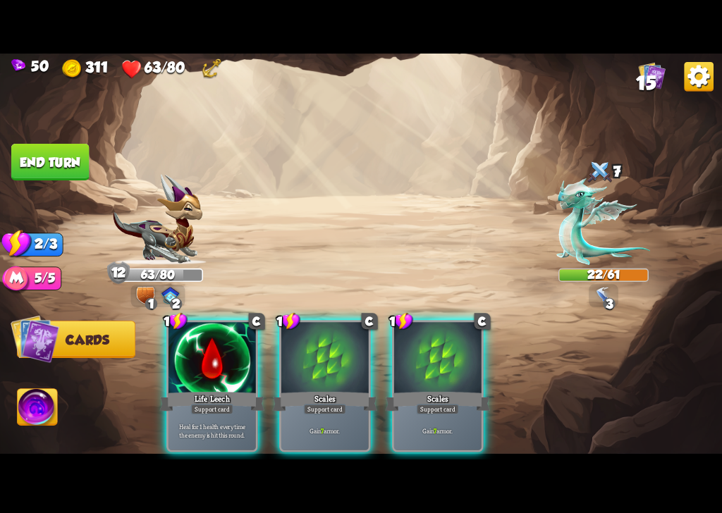
click at [214, 431] on div "Heal for 1 health every time the enemy is hit this round." at bounding box center [211, 431] width 87 height 38
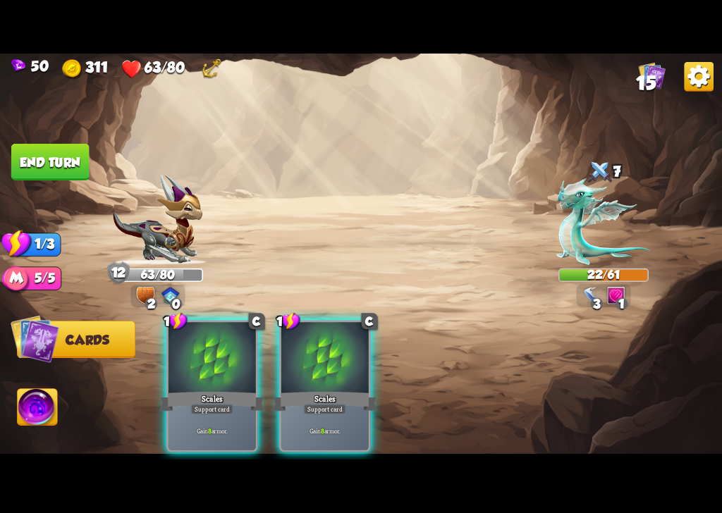
click at [220, 423] on div "Gain 8 armor." at bounding box center [211, 431] width 87 height 38
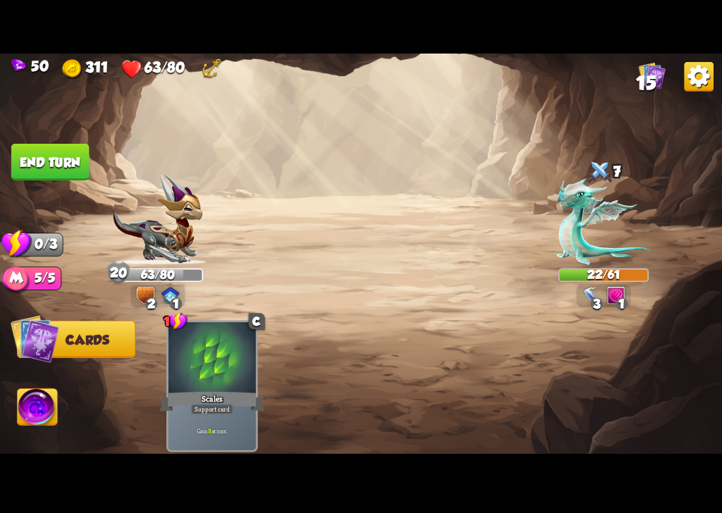
click at [47, 155] on button "End turn" at bounding box center [50, 162] width 78 height 37
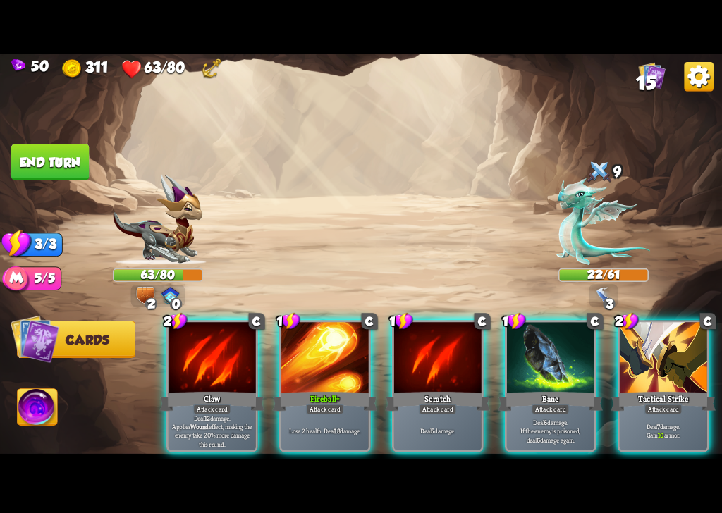
click at [539, 418] on p "Deal 6 damage. If the enemy is poisoned, deal 6 damage again." at bounding box center [550, 431] width 83 height 26
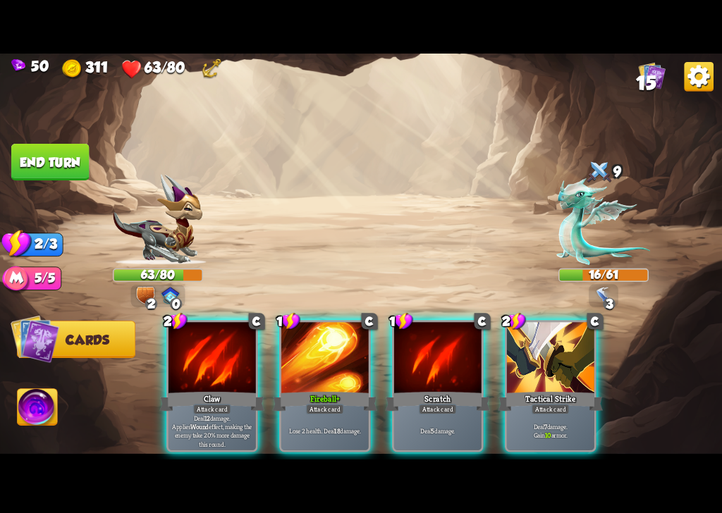
click at [324, 427] on p "Lose 2 health. Deal 18 damage." at bounding box center [324, 431] width 83 height 8
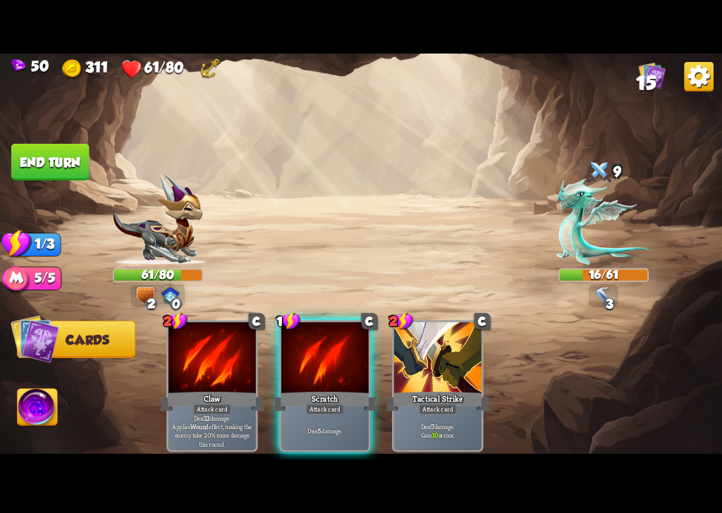
click at [330, 412] on div "Deal 5 damage." at bounding box center [324, 431] width 87 height 38
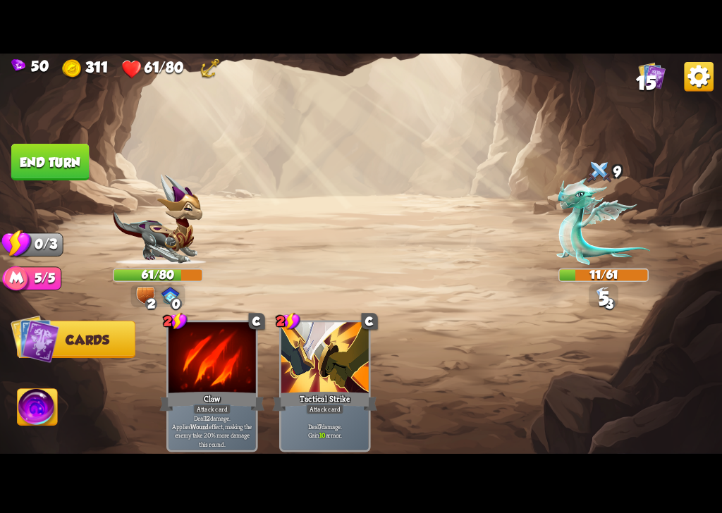
click at [40, 159] on button "End turn" at bounding box center [50, 162] width 78 height 37
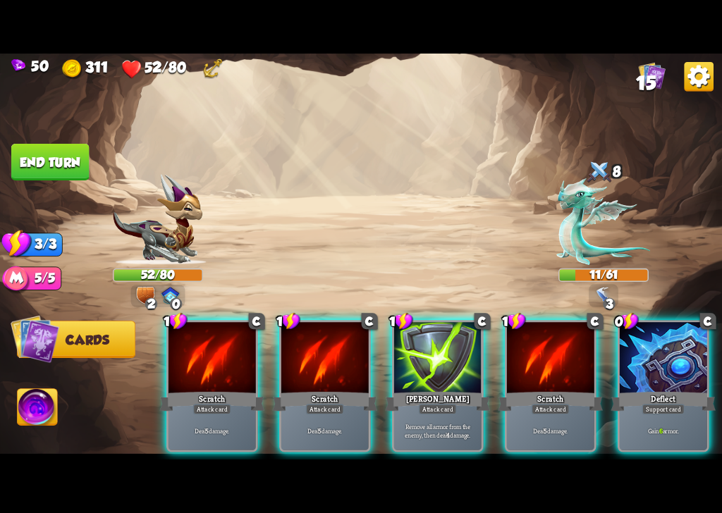
click at [543, 438] on div "Deal 5 damage." at bounding box center [550, 431] width 87 height 38
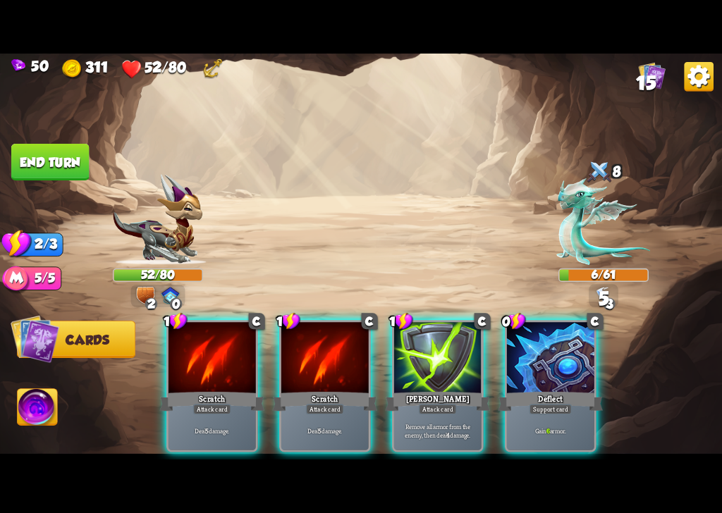
click at [321, 427] on b "5" at bounding box center [320, 431] width 4 height 8
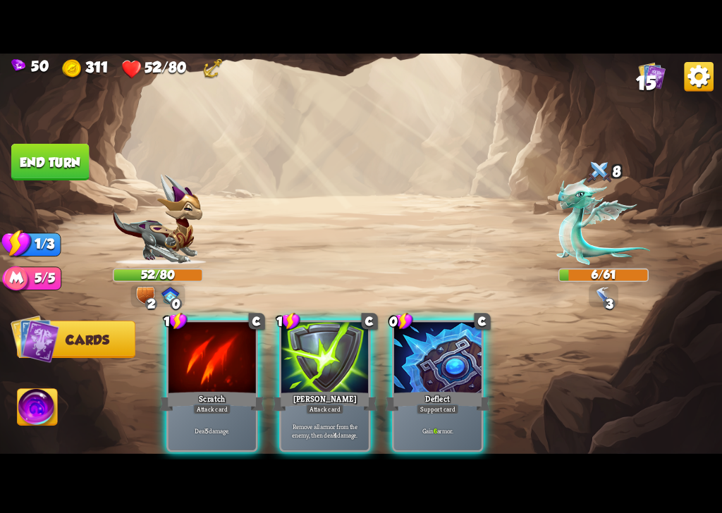
click at [412, 428] on div "Gain 6 armor." at bounding box center [437, 431] width 87 height 38
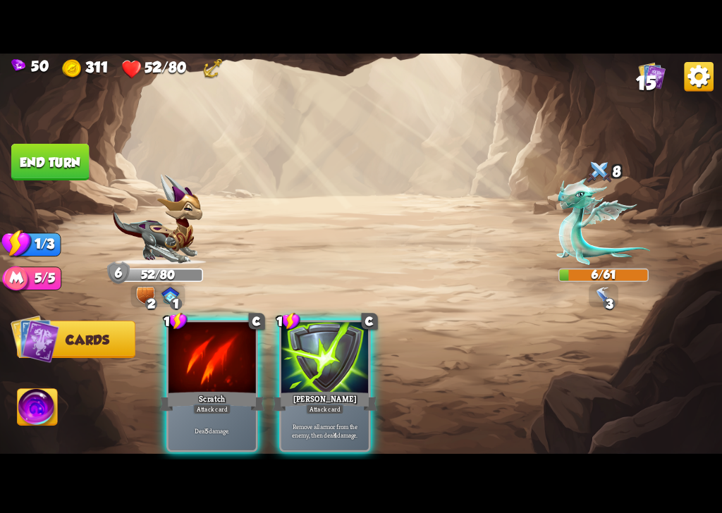
click at [177, 427] on p "Deal 5 damage." at bounding box center [212, 431] width 83 height 8
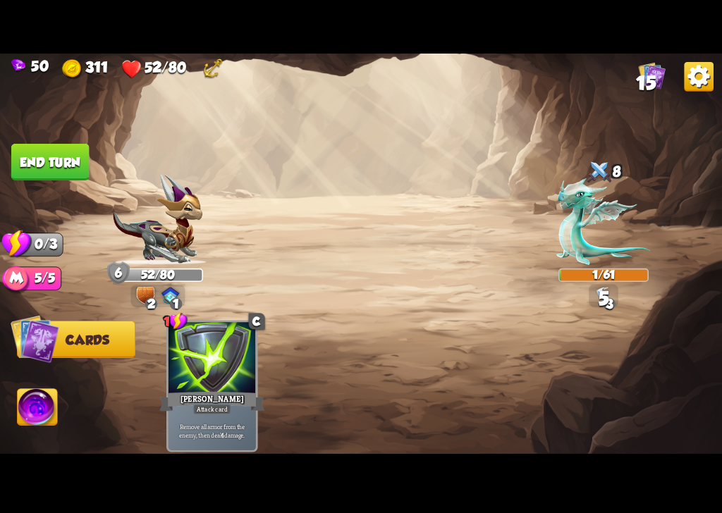
click at [38, 163] on button "End turn" at bounding box center [50, 162] width 78 height 37
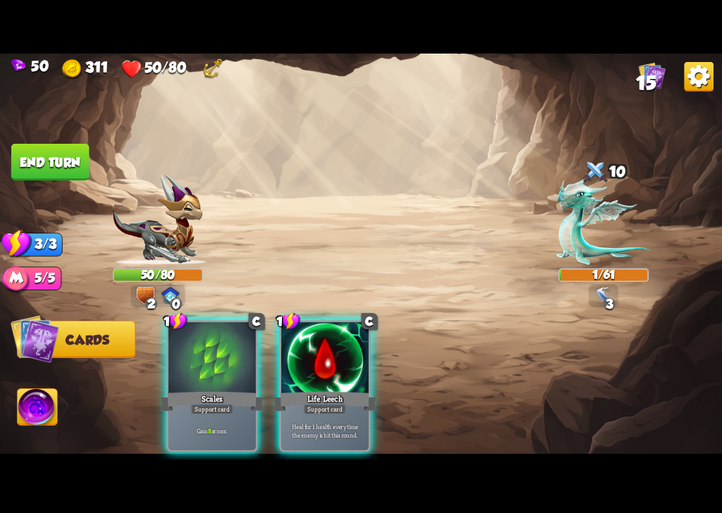
click at [235, 427] on div "Gain 8 armor." at bounding box center [211, 431] width 87 height 38
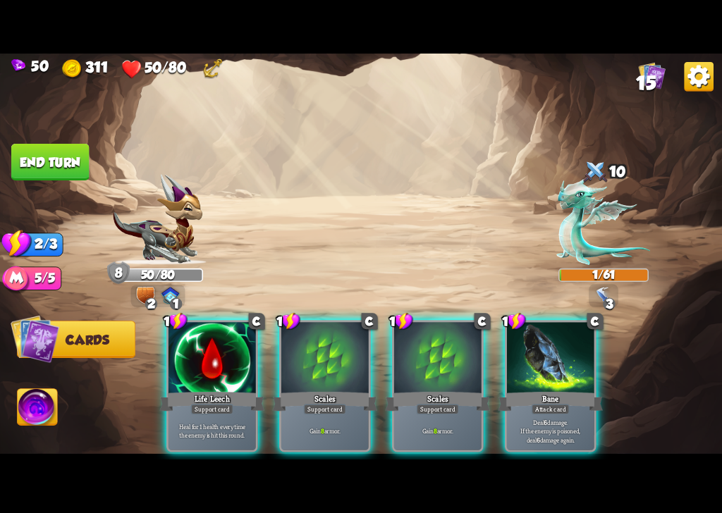
click at [529, 440] on div "1 C Bane Attack card Deal 6 damage. If the enemy is poisoned, deal 6 damage aga…" at bounding box center [551, 386] width 92 height 132
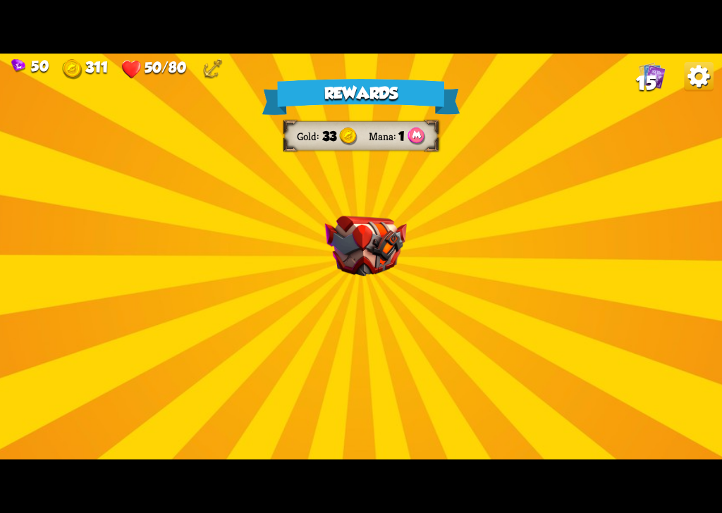
click at [342, 416] on div "Rewards Gold 33 Mana 1 Select a card 1 C Burst Support card The next Support ca…" at bounding box center [361, 257] width 722 height 406
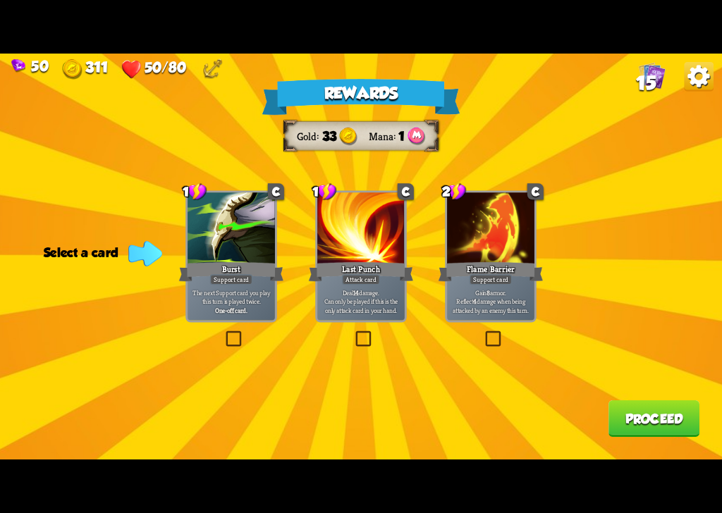
click at [483, 333] on label at bounding box center [483, 333] width 0 height 0
click at [0, 0] on input "checkbox" at bounding box center [0, 0] width 0 height 0
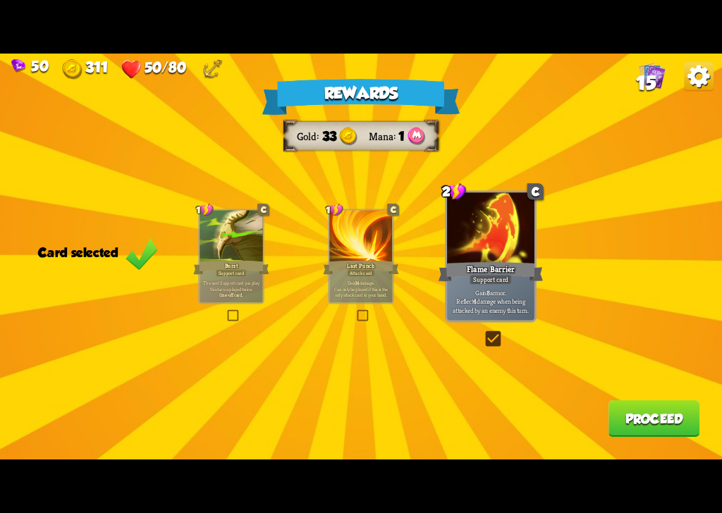
click at [633, 421] on button "Proceed" at bounding box center [653, 418] width 91 height 37
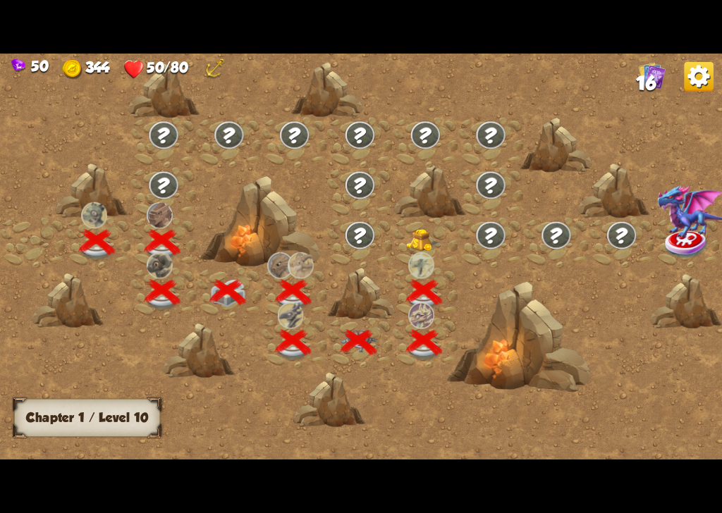
click at [502, 244] on img at bounding box center [491, 236] width 32 height 30
click at [416, 271] on img at bounding box center [421, 265] width 26 height 26
click at [481, 222] on img at bounding box center [491, 236] width 32 height 30
click at [497, 248] on img at bounding box center [491, 236] width 32 height 30
click at [344, 239] on img at bounding box center [360, 236] width 32 height 30
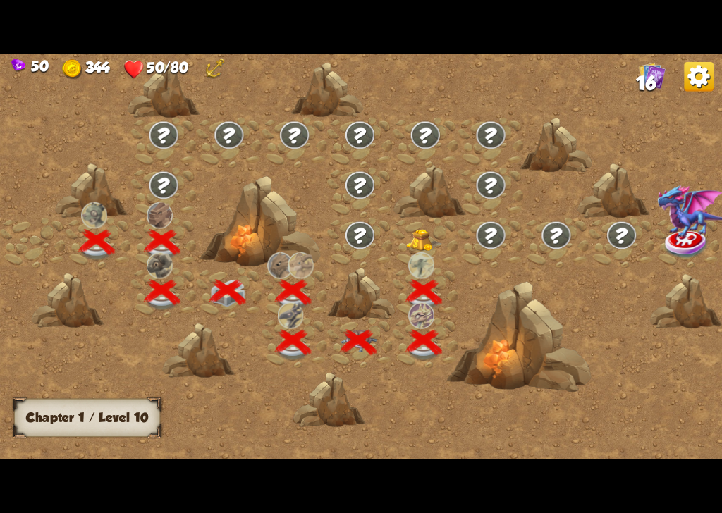
click at [419, 249] on div at bounding box center [425, 243] width 66 height 50
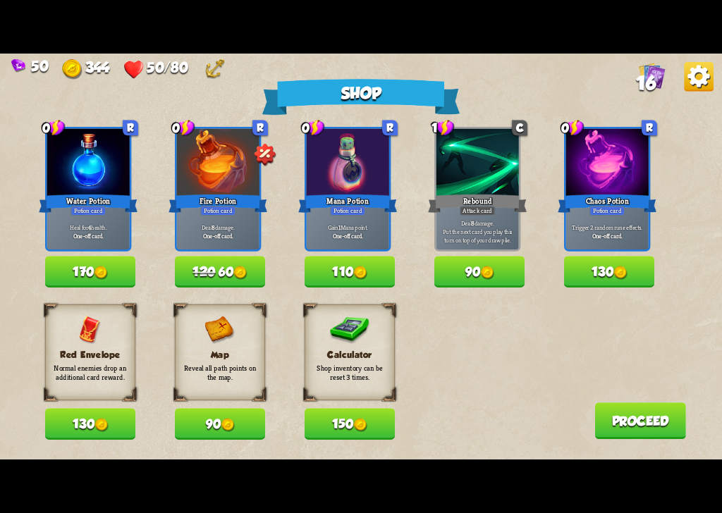
click at [404, 466] on div "50 344 50/80 16 Shop 0 R Water Potion Potion card Heal for 4 health. One-off ca…" at bounding box center [361, 256] width 722 height 513
click at [414, 466] on div "50 344 50/80 16 Shop 0 R Water Potion Potion card Heal for 4 health. One-off ca…" at bounding box center [361, 256] width 722 height 513
click at [514, 466] on div "50 344 50/80 16 Shop 0 R Water Potion Potion card Heal for 4 health. One-off ca…" at bounding box center [361, 256] width 722 height 513
click at [542, 466] on div "50 344 50/80 16 Shop 0 R Water Potion Potion card Heal for 4 health. One-off ca…" at bounding box center [361, 256] width 722 height 513
click at [97, 322] on img at bounding box center [90, 330] width 23 height 28
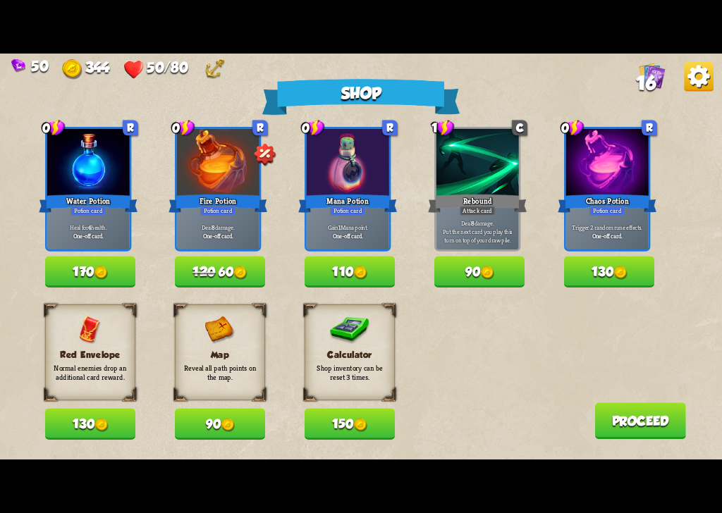
click at [105, 428] on img at bounding box center [100, 425] width 13 height 13
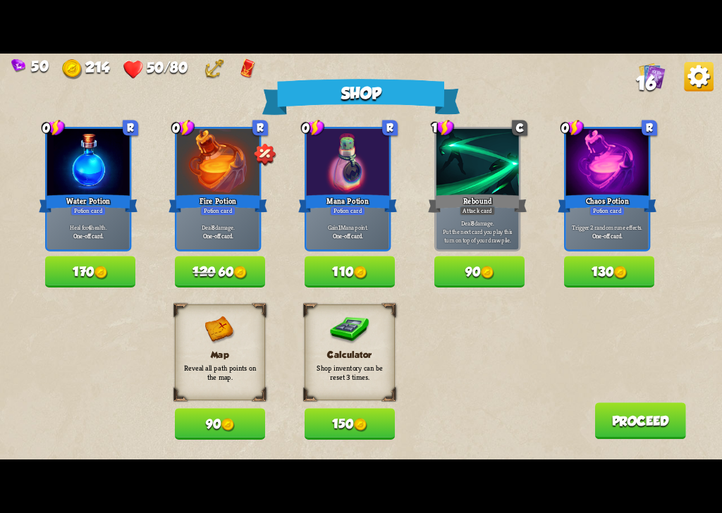
click at [117, 273] on button "170" at bounding box center [90, 272] width 90 height 32
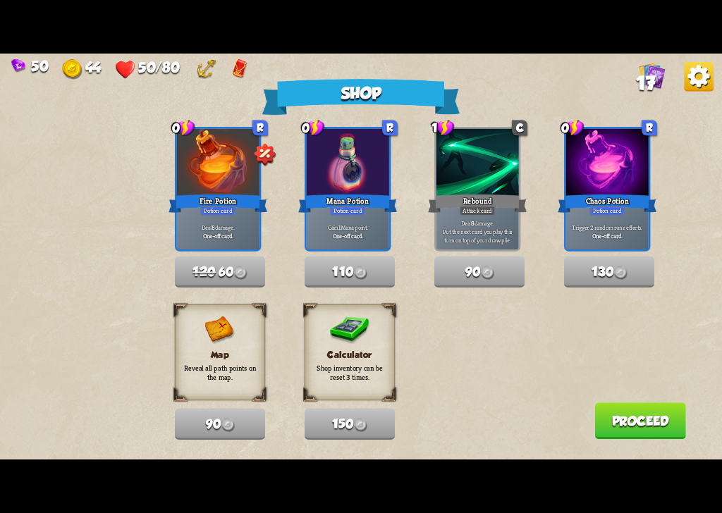
click at [650, 419] on button "Proceed" at bounding box center [640, 420] width 91 height 37
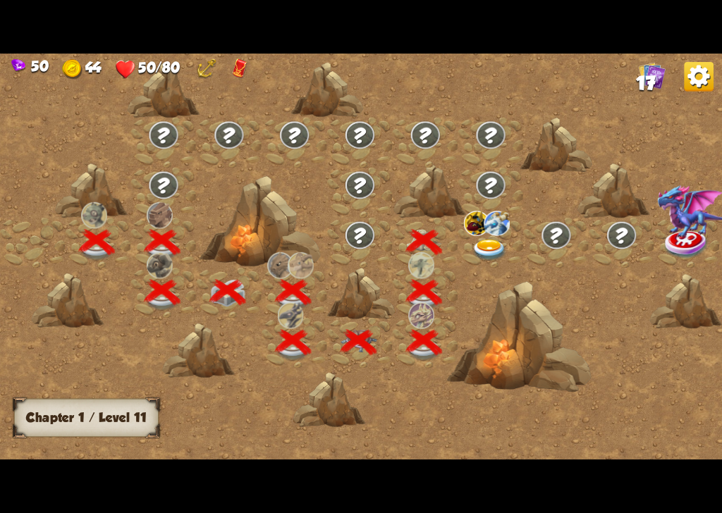
scroll to position [0, 214]
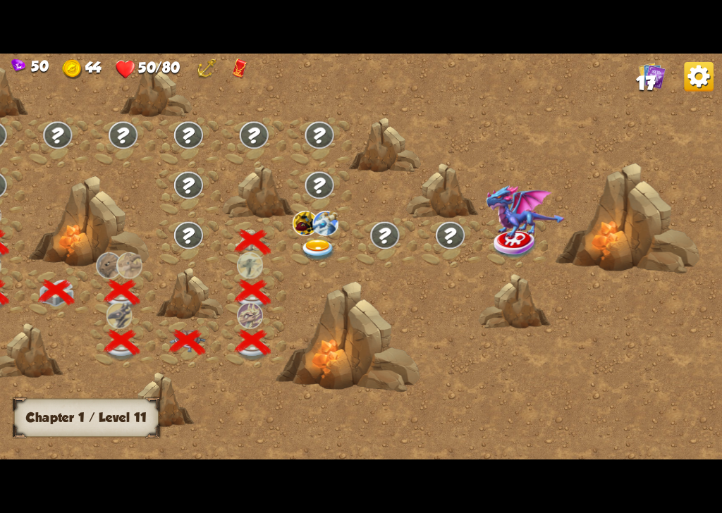
click at [306, 247] on img at bounding box center [318, 251] width 36 height 22
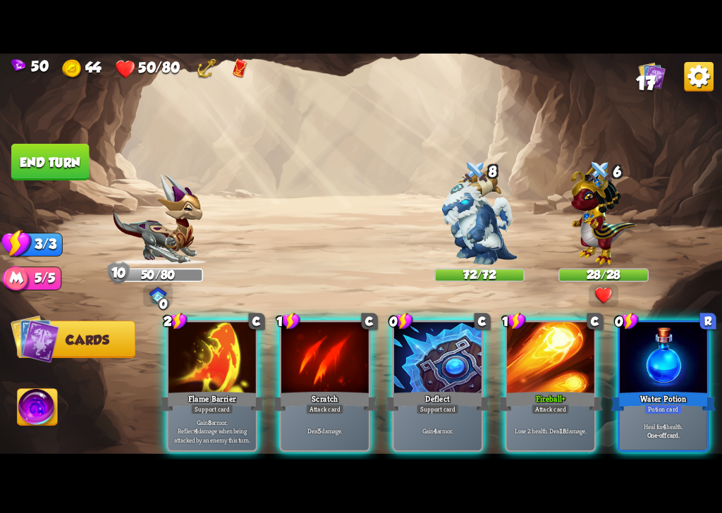
click at [459, 404] on div "Support card" at bounding box center [437, 409] width 42 height 11
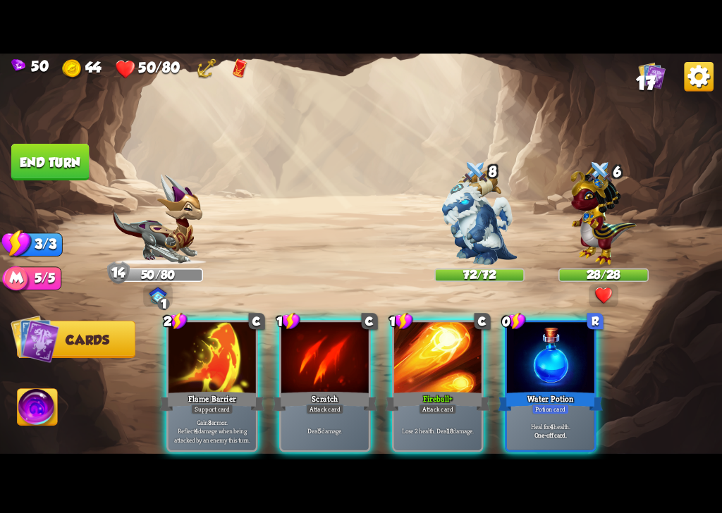
click at [564, 404] on div "Potion card" at bounding box center [549, 409] width 37 height 11
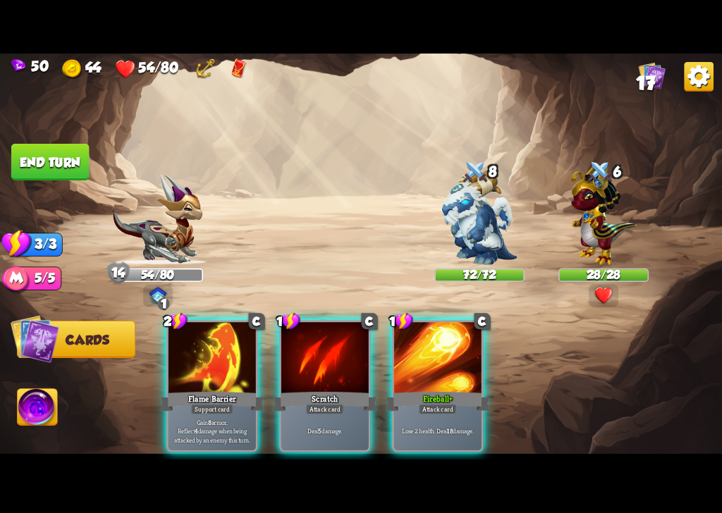
click at [215, 418] on p "Gain 8 armor. Reflect 4 damage when being attacked by an enemy this turn." at bounding box center [212, 431] width 83 height 26
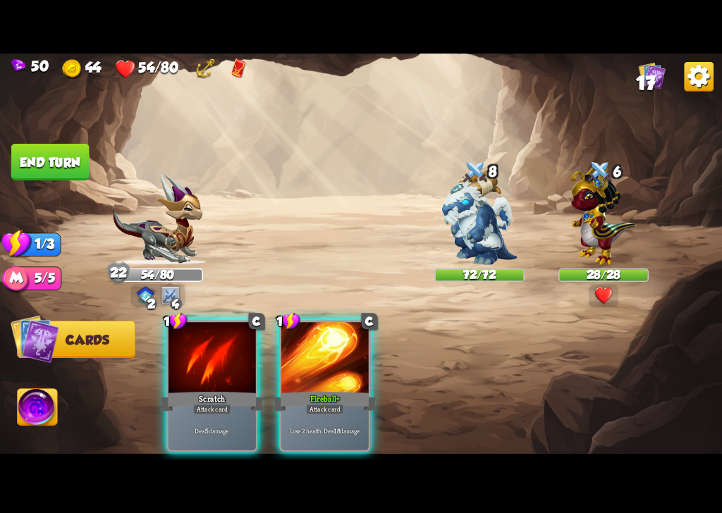
click at [301, 423] on div "Lose 2 health. Deal 18 damage." at bounding box center [324, 431] width 87 height 38
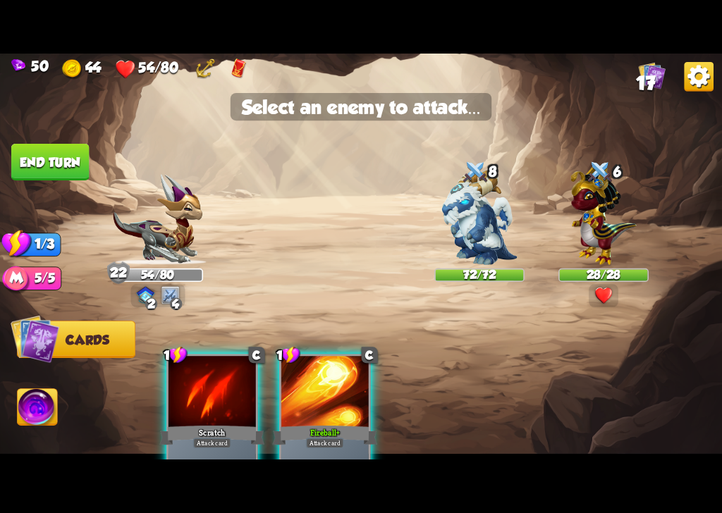
click at [322, 437] on div "Fireball+" at bounding box center [324, 434] width 105 height 23
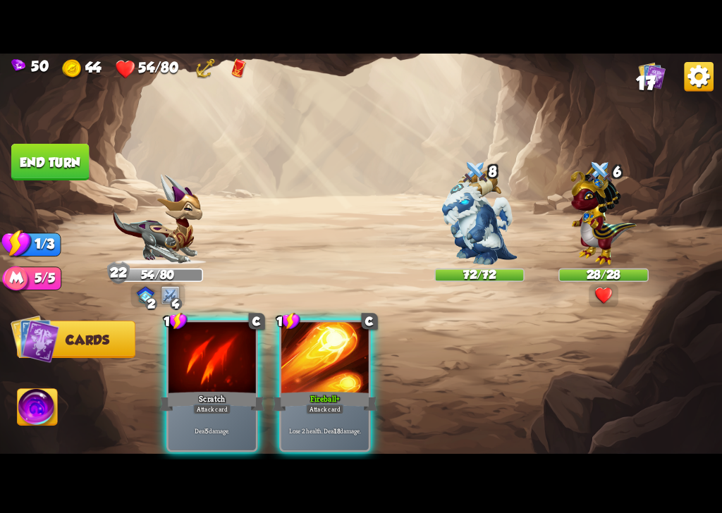
click at [330, 427] on p "Lose 2 health. Deal 18 damage." at bounding box center [324, 431] width 83 height 8
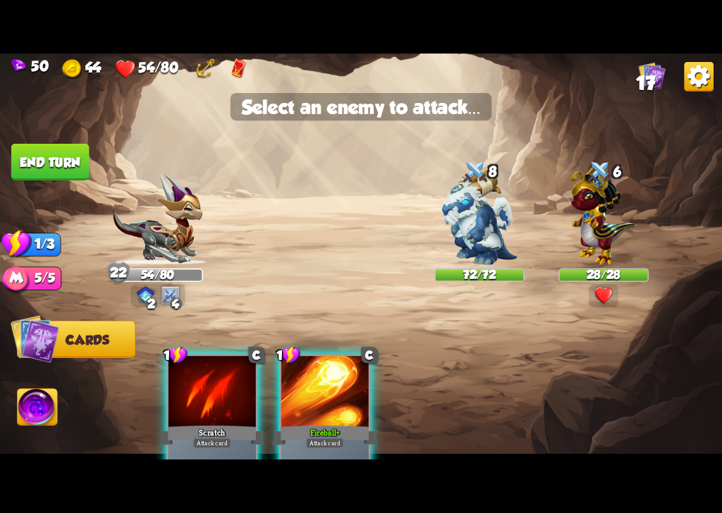
click at [328, 421] on div at bounding box center [324, 392] width 87 height 73
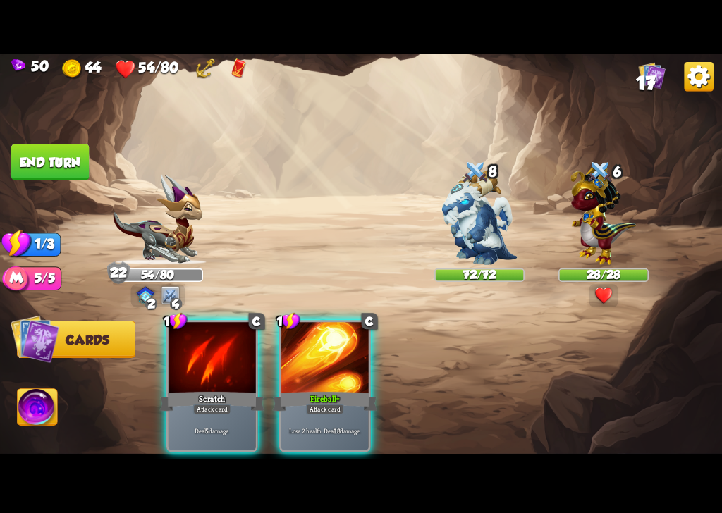
click at [323, 428] on div "Lose 2 health. Deal 18 damage." at bounding box center [324, 431] width 87 height 38
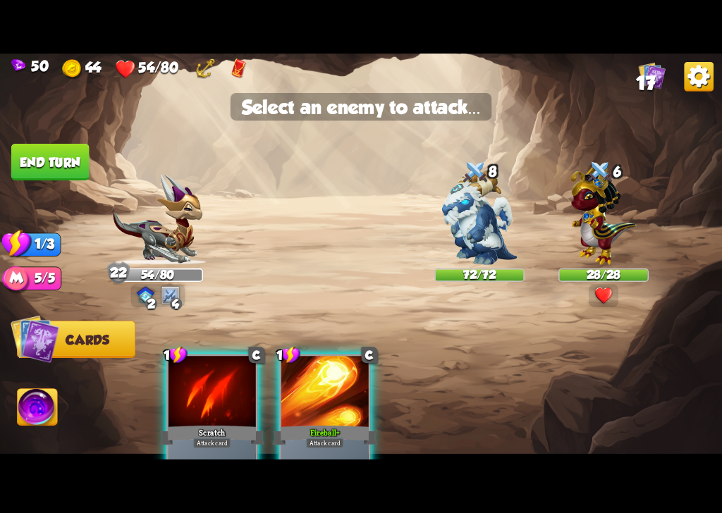
click at [322, 436] on div "Fireball+" at bounding box center [324, 434] width 105 height 23
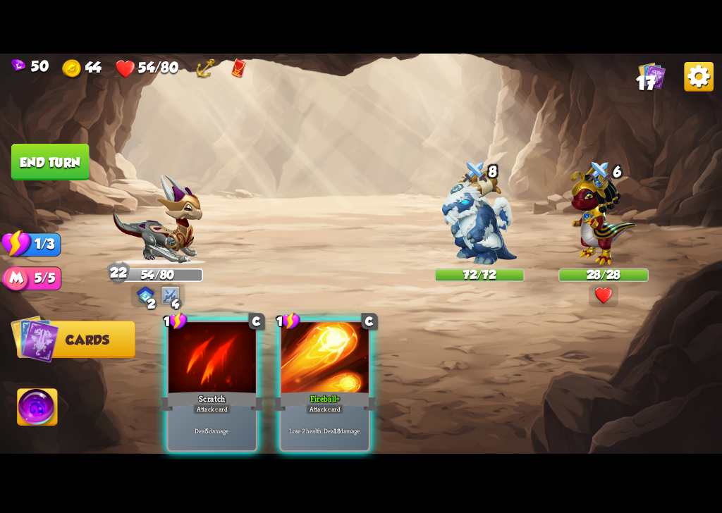
click at [326, 440] on div "1 C Fireball+ Attack card Lose 2 health. Deal 18 damage." at bounding box center [325, 386] width 92 height 132
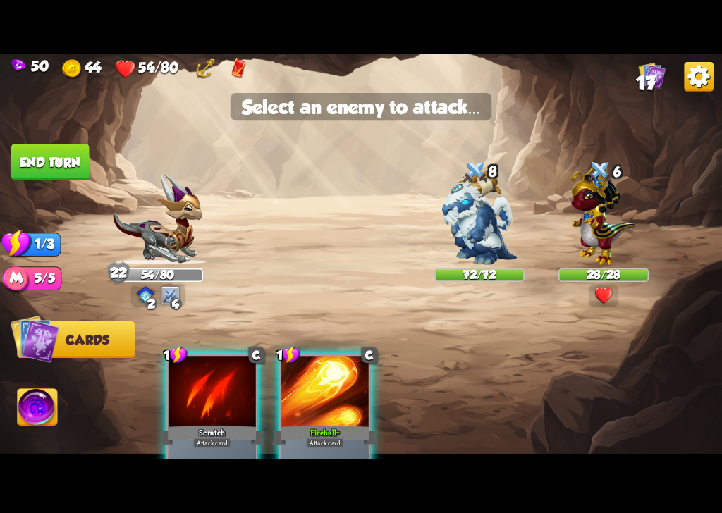
click at [187, 423] on div "Scratch" at bounding box center [211, 434] width 105 height 23
click at [187, 433] on div "Scratch" at bounding box center [211, 434] width 105 height 23
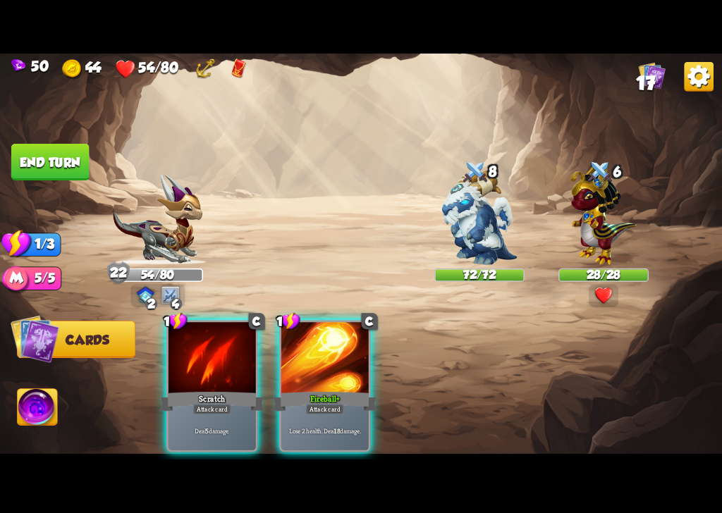
click at [306, 427] on div "Lose 2 health. Deal 18 damage." at bounding box center [324, 431] width 87 height 38
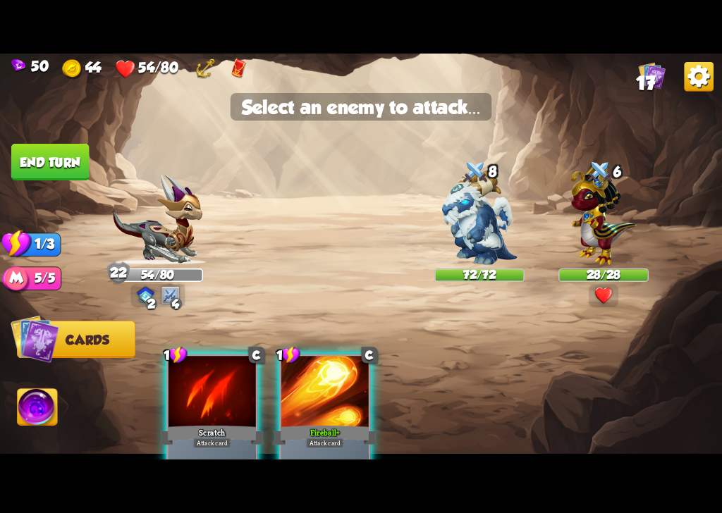
click at [309, 426] on div "Fireball+" at bounding box center [324, 434] width 105 height 23
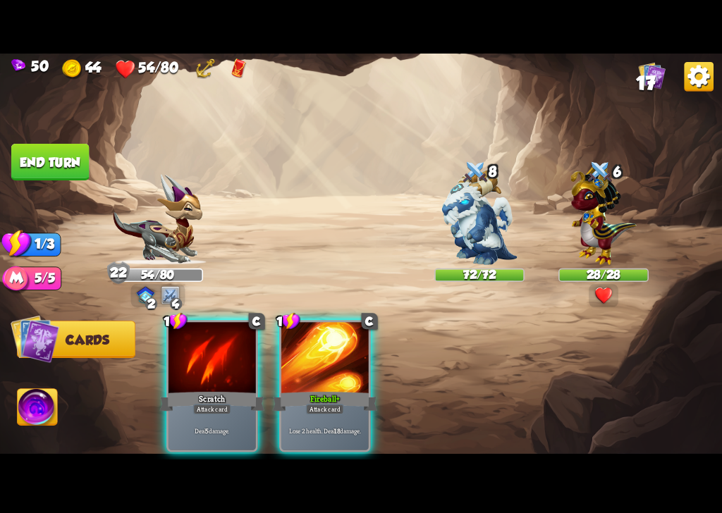
click at [304, 427] on p "Lose 2 health. Deal 18 damage." at bounding box center [324, 431] width 83 height 8
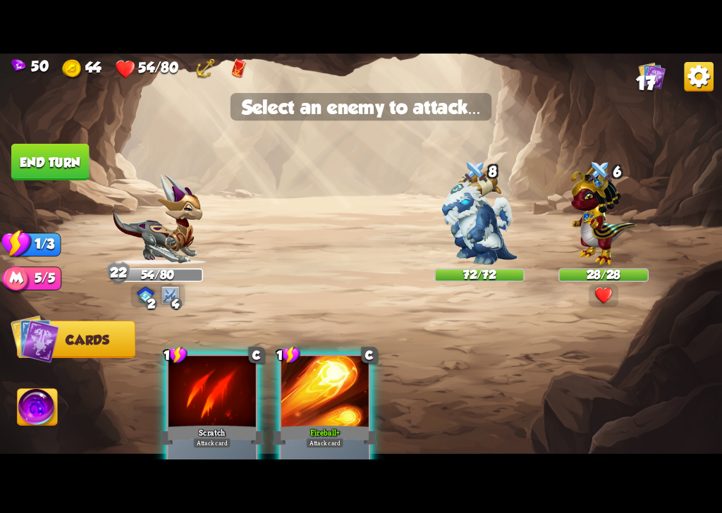
click at [306, 408] on div at bounding box center [324, 392] width 87 height 73
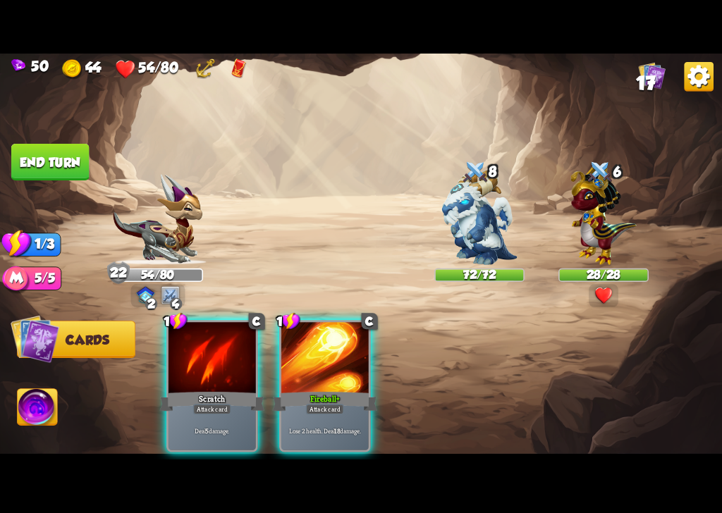
click at [202, 412] on div "Deal 5 damage." at bounding box center [211, 431] width 87 height 38
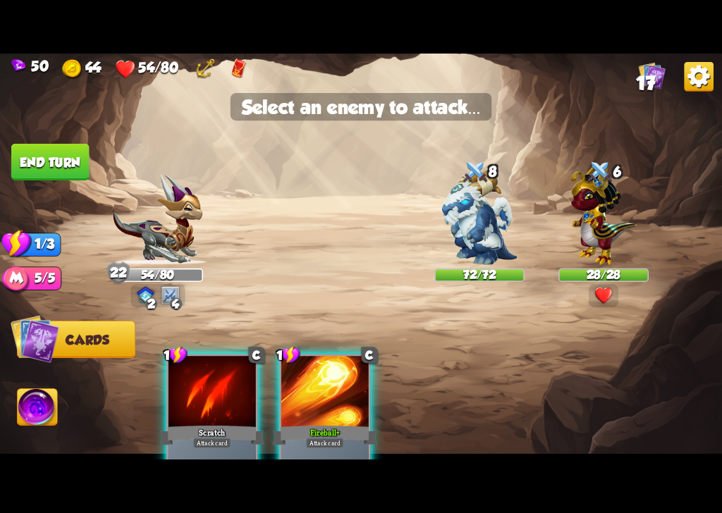
click at [204, 410] on div at bounding box center [211, 392] width 87 height 73
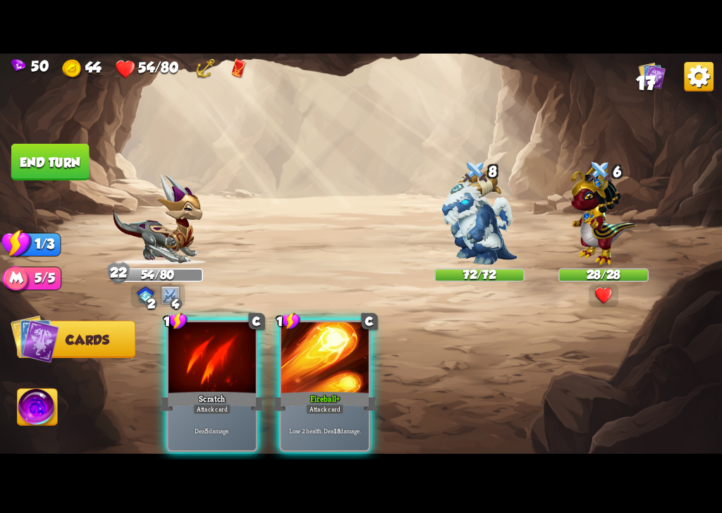
click at [206, 412] on div "Deal 5 damage." at bounding box center [211, 431] width 87 height 38
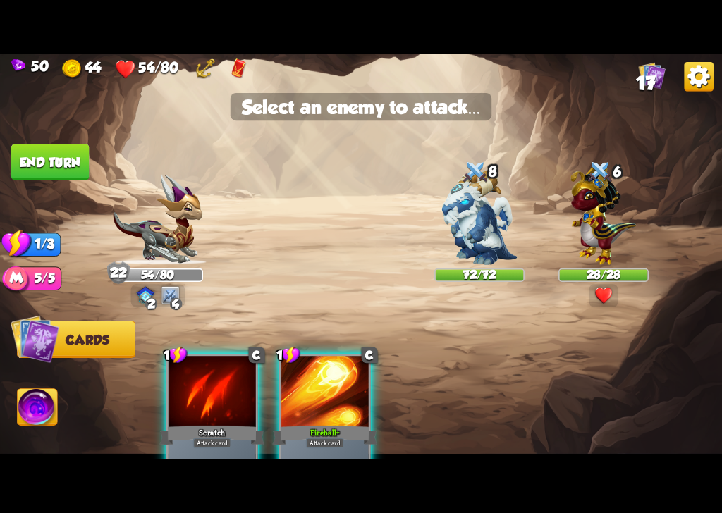
click at [206, 408] on div at bounding box center [211, 392] width 87 height 73
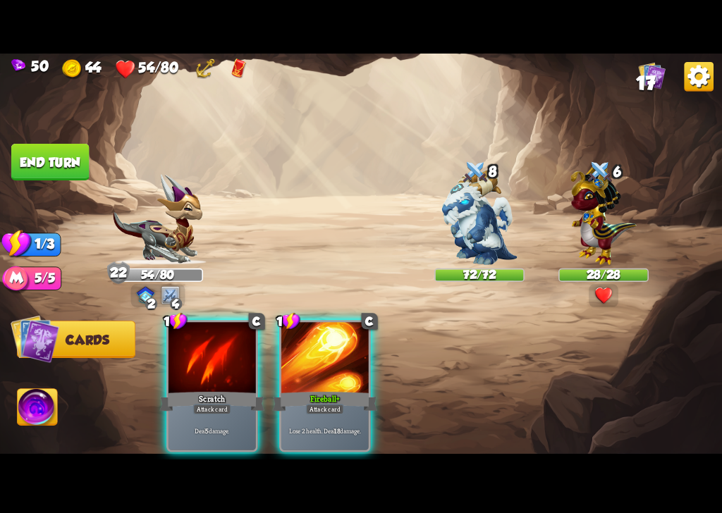
click at [308, 412] on div "Lose 2 health. Deal 18 damage." at bounding box center [324, 431] width 87 height 38
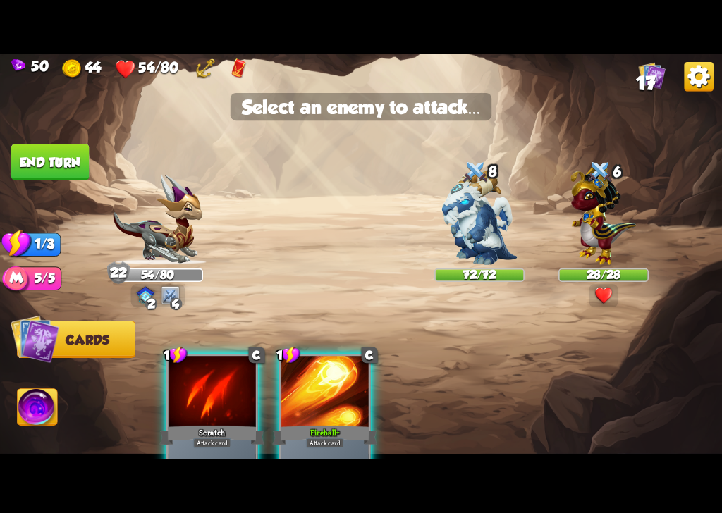
click at [476, 253] on img at bounding box center [478, 218] width 75 height 94
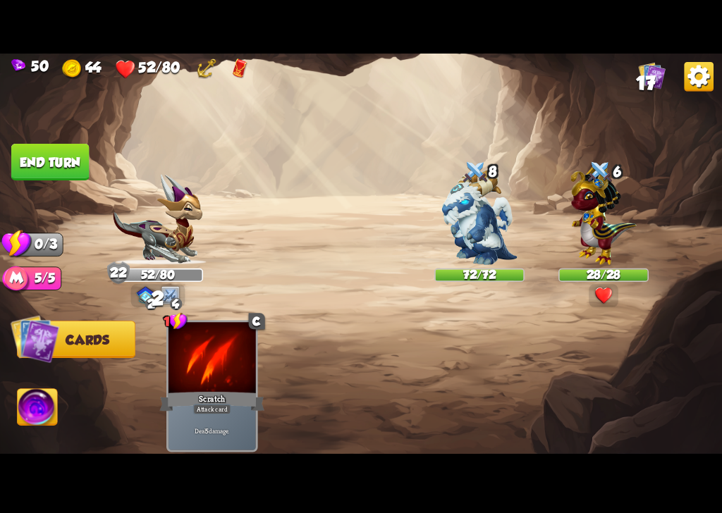
click at [487, 268] on img at bounding box center [361, 257] width 722 height 406
click at [478, 260] on img at bounding box center [478, 218] width 75 height 94
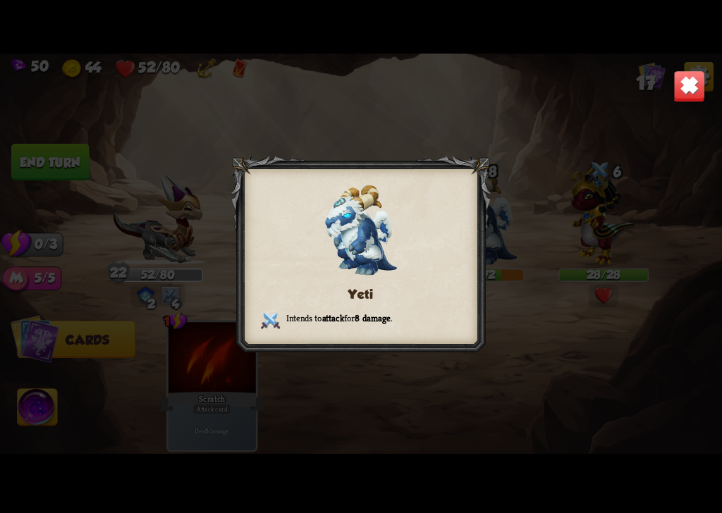
click at [481, 159] on div at bounding box center [360, 257] width 259 height 202
click at [693, 87] on img at bounding box center [689, 86] width 32 height 32
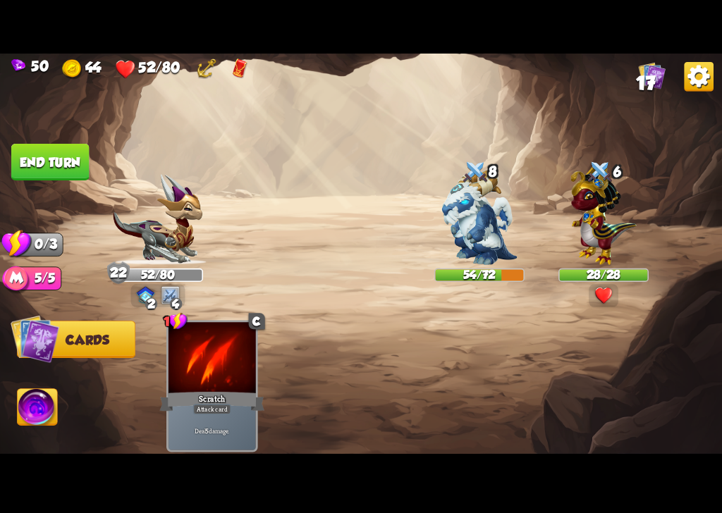
click at [602, 254] on img at bounding box center [603, 213] width 66 height 103
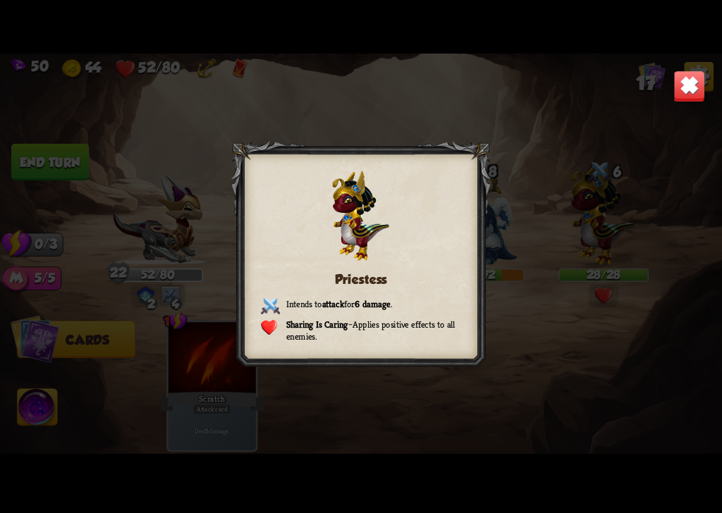
click at [703, 91] on img at bounding box center [689, 86] width 32 height 32
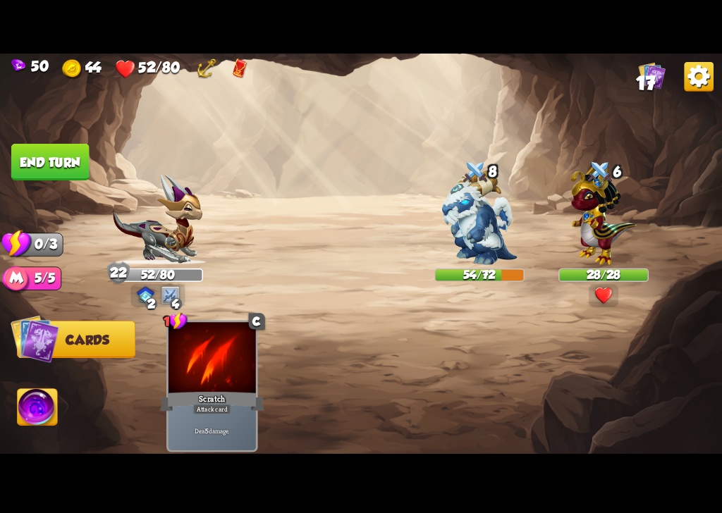
click at [36, 159] on button "End turn" at bounding box center [50, 162] width 78 height 37
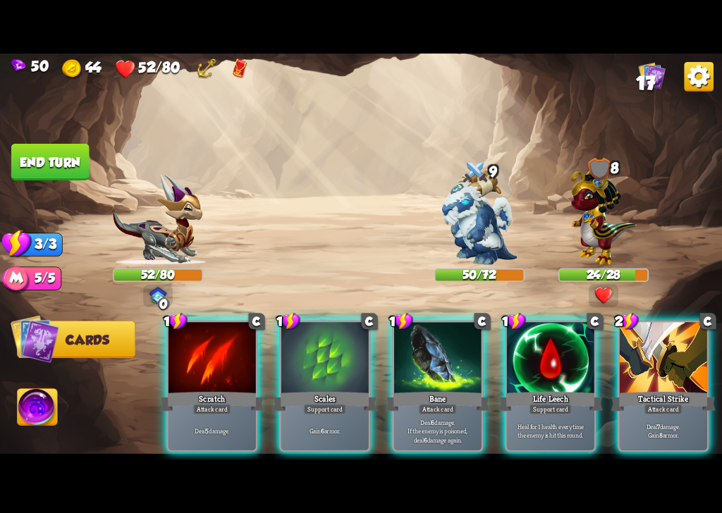
click at [656, 425] on p "Deal 7 damage. Gain 8 armor." at bounding box center [662, 430] width 83 height 17
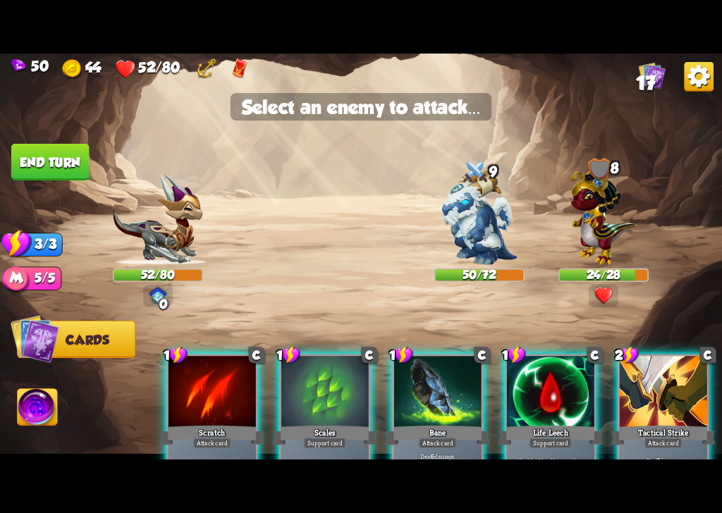
click at [645, 428] on div "Tactical Strike" at bounding box center [662, 434] width 105 height 23
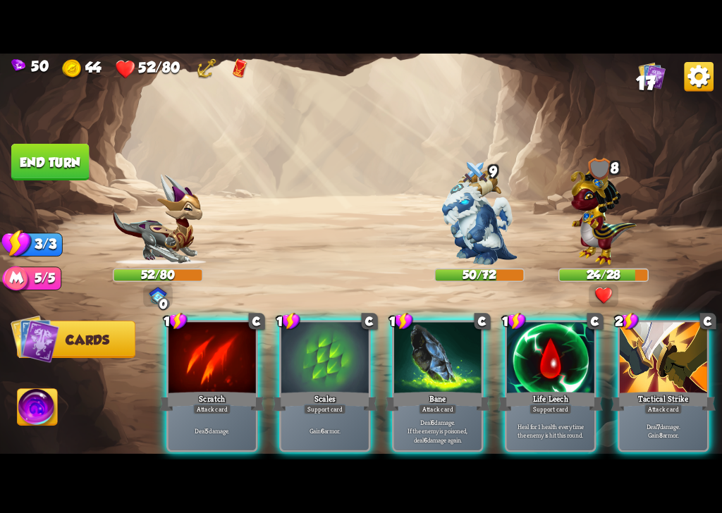
click at [652, 390] on div "Tactical Strike" at bounding box center [662, 401] width 105 height 23
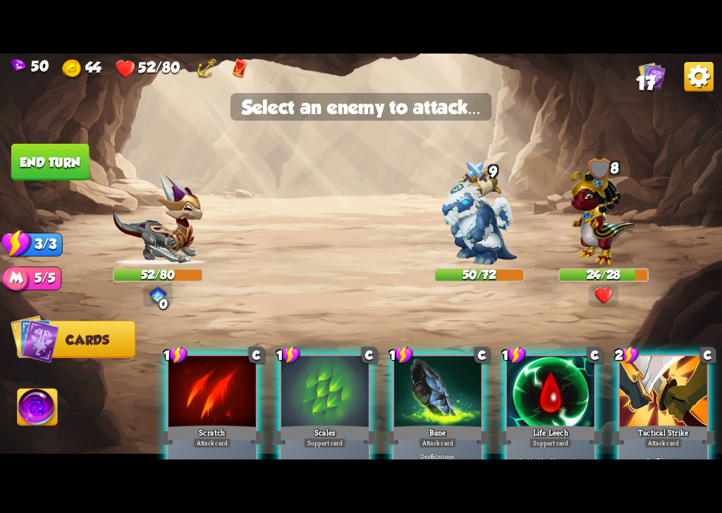
click at [474, 227] on div at bounding box center [479, 225] width 90 height 79
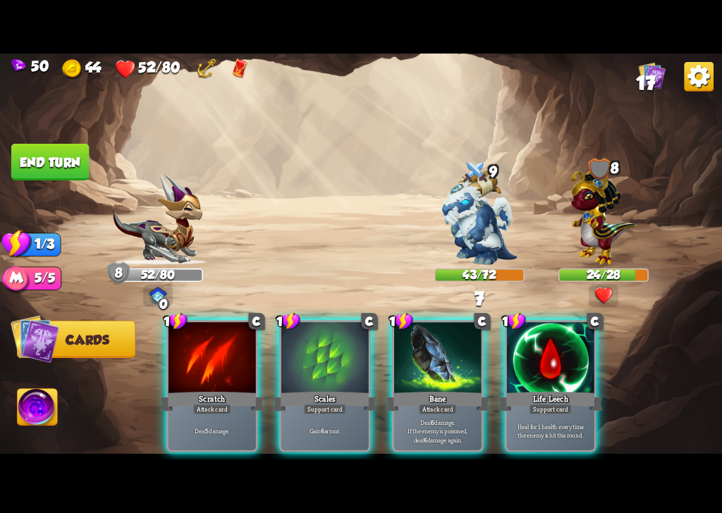
click at [527, 412] on div "Heal for 1 health every time the enemy is hit this round." at bounding box center [550, 431] width 87 height 38
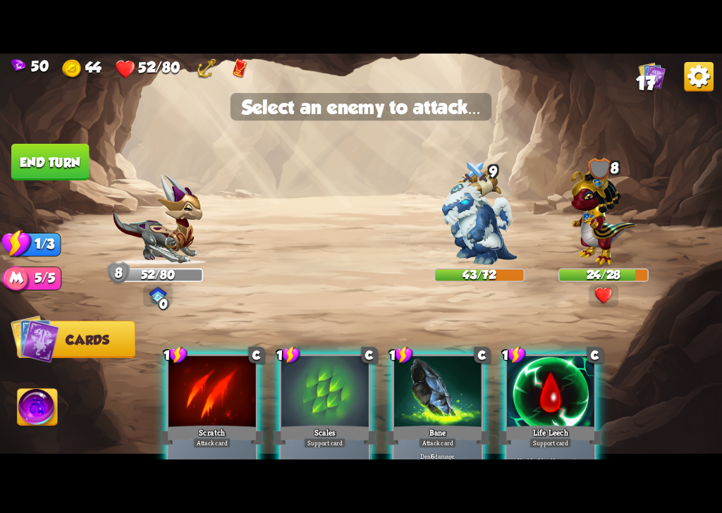
click at [477, 234] on div at bounding box center [479, 225] width 90 height 79
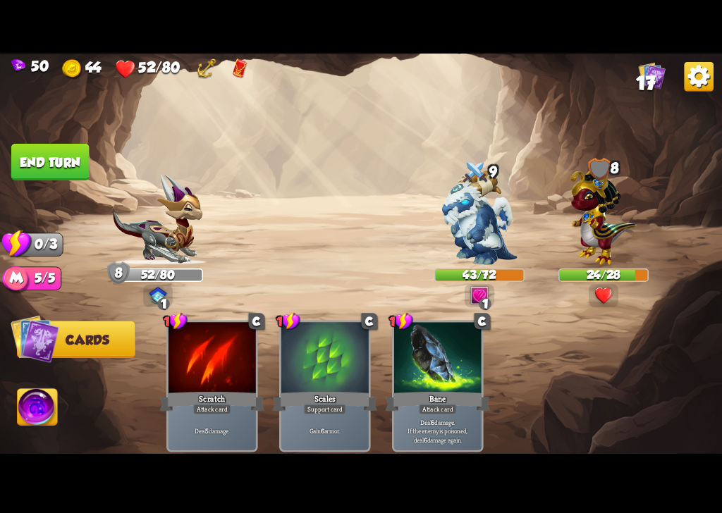
click at [46, 159] on button "End turn" at bounding box center [50, 162] width 78 height 37
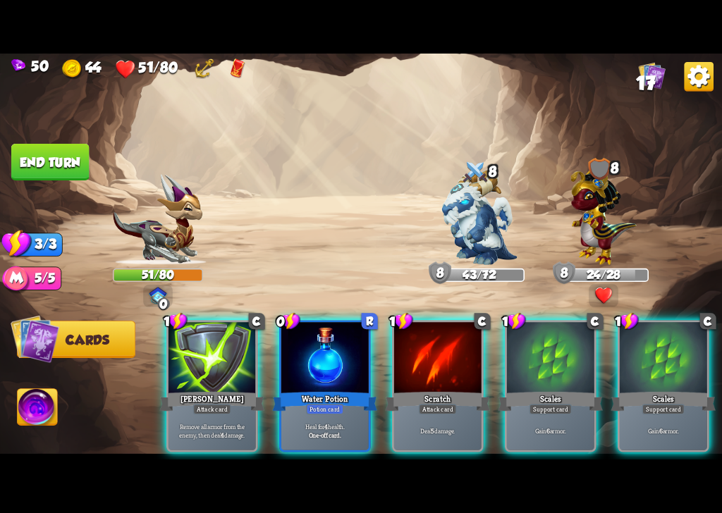
click at [323, 422] on p "Heal for 4 health." at bounding box center [324, 426] width 83 height 8
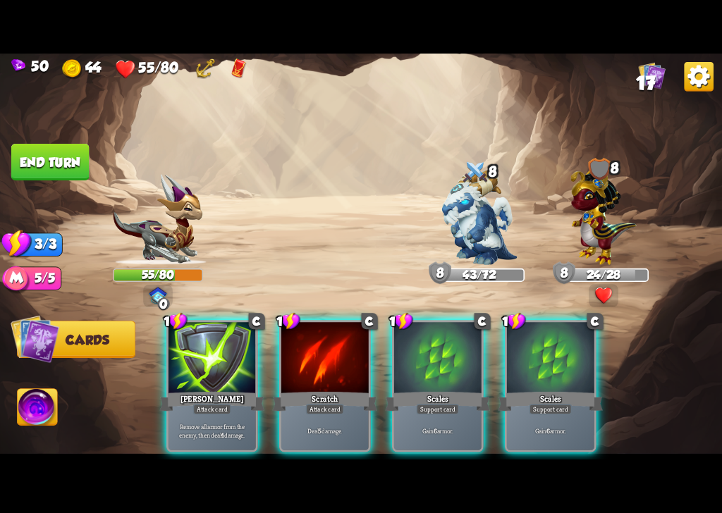
click at [197, 426] on p "Remove all armor from the enemy, then deal 4 damage." at bounding box center [212, 430] width 83 height 17
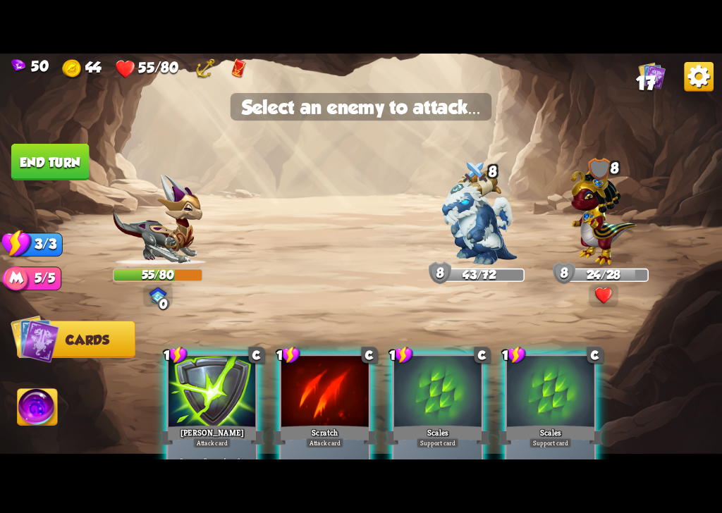
click at [589, 245] on div at bounding box center [603, 225] width 90 height 79
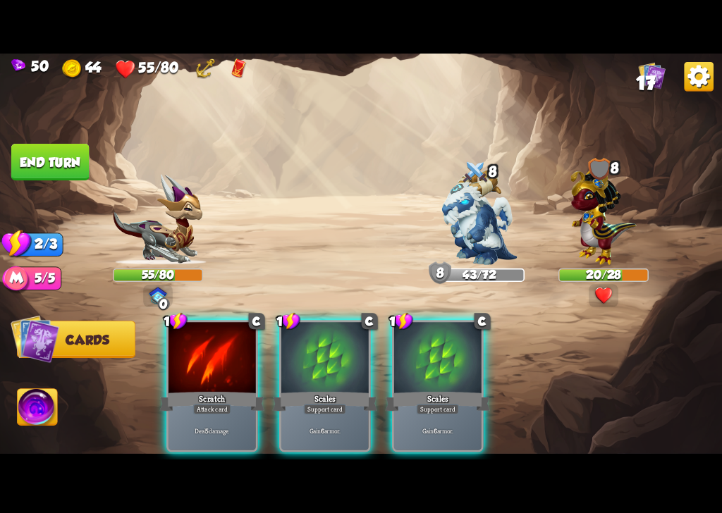
click at [300, 440] on div "1 C Scales Support card Gain 6 armor." at bounding box center [325, 386] width 92 height 132
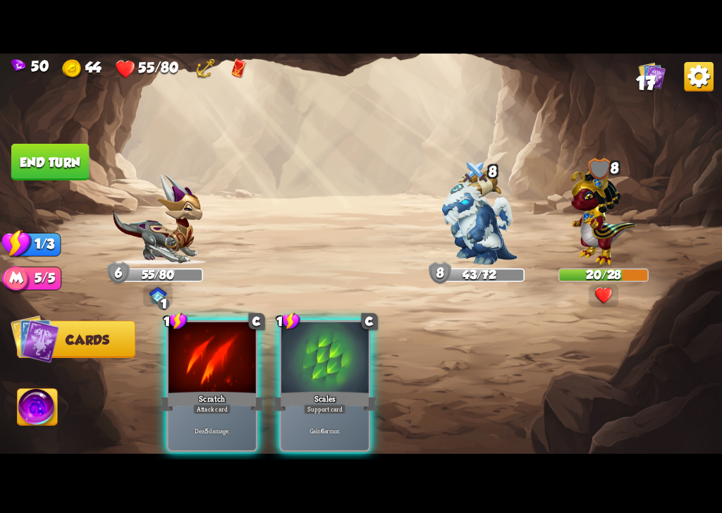
click at [199, 423] on div "Deal 5 damage." at bounding box center [211, 431] width 87 height 38
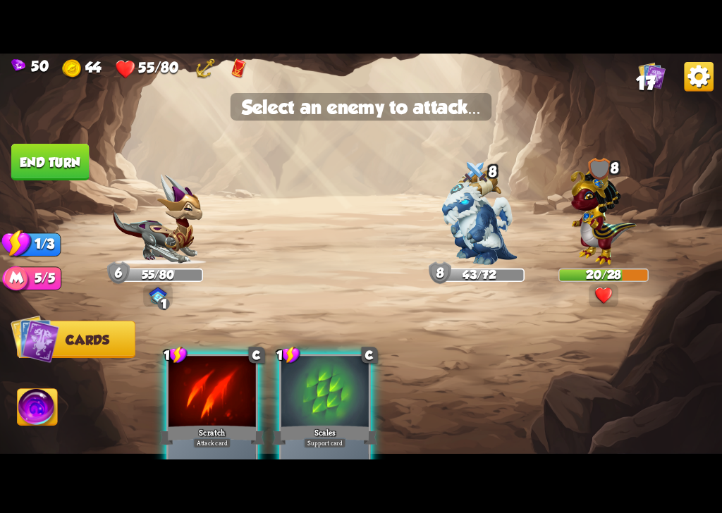
click at [588, 235] on div at bounding box center [603, 225] width 90 height 79
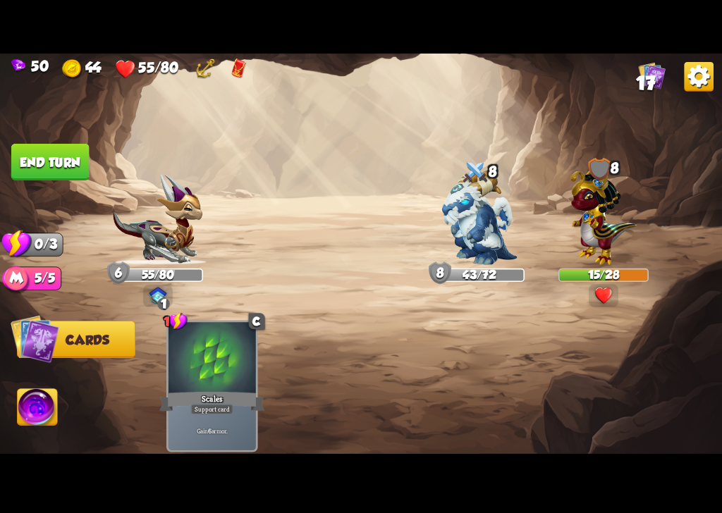
click at [42, 159] on button "End turn" at bounding box center [50, 162] width 78 height 37
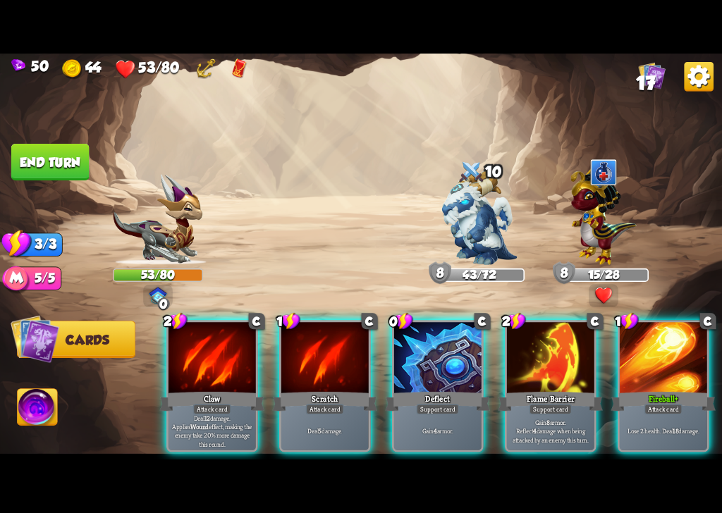
click at [426, 427] on p "Gain 4 armor." at bounding box center [437, 431] width 83 height 8
